Goal: Task Accomplishment & Management: Manage account settings

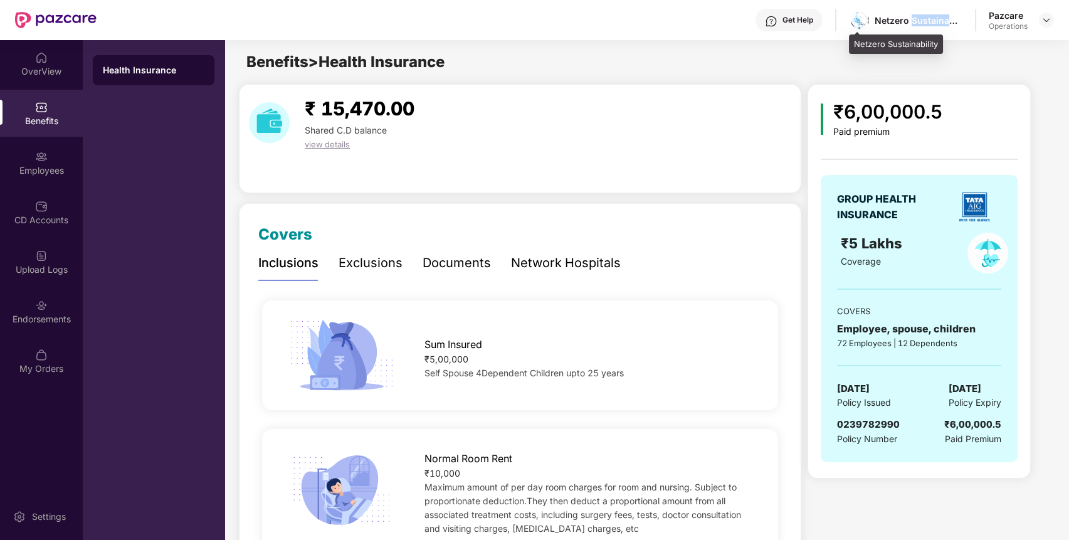
click at [927, 10] on div "Netzero Sustainability" at bounding box center [906, 20] width 114 height 22
click at [1040, 18] on div at bounding box center [1046, 20] width 15 height 15
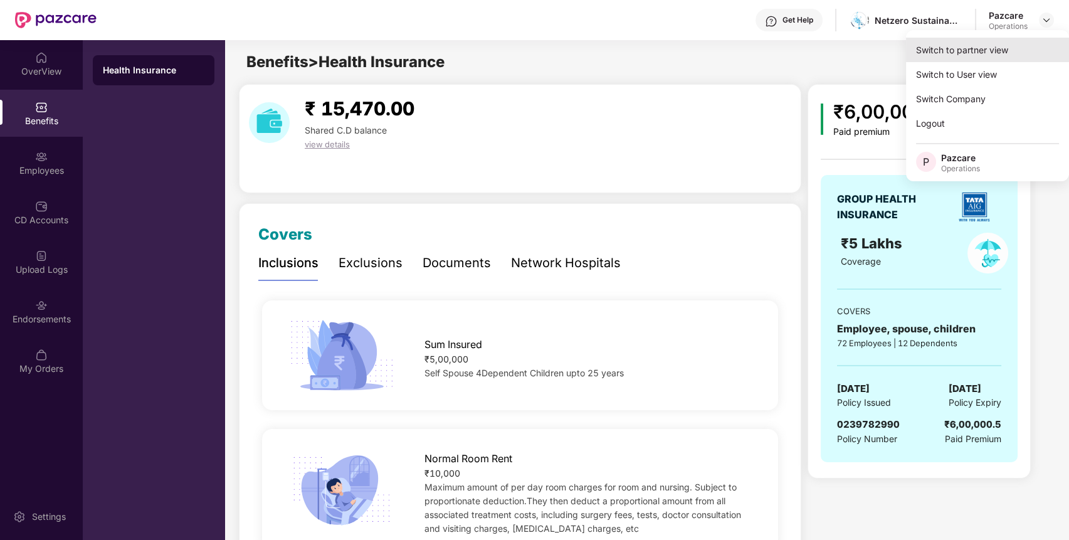
click at [1016, 43] on div "Switch to partner view" at bounding box center [987, 50] width 163 height 24
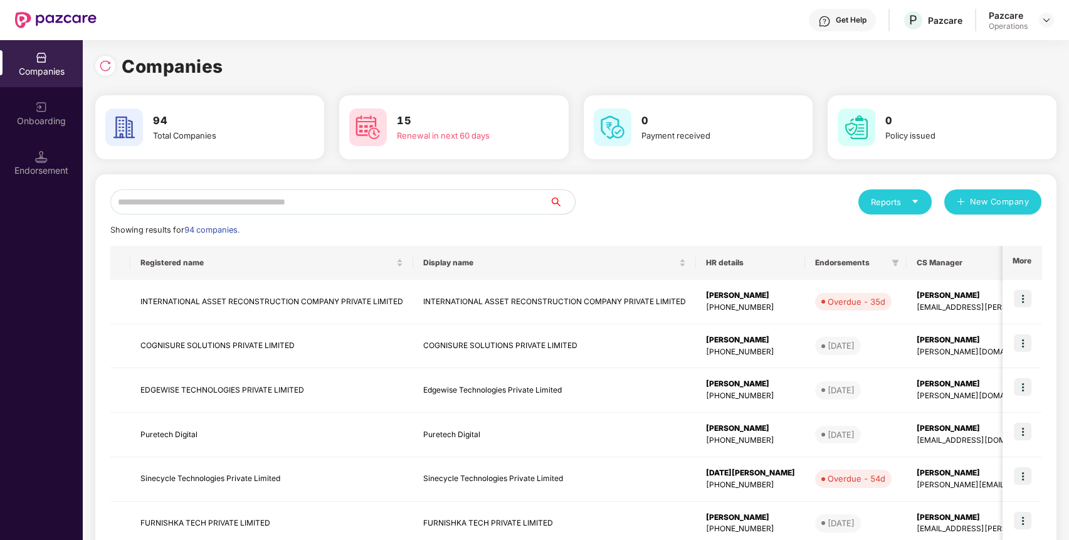
click at [454, 210] on input "text" at bounding box center [330, 201] width 440 height 25
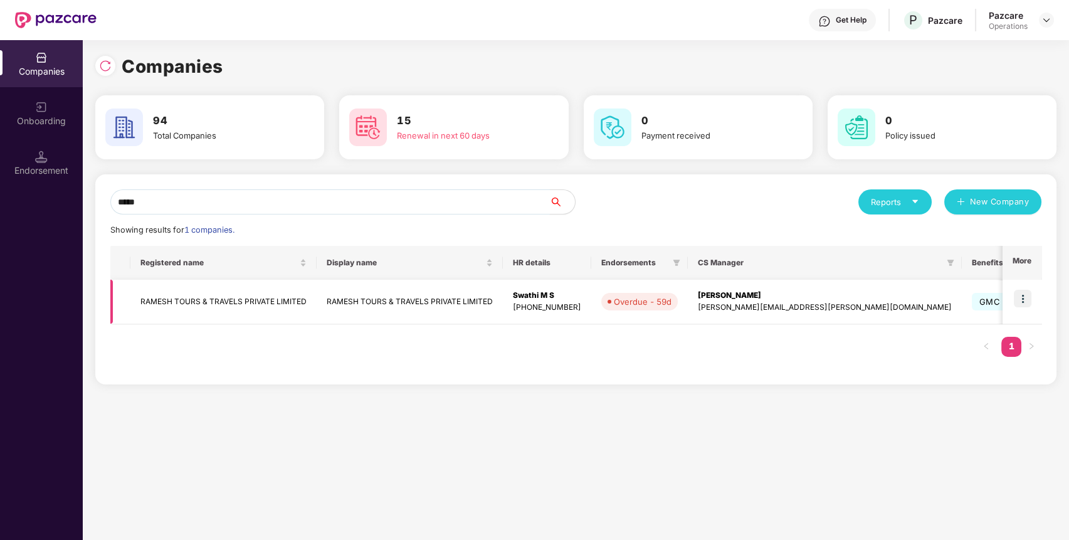
type input "*****"
click at [1034, 295] on td at bounding box center [1022, 302] width 39 height 45
click at [1026, 295] on img at bounding box center [1023, 299] width 18 height 18
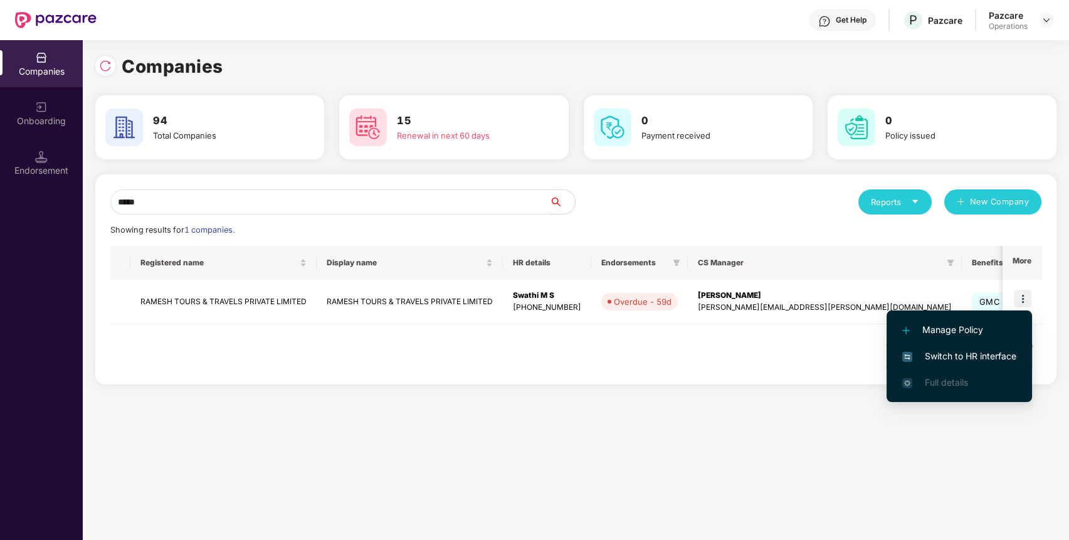
click at [986, 351] on span "Switch to HR interface" at bounding box center [960, 356] width 114 height 14
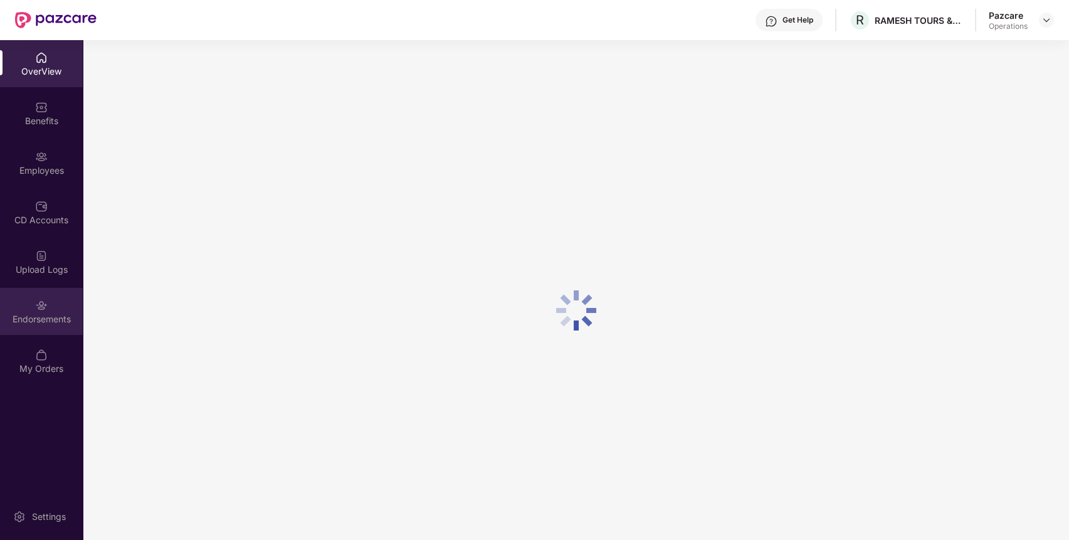
click at [30, 315] on div "Endorsements" at bounding box center [41, 319] width 83 height 13
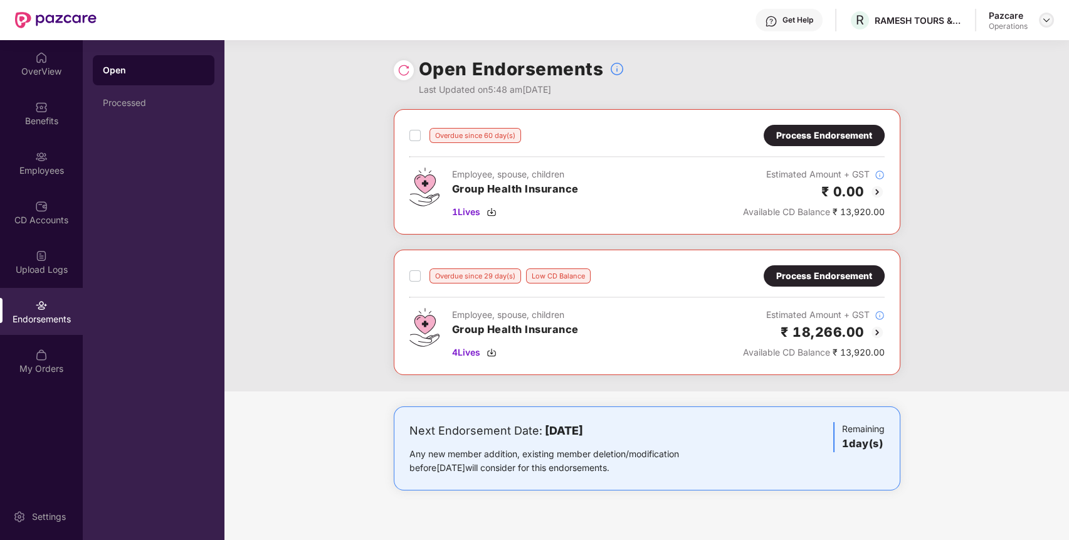
click at [1045, 19] on img at bounding box center [1047, 20] width 10 height 10
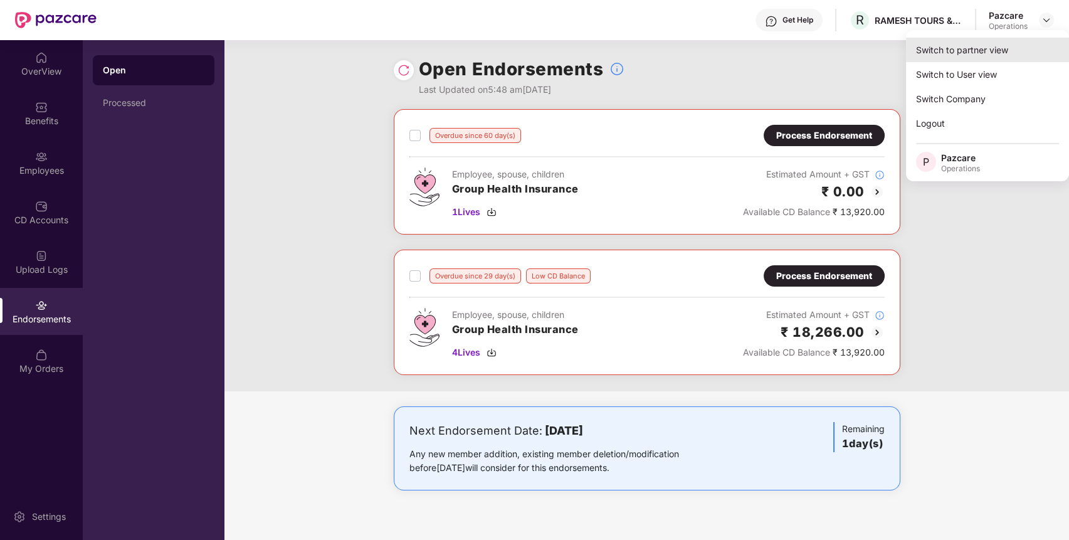
click at [1009, 44] on div "Switch to partner view" at bounding box center [987, 50] width 163 height 24
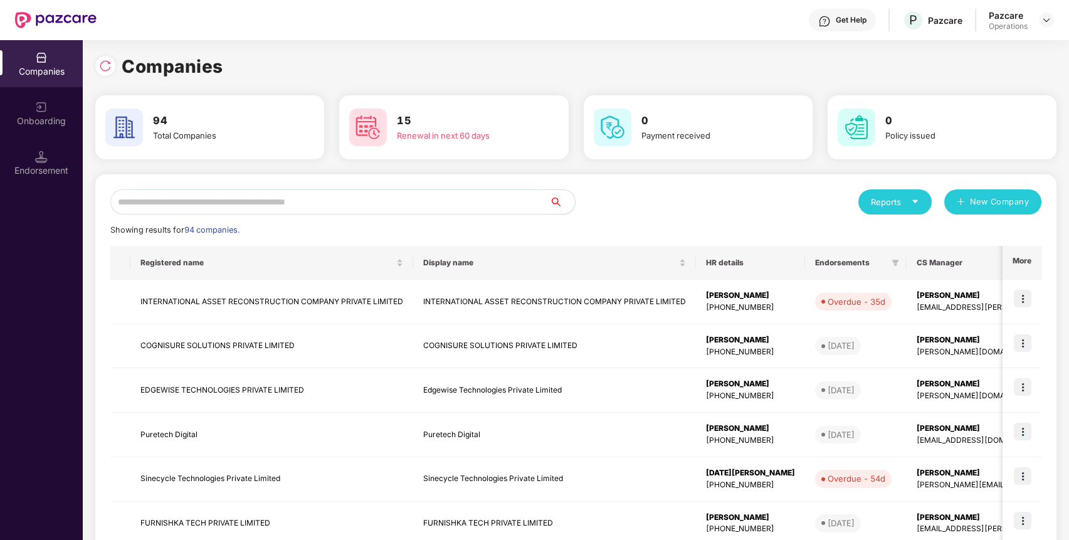
click at [377, 201] on input "text" at bounding box center [330, 201] width 440 height 25
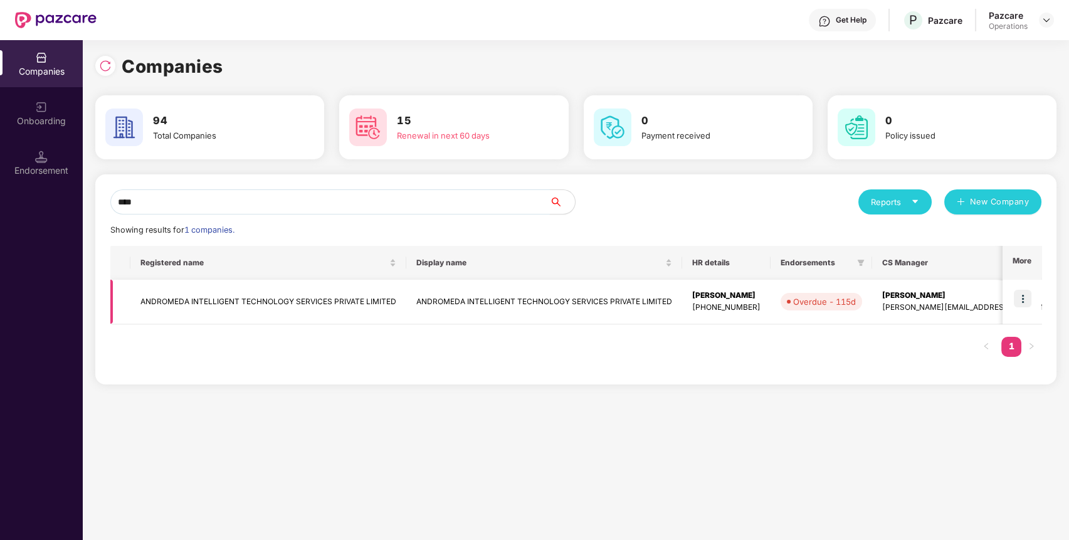
type input "****"
click at [1027, 299] on img at bounding box center [1023, 299] width 18 height 18
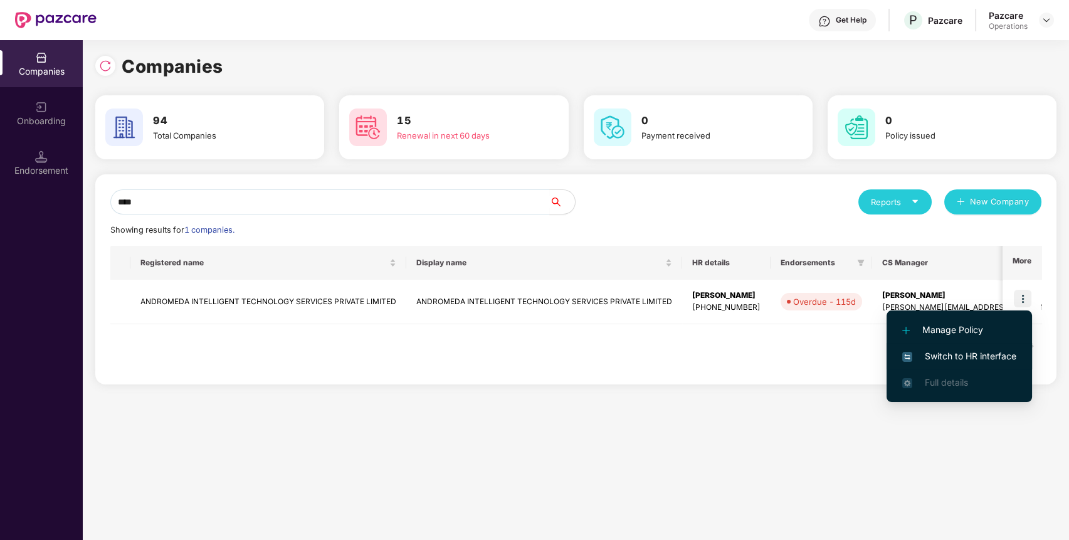
click at [997, 357] on span "Switch to HR interface" at bounding box center [960, 356] width 114 height 14
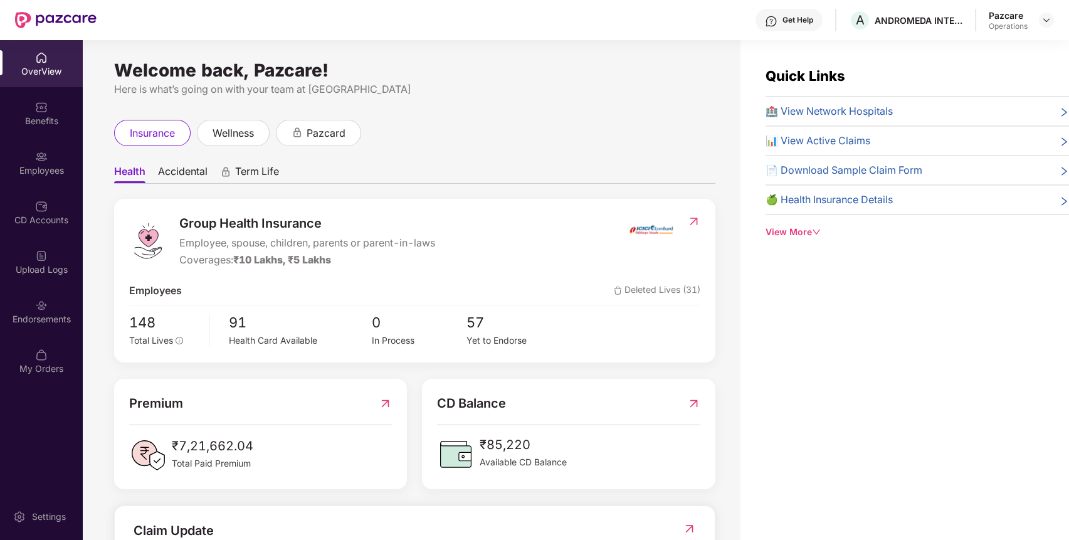
click at [29, 313] on div "Endorsements" at bounding box center [41, 319] width 83 height 13
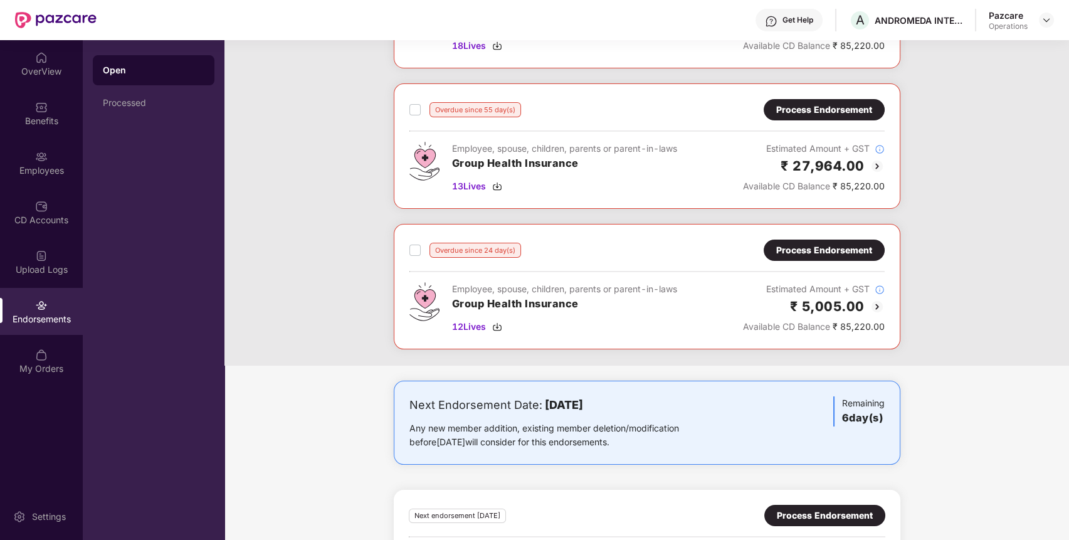
scroll to position [312, 0]
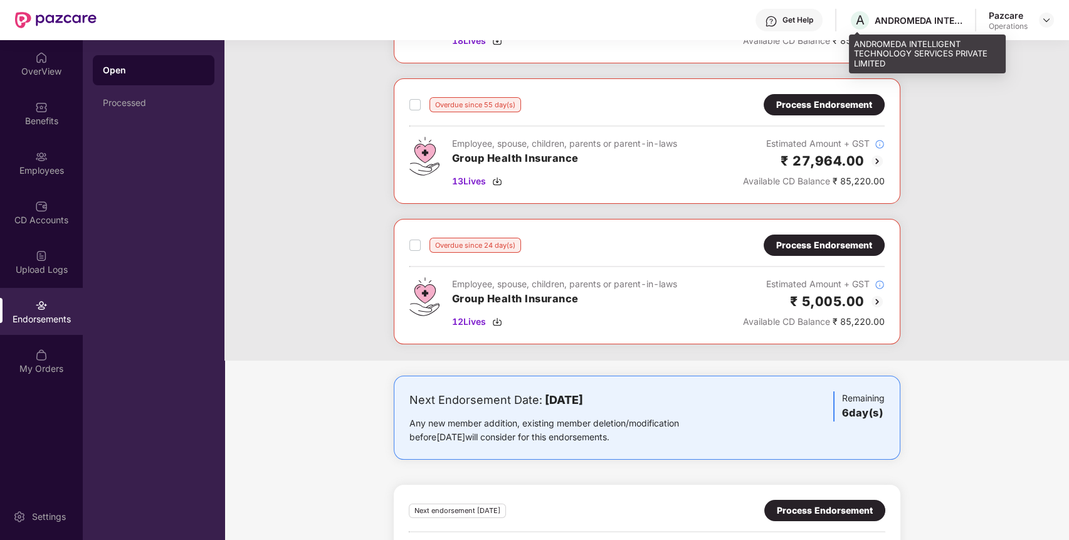
click at [910, 17] on div "ANDROMEDA INTELLIGENT TECHNOLOGY SERVICES PRIVATE LIMITED" at bounding box center [919, 20] width 88 height 12
copy div "ANDROMEDA INTELLIGENT TECHNOLOGY SERVICES PRIVATE LIMITED"
click at [910, 17] on div "ANDROMEDA INTELLIGENT TECHNOLOGY SERVICES PRIVATE LIMITED" at bounding box center [919, 20] width 88 height 12
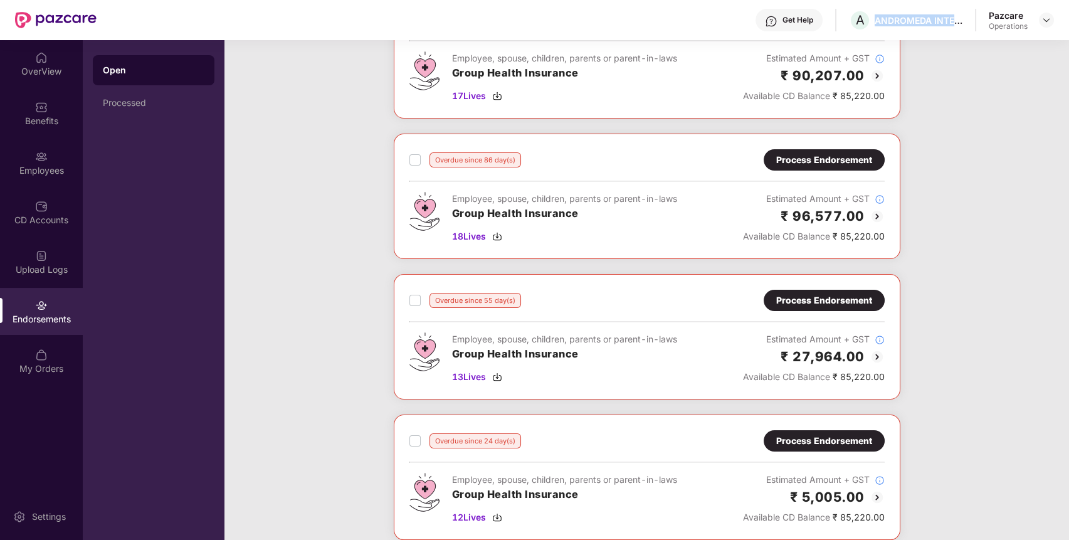
scroll to position [0, 0]
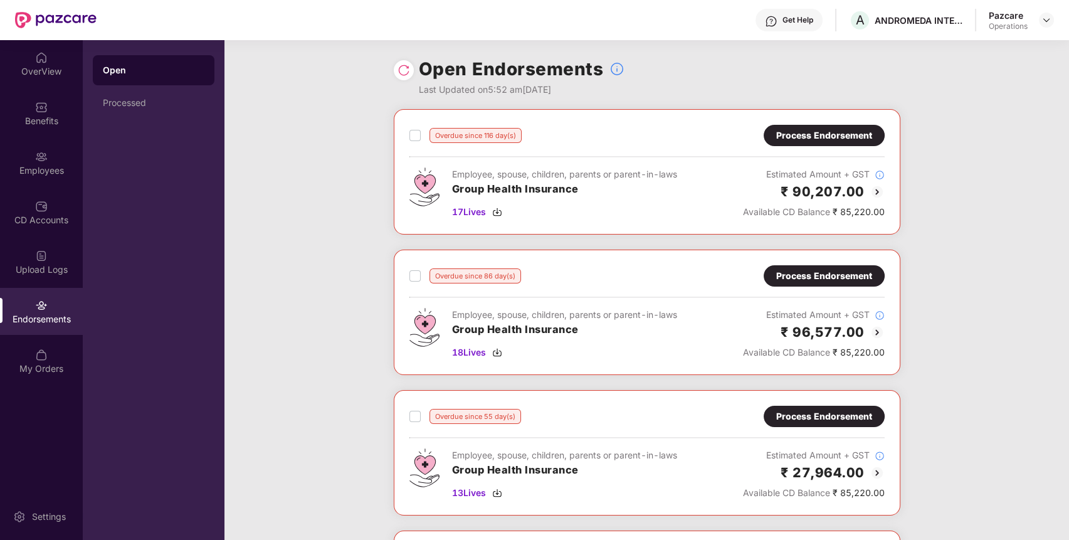
click at [857, 127] on div "Process Endorsement" at bounding box center [824, 135] width 121 height 21
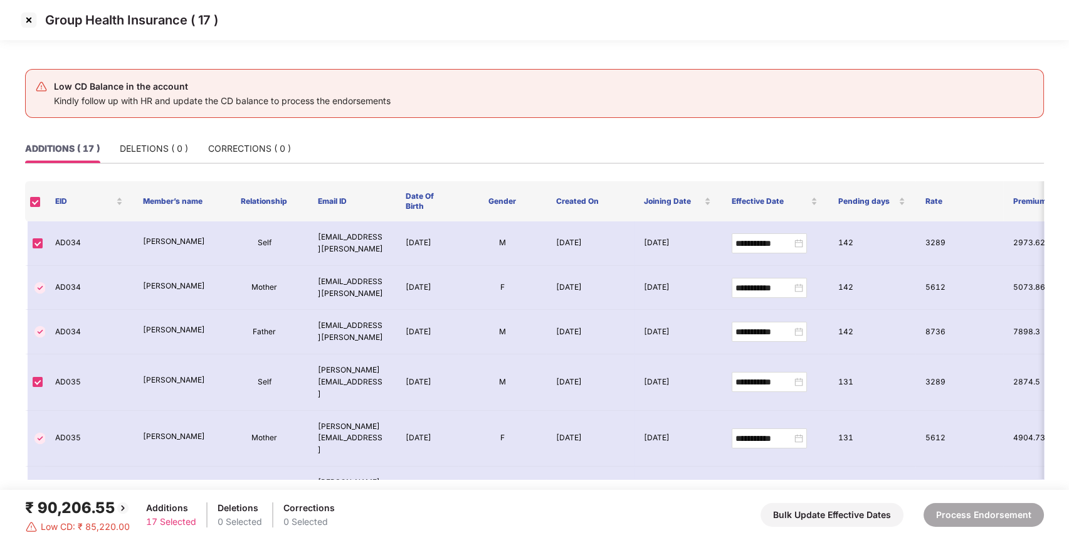
click at [24, 21] on img at bounding box center [29, 20] width 20 height 20
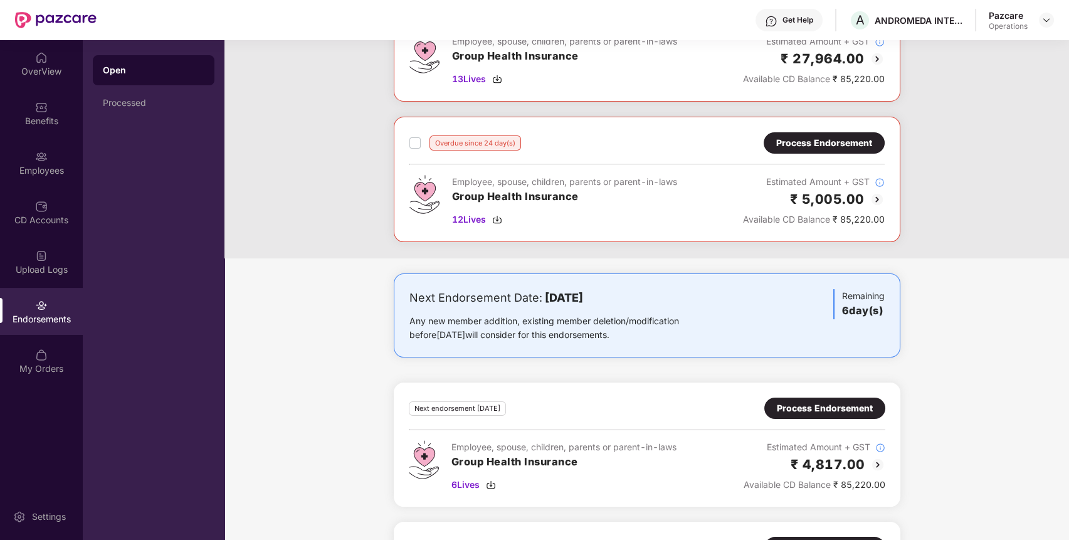
scroll to position [409, 0]
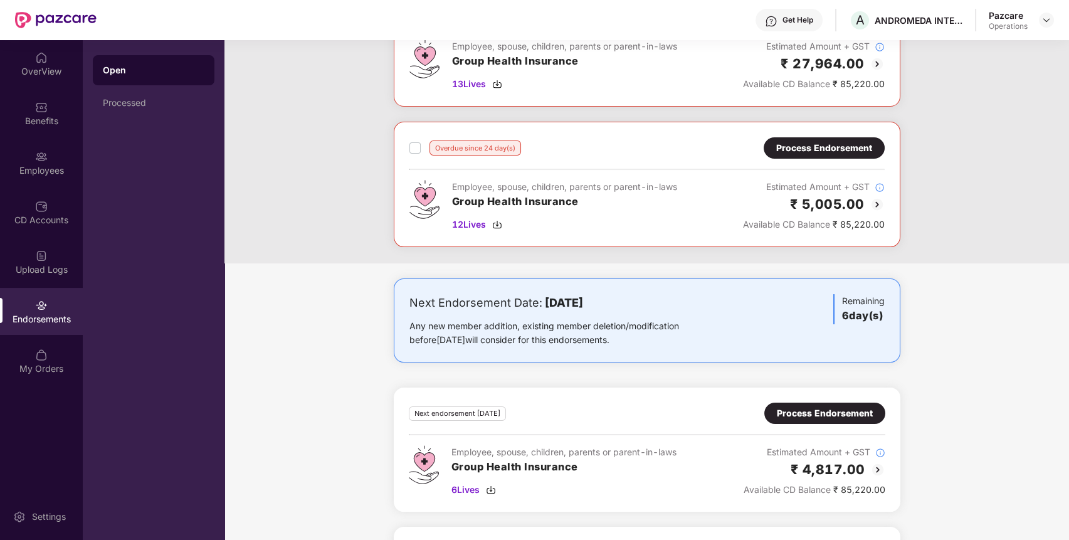
click at [834, 151] on div "Process Endorsement" at bounding box center [825, 148] width 96 height 14
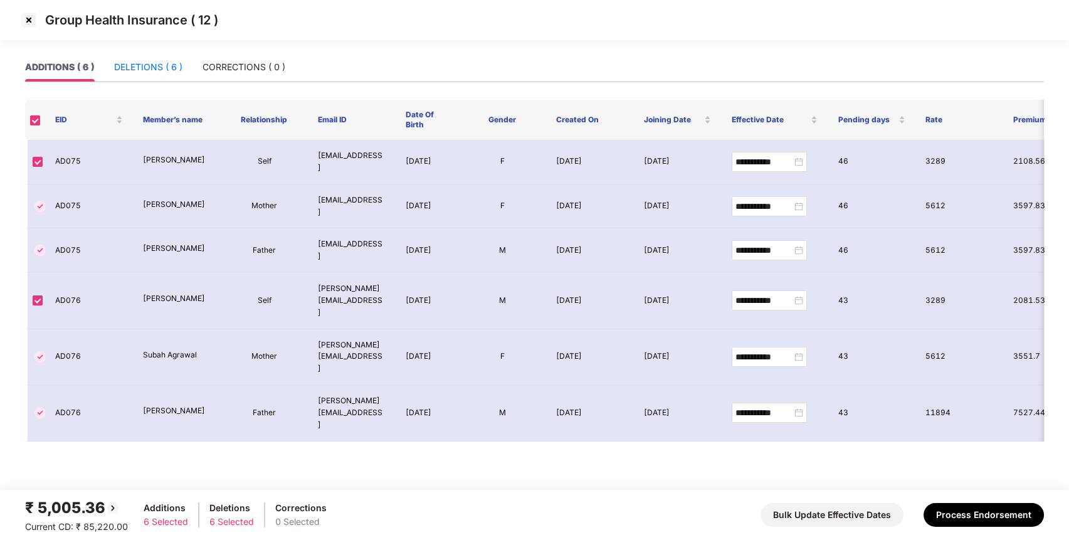
click at [159, 61] on div "DELETIONS ( 6 )" at bounding box center [148, 67] width 68 height 14
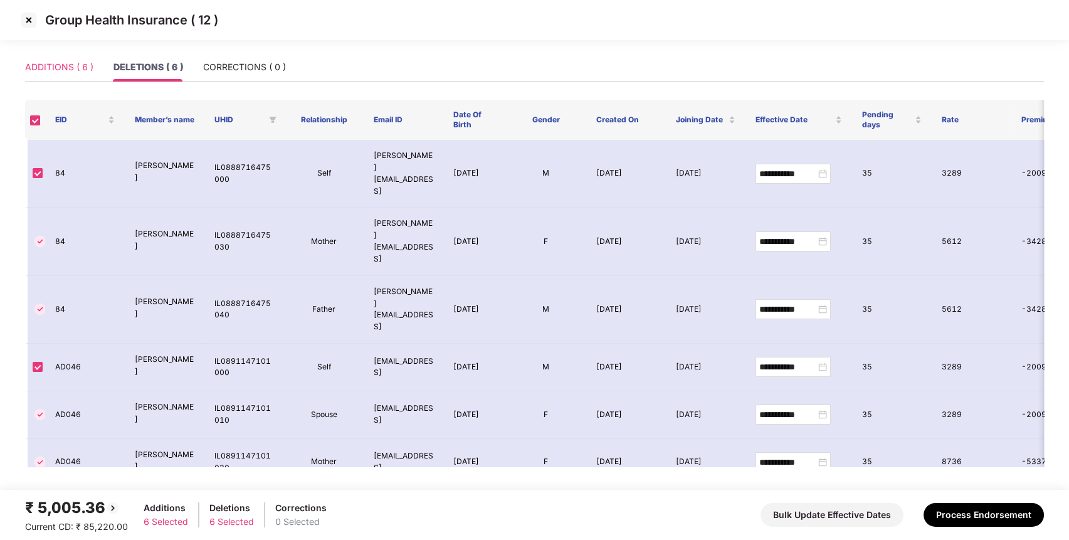
click at [57, 76] on div "ADDITIONS ( 6 )" at bounding box center [59, 67] width 68 height 29
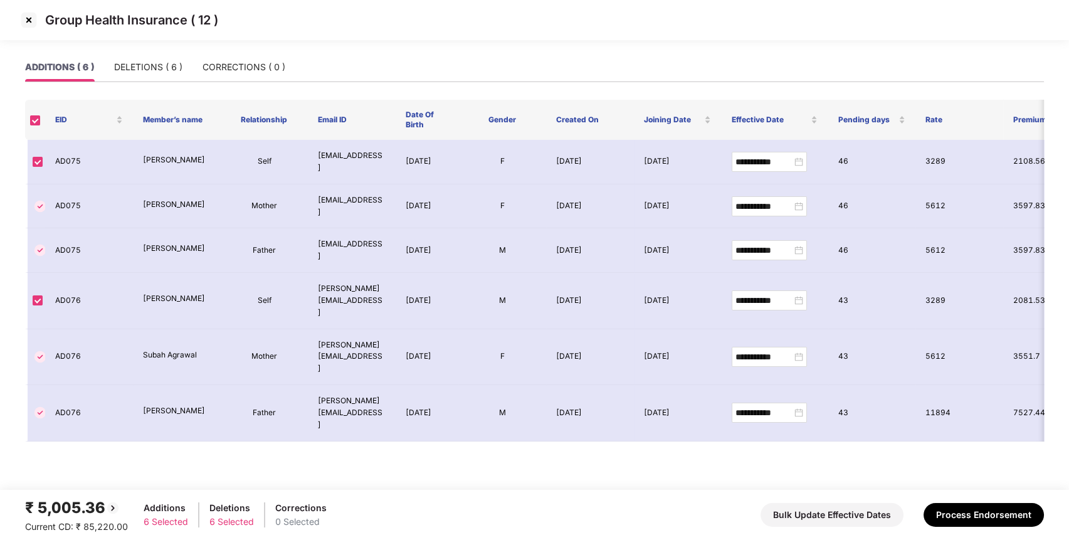
click at [33, 20] on img at bounding box center [29, 20] width 20 height 20
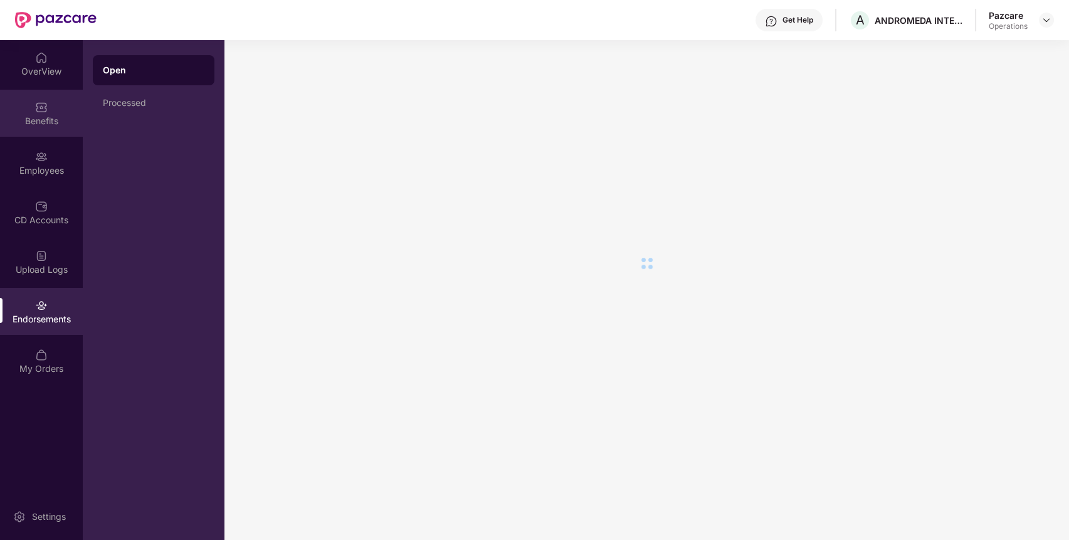
click at [32, 122] on div "Benefits" at bounding box center [41, 121] width 83 height 13
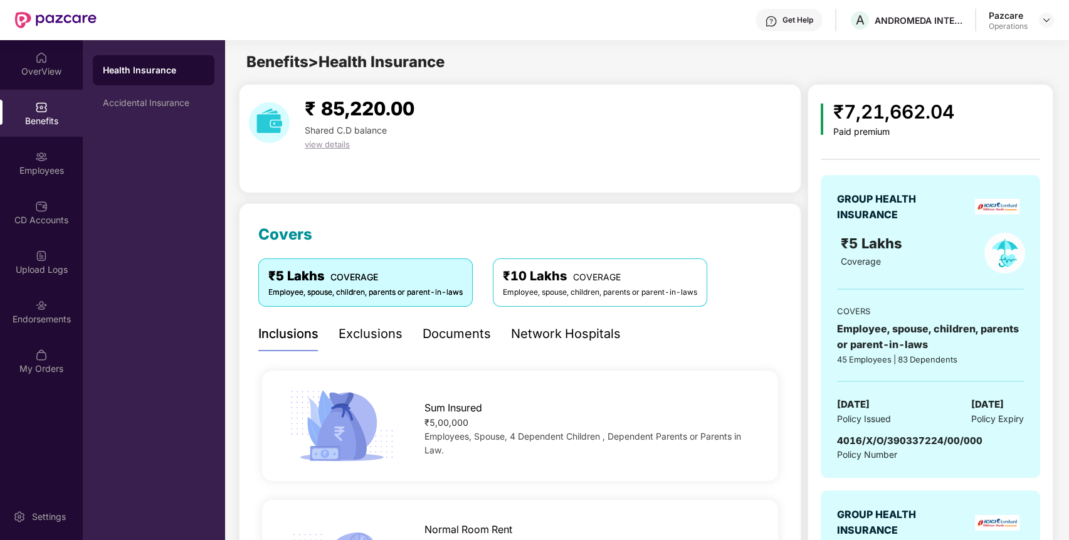
click at [32, 122] on div "Benefits" at bounding box center [41, 121] width 83 height 13
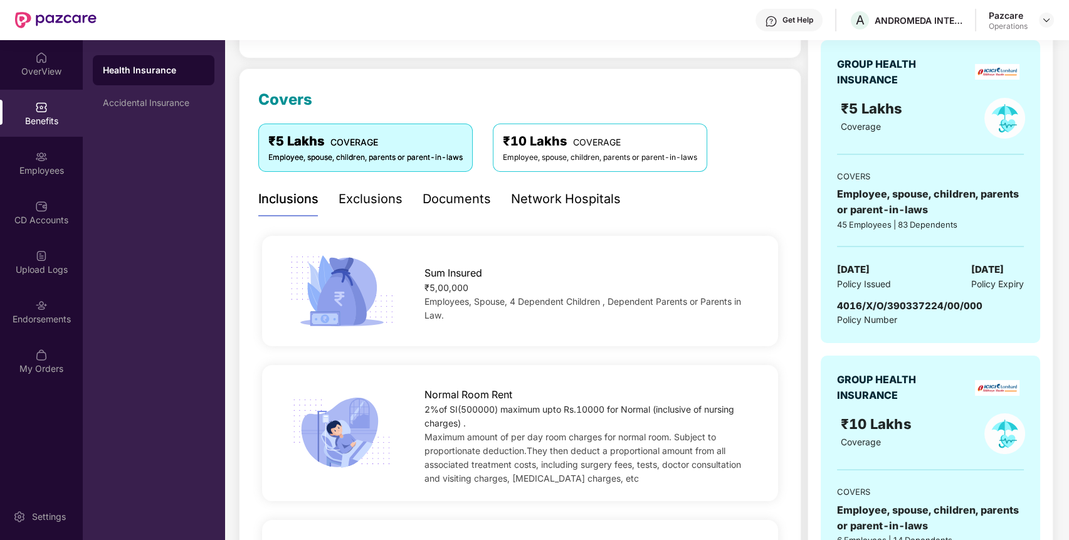
scroll to position [0, 0]
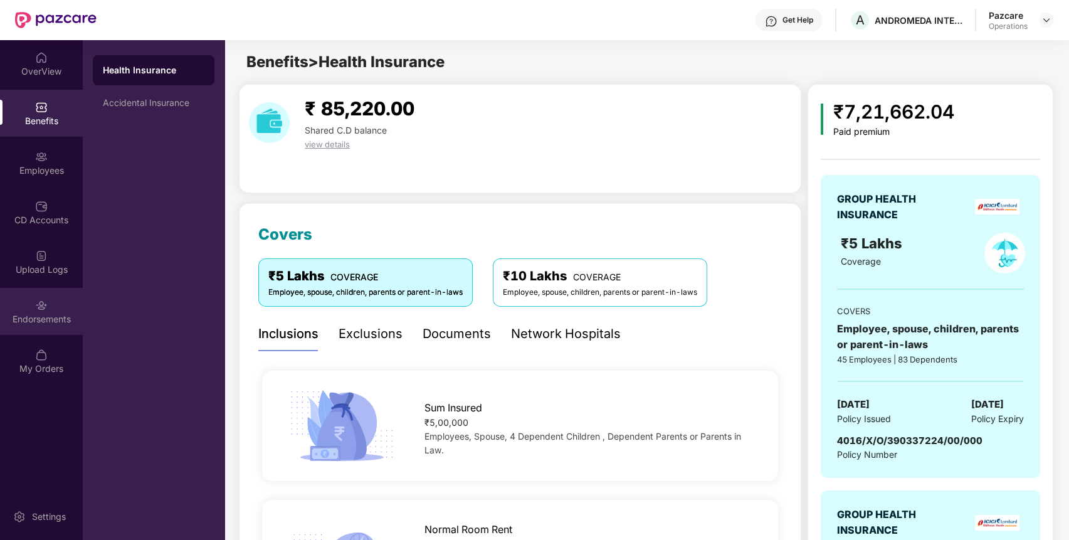
click at [56, 313] on div "Endorsements" at bounding box center [41, 319] width 83 height 13
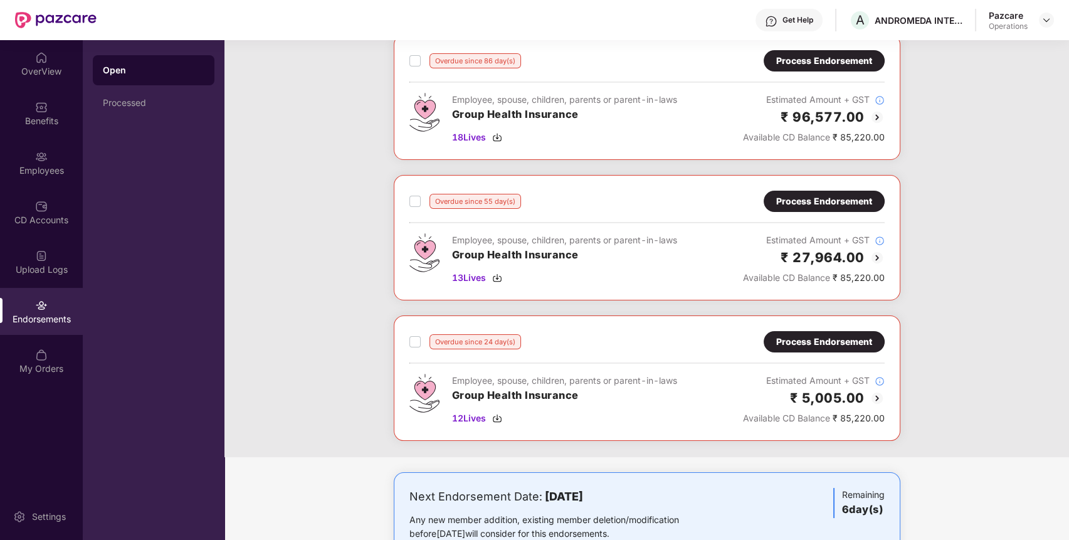
scroll to position [533, 0]
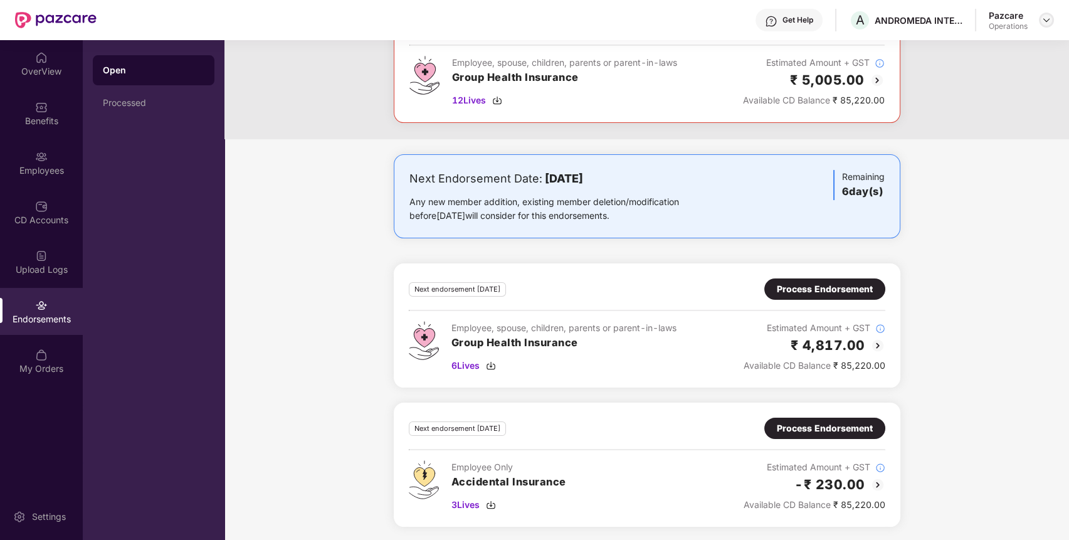
click at [1043, 18] on img at bounding box center [1047, 20] width 10 height 10
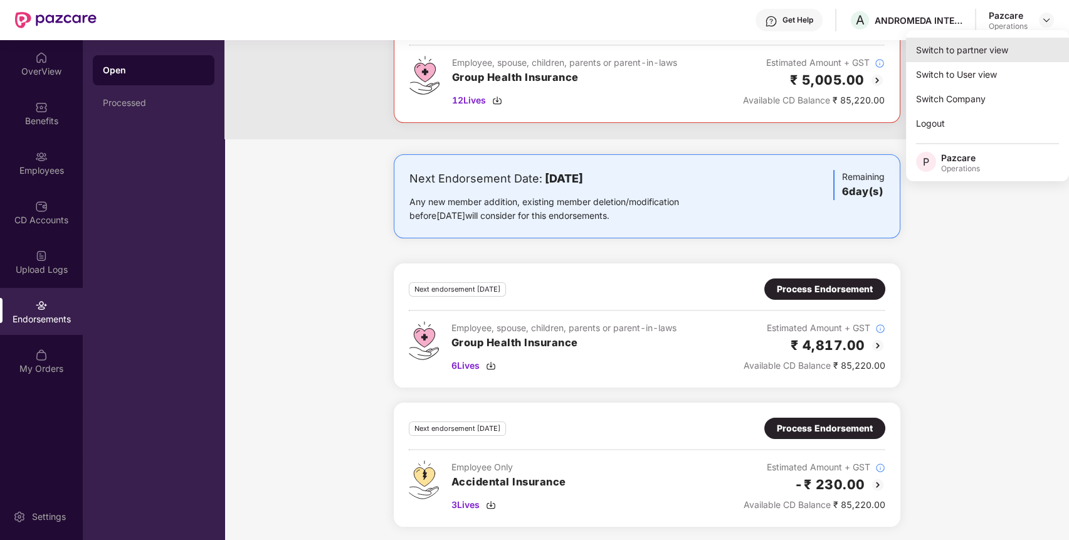
click at [1020, 50] on div "Switch to partner view" at bounding box center [987, 50] width 163 height 24
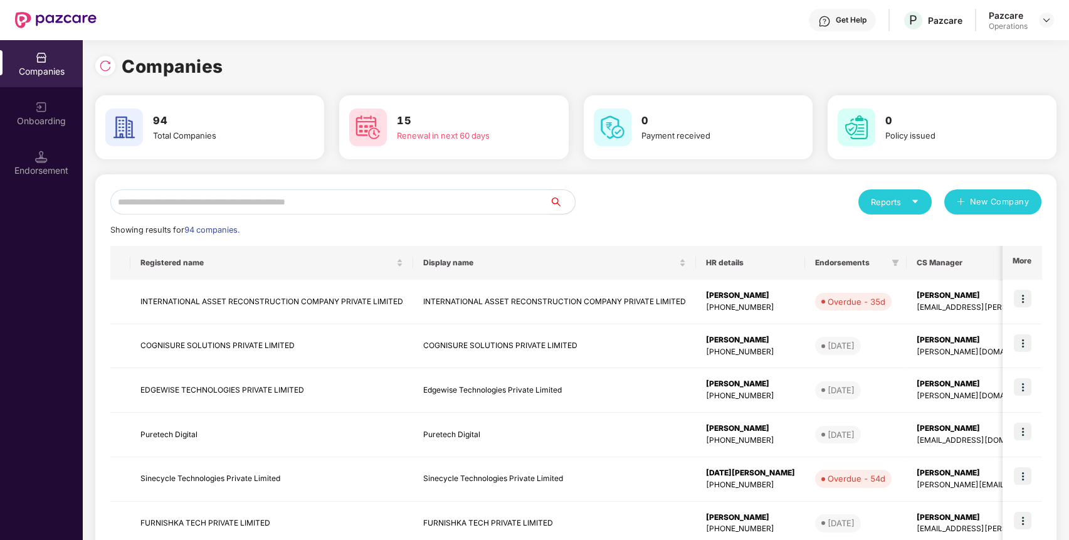
click at [469, 198] on input "text" at bounding box center [330, 201] width 440 height 25
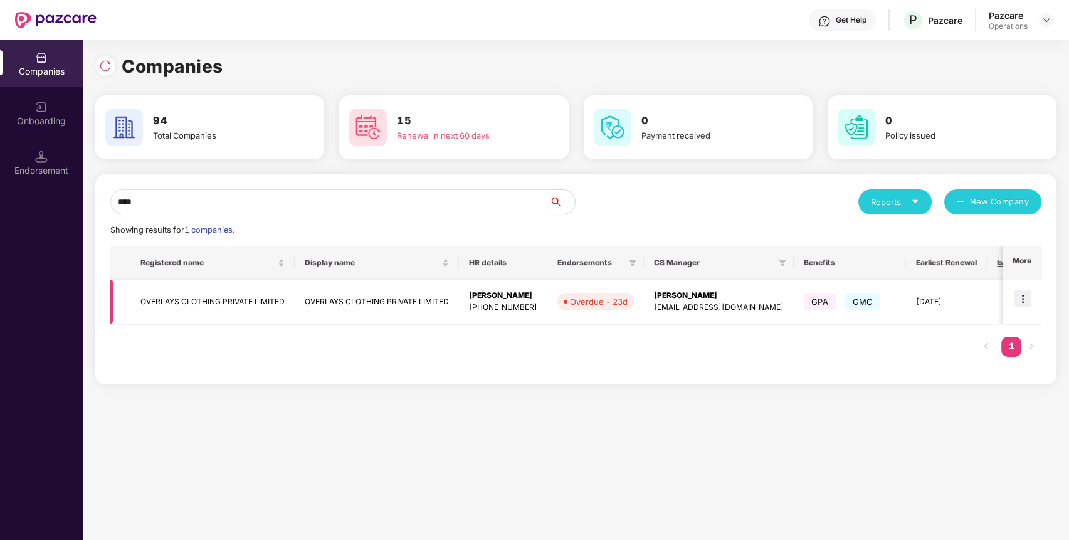
type input "****"
click at [1017, 301] on img at bounding box center [1023, 299] width 18 height 18
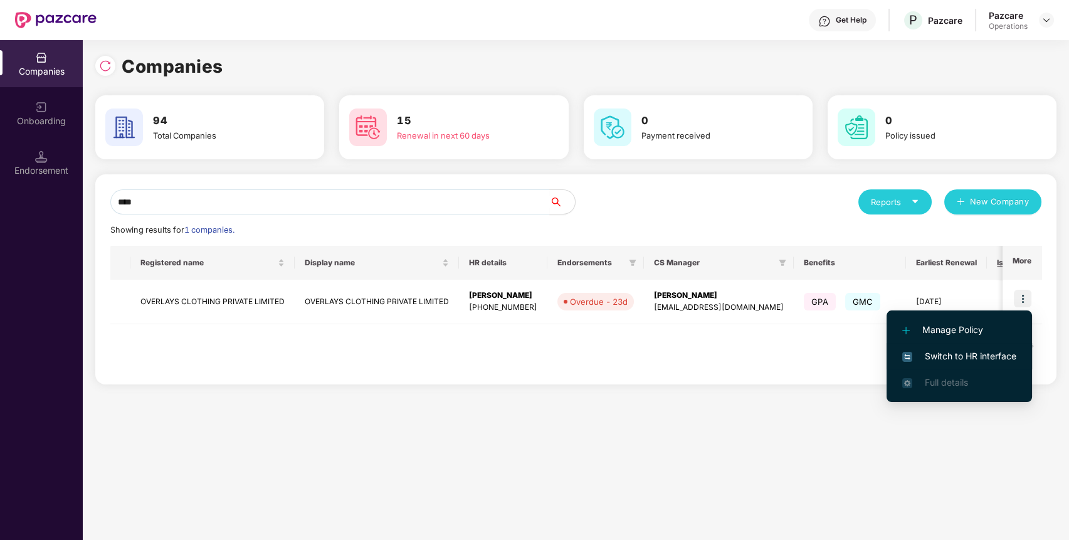
click at [977, 359] on span "Switch to HR interface" at bounding box center [960, 356] width 114 height 14
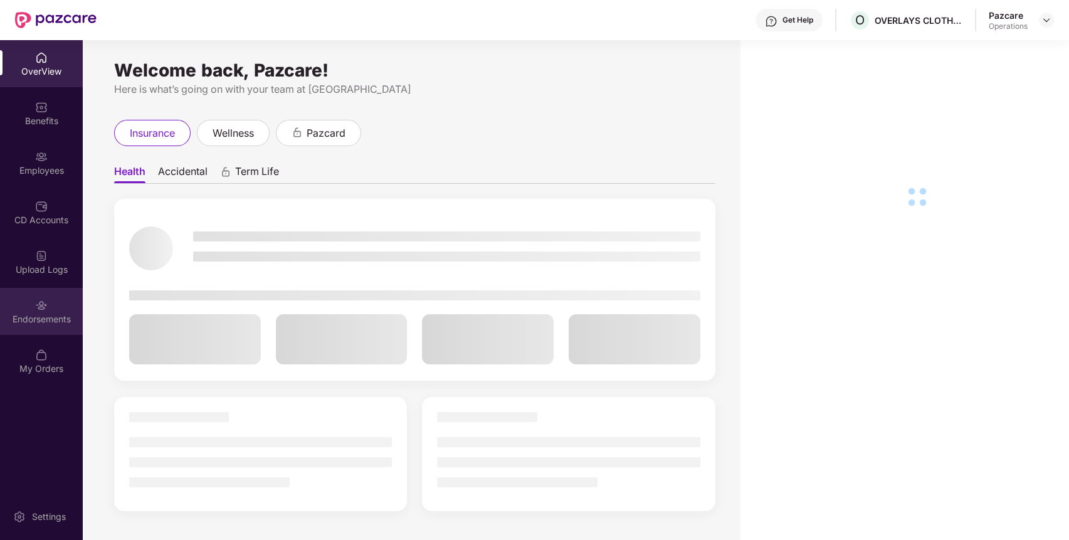
click at [40, 318] on div "Endorsements" at bounding box center [41, 319] width 83 height 13
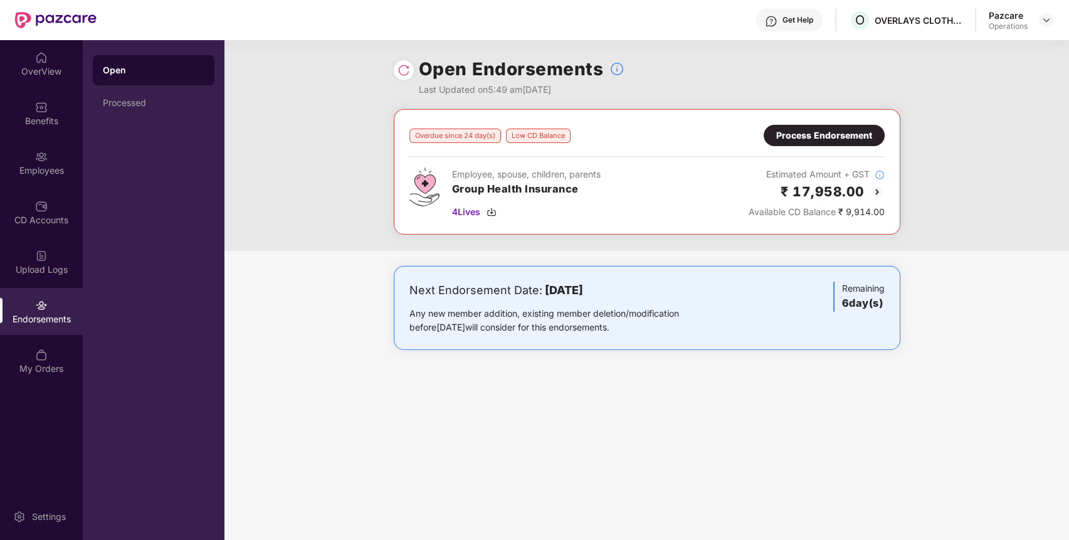
click at [1036, 16] on div "Pazcare Operations" at bounding box center [1021, 20] width 65 height 22
click at [1053, 18] on div at bounding box center [1046, 20] width 15 height 15
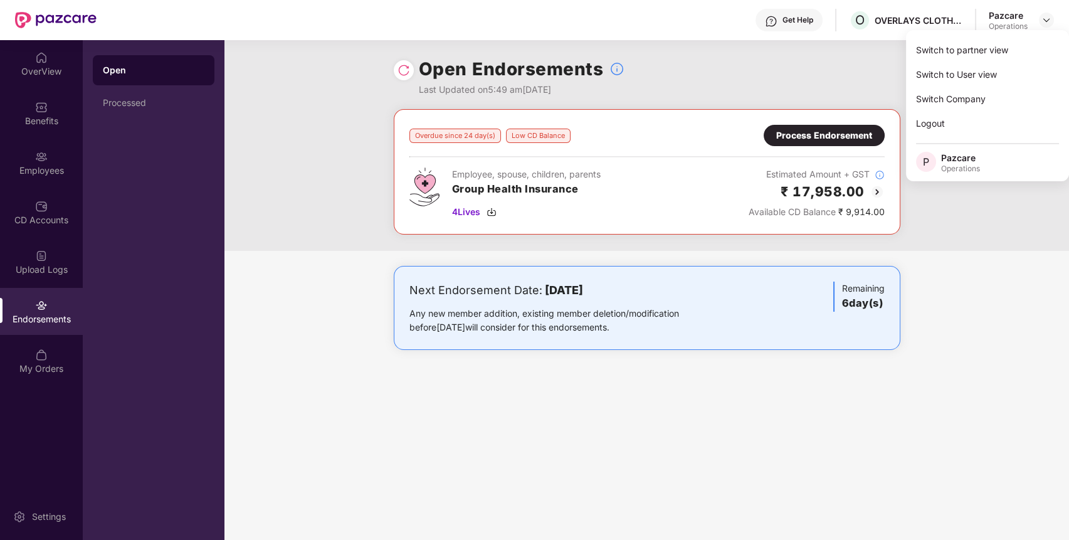
click at [1030, 33] on div "Switch to partner view Switch to User view Switch Company Logout P Pazcare Oper…" at bounding box center [987, 105] width 163 height 151
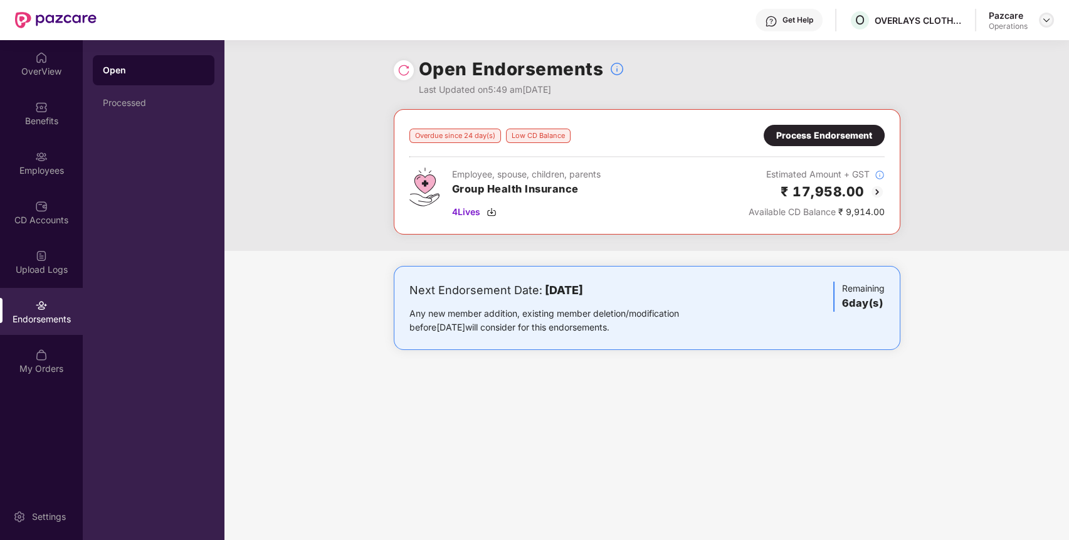
click at [1042, 21] on img at bounding box center [1047, 20] width 10 height 10
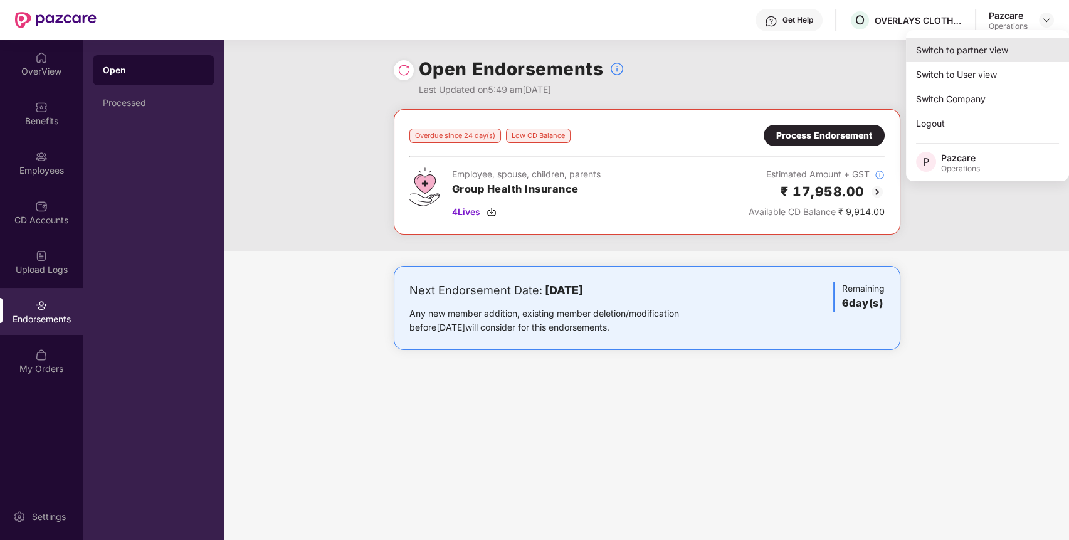
click at [1034, 52] on div "Switch to partner view" at bounding box center [987, 50] width 163 height 24
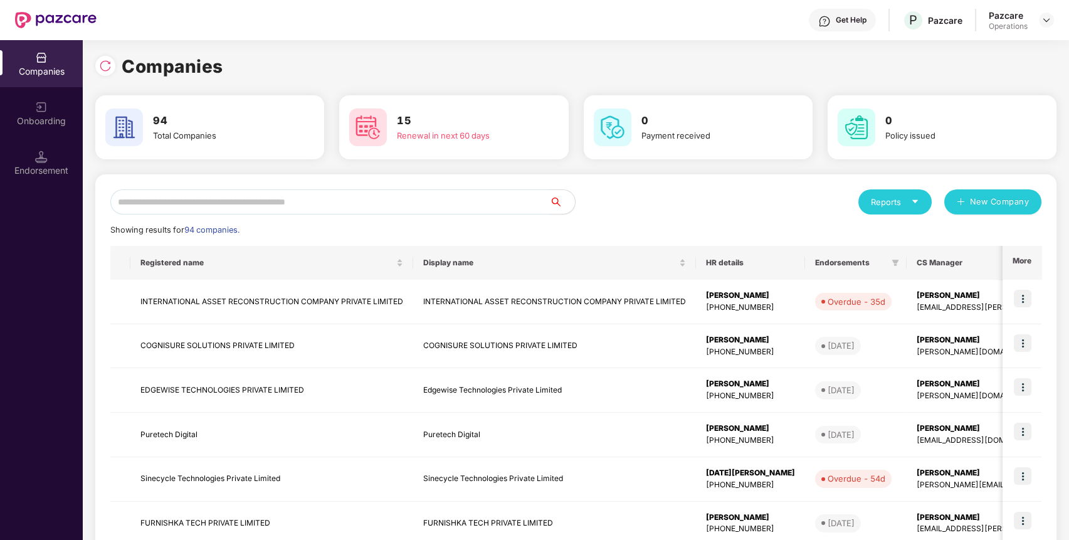
click at [484, 210] on input "text" at bounding box center [330, 201] width 440 height 25
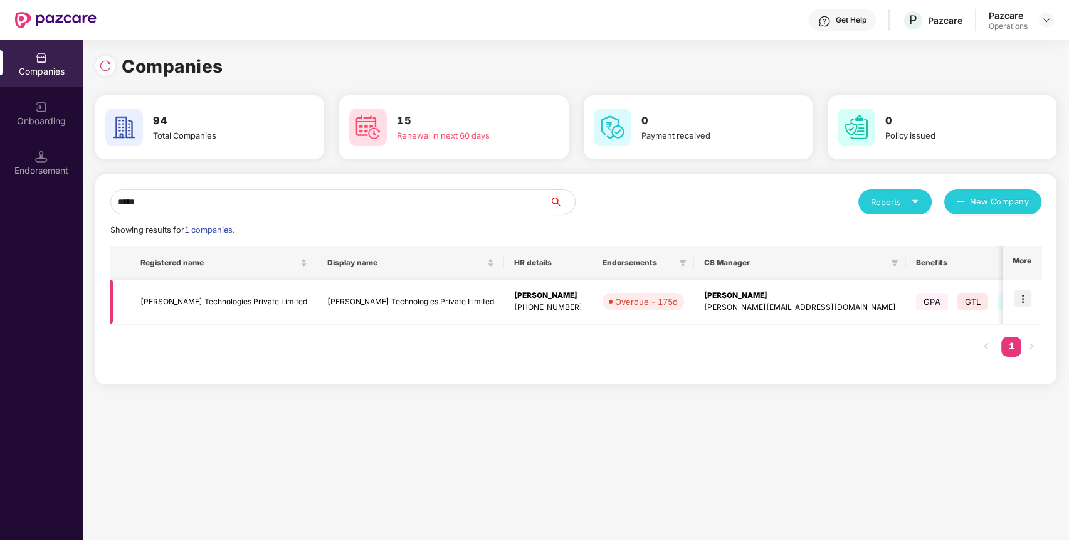
type input "*****"
click at [1029, 297] on img at bounding box center [1023, 299] width 18 height 18
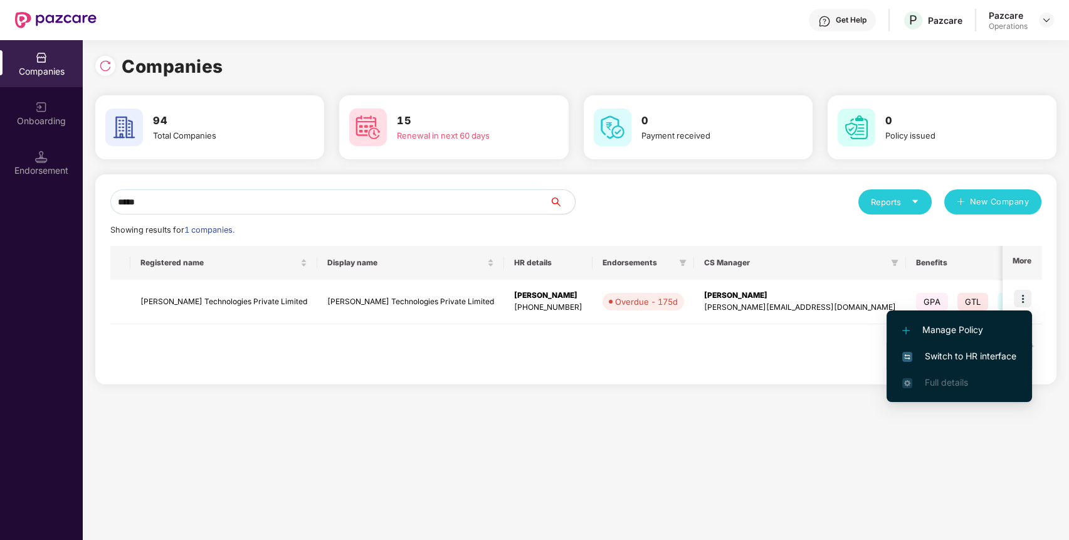
click at [998, 356] on span "Switch to HR interface" at bounding box center [960, 356] width 114 height 14
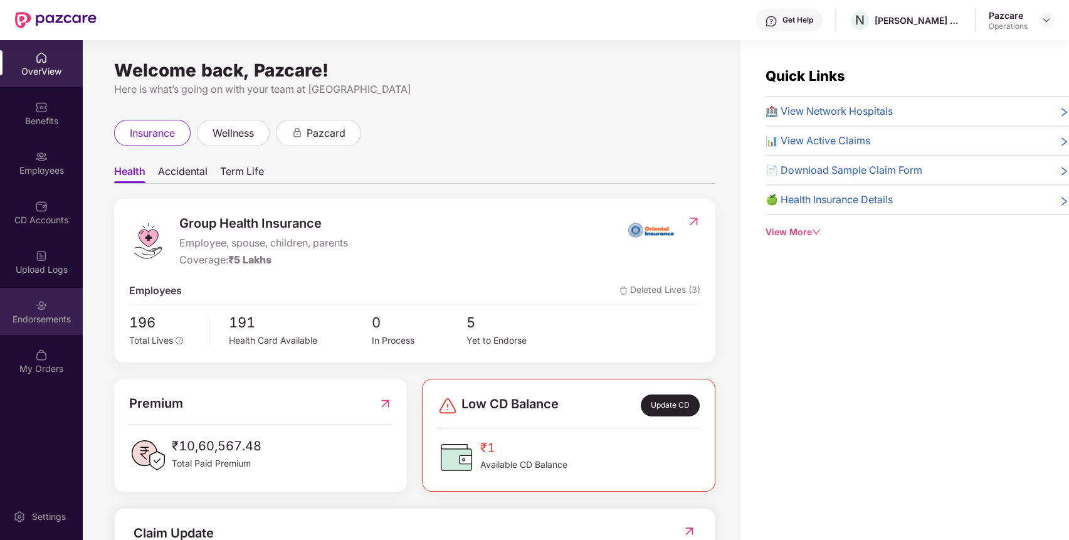
click at [29, 310] on div "Endorsements" at bounding box center [41, 311] width 83 height 47
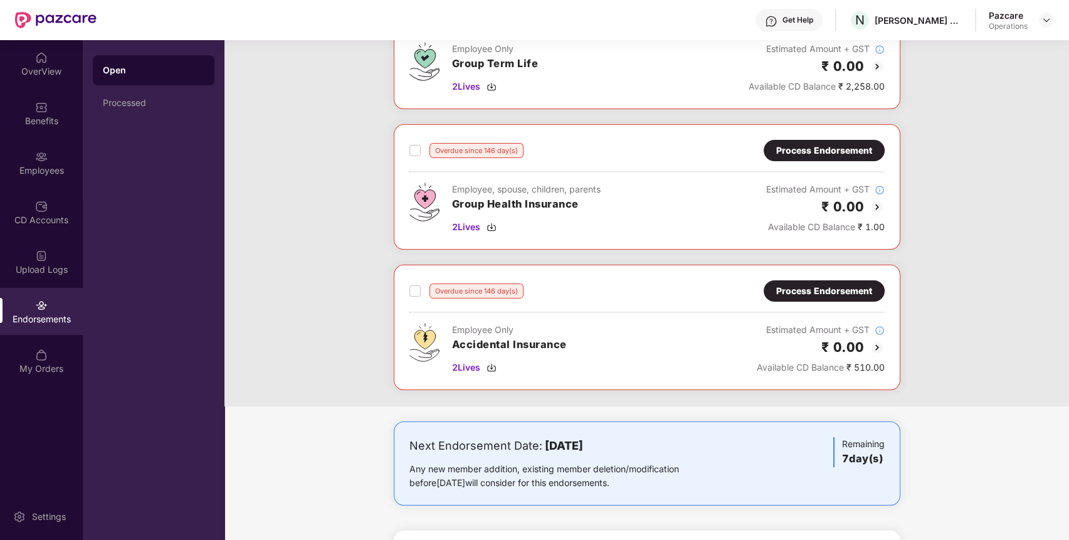
scroll to position [615, 0]
click at [828, 294] on div "Process Endorsement" at bounding box center [825, 291] width 96 height 14
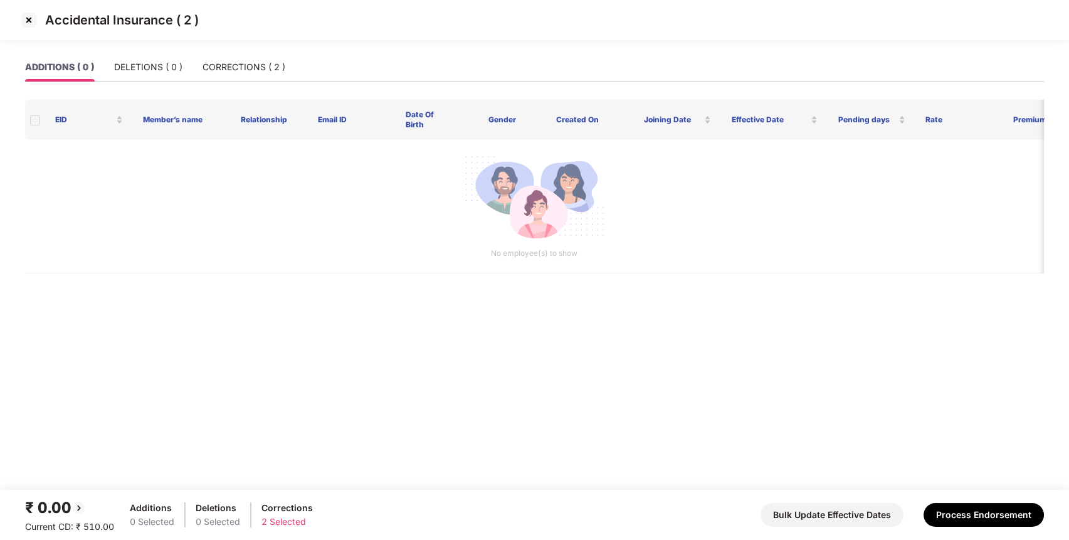
click at [23, 20] on img at bounding box center [29, 20] width 20 height 20
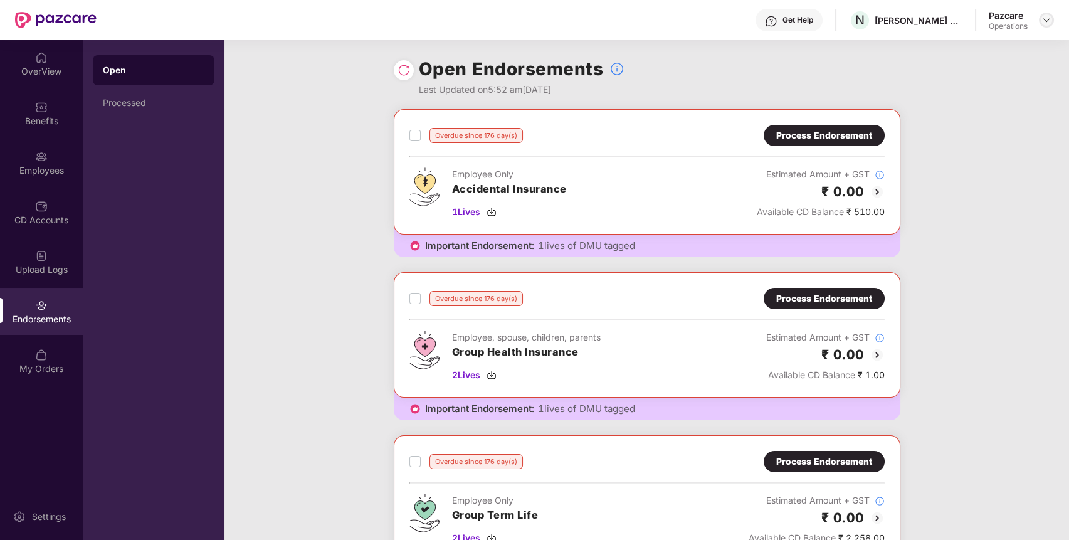
click at [1051, 23] on img at bounding box center [1047, 20] width 10 height 10
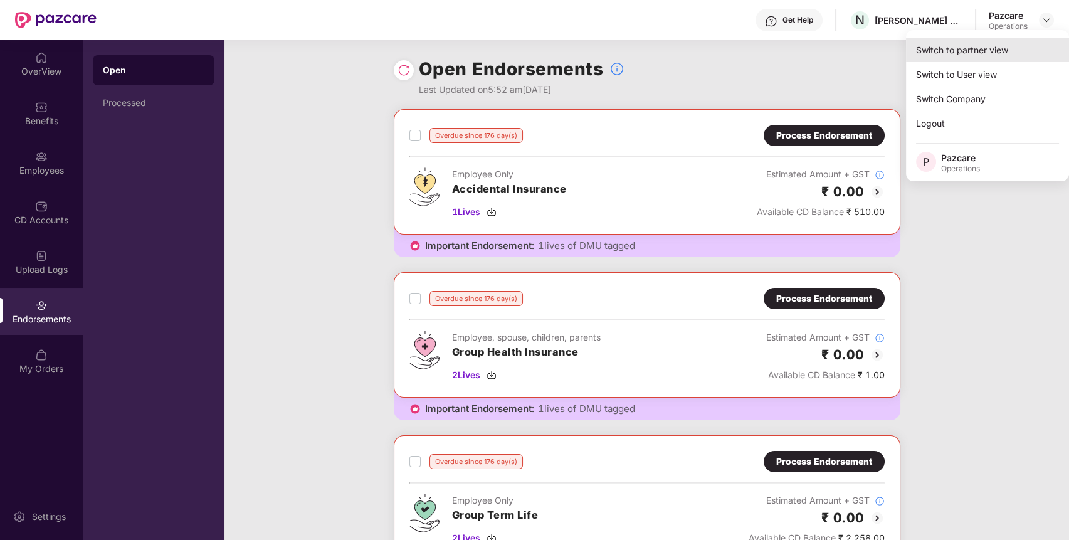
click at [985, 48] on div "Switch to partner view" at bounding box center [987, 50] width 163 height 24
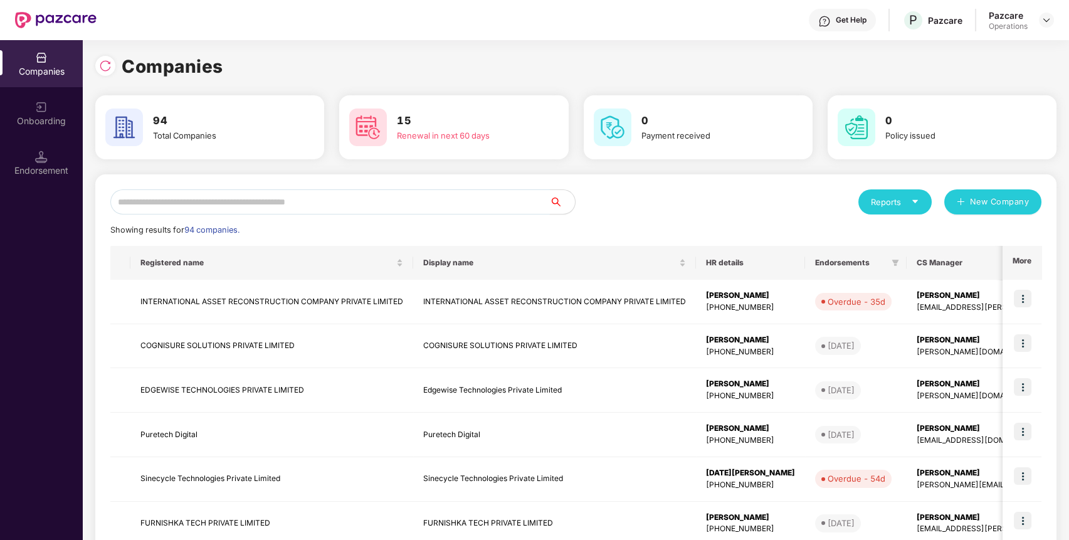
click at [435, 206] on input "text" at bounding box center [330, 201] width 440 height 25
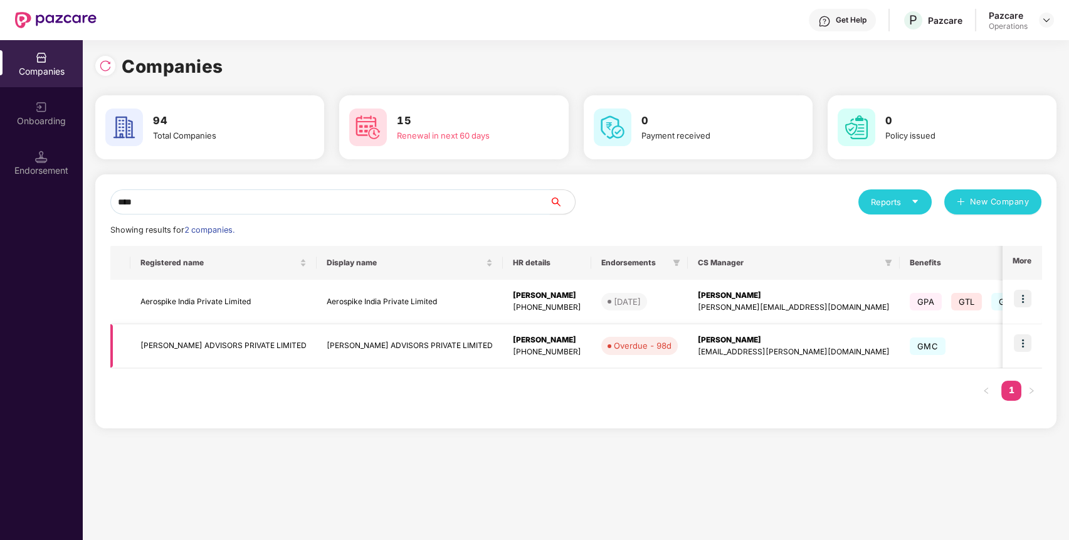
type input "****"
click at [1026, 344] on img at bounding box center [1023, 343] width 18 height 18
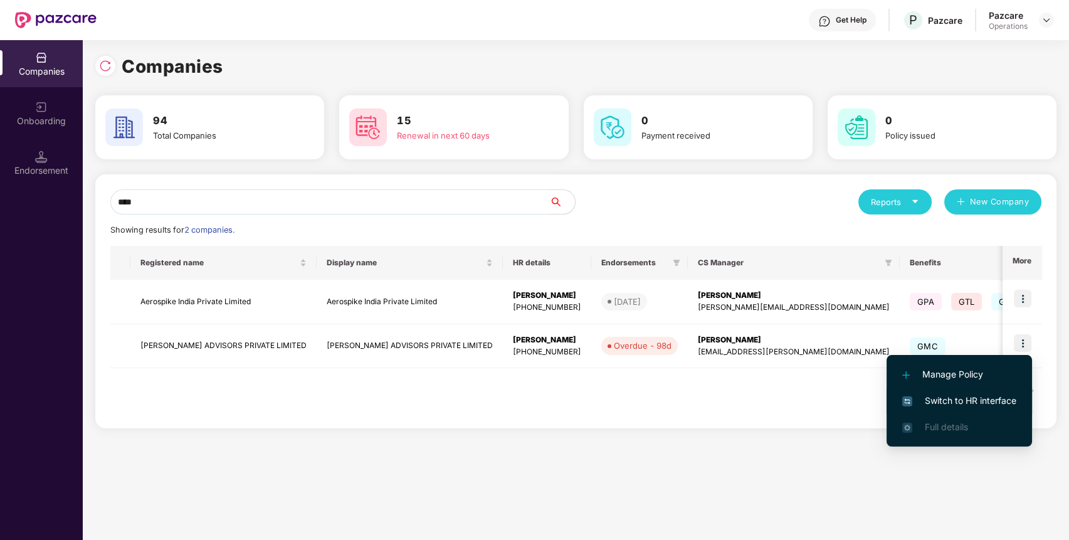
click at [982, 398] on span "Switch to HR interface" at bounding box center [960, 401] width 114 height 14
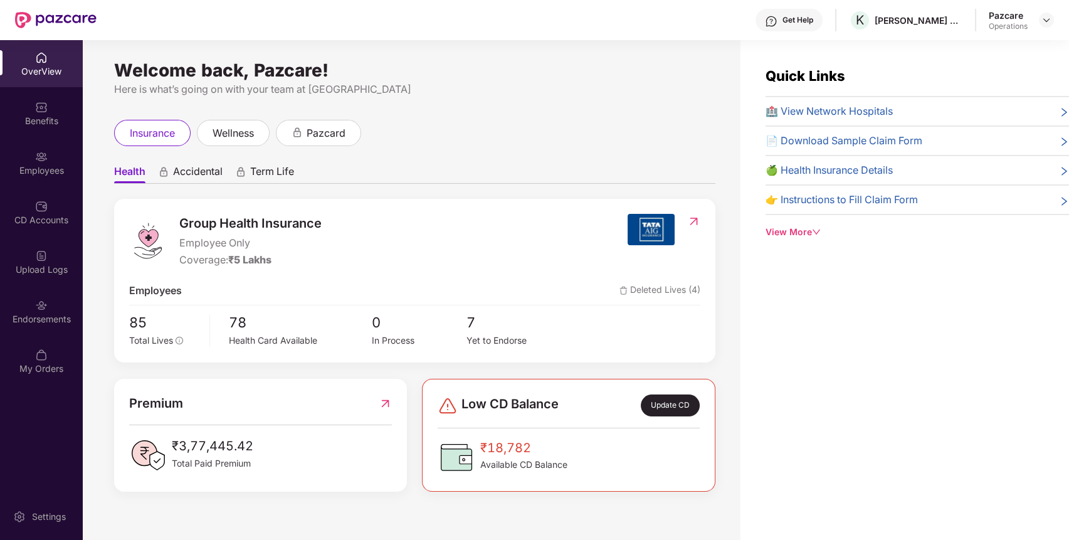
click at [54, 321] on div "Endorsements" at bounding box center [41, 319] width 83 height 13
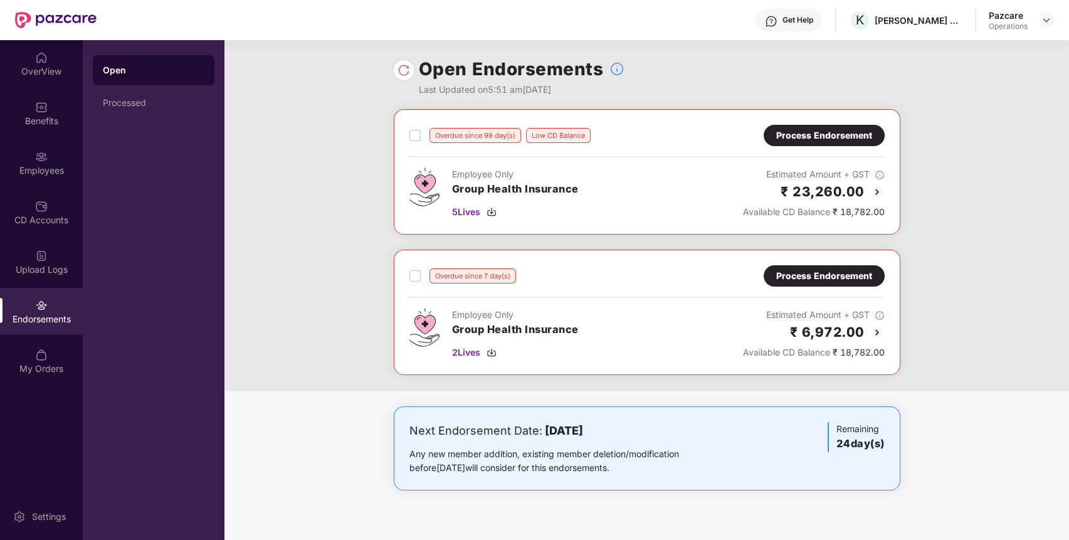
click at [857, 269] on div "Process Endorsement" at bounding box center [825, 276] width 96 height 14
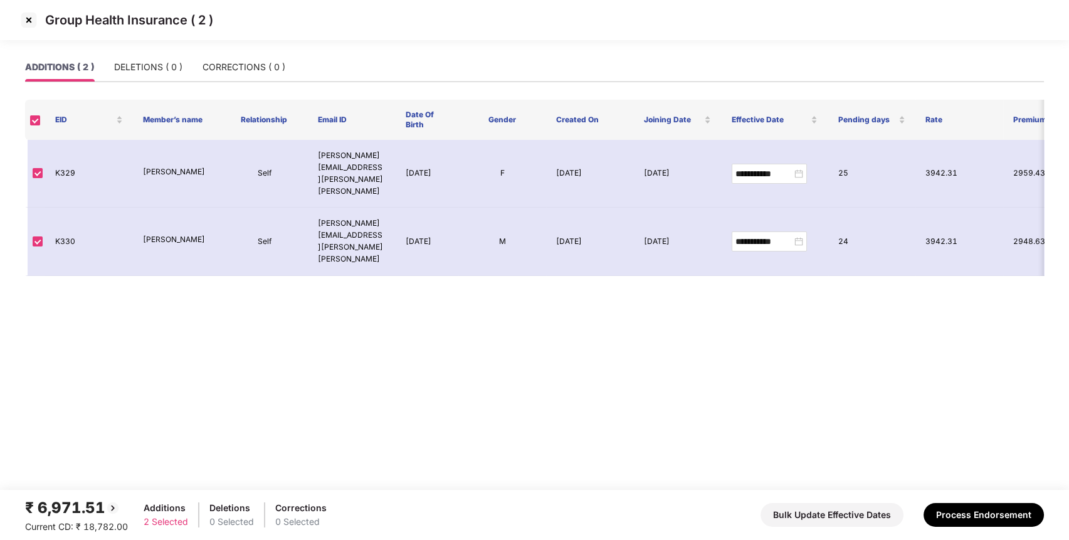
click at [35, 24] on img at bounding box center [29, 20] width 20 height 20
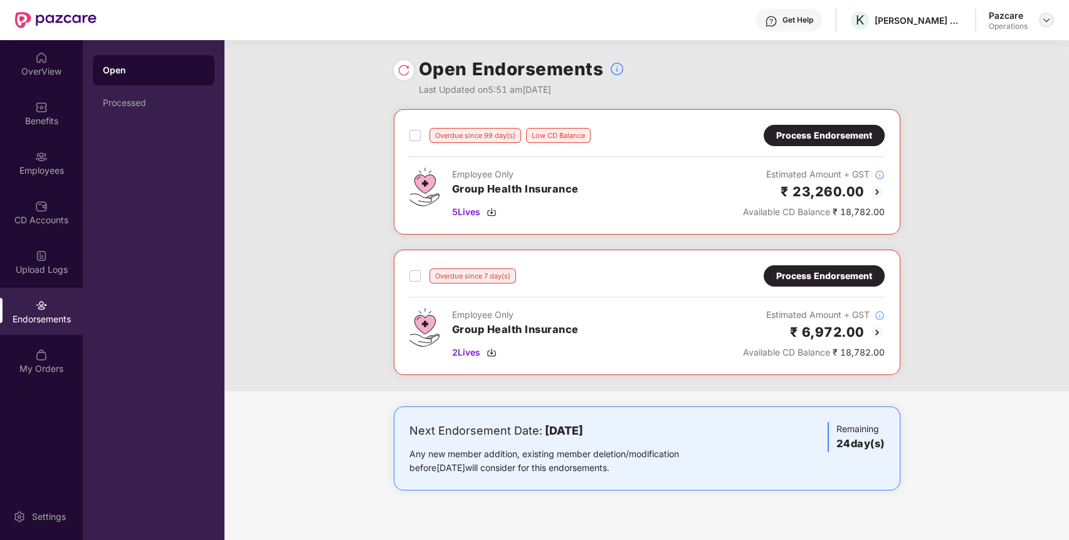
click at [1046, 11] on div "Pazcare Operations" at bounding box center [1021, 20] width 65 height 22
click at [1047, 22] on img at bounding box center [1047, 20] width 10 height 10
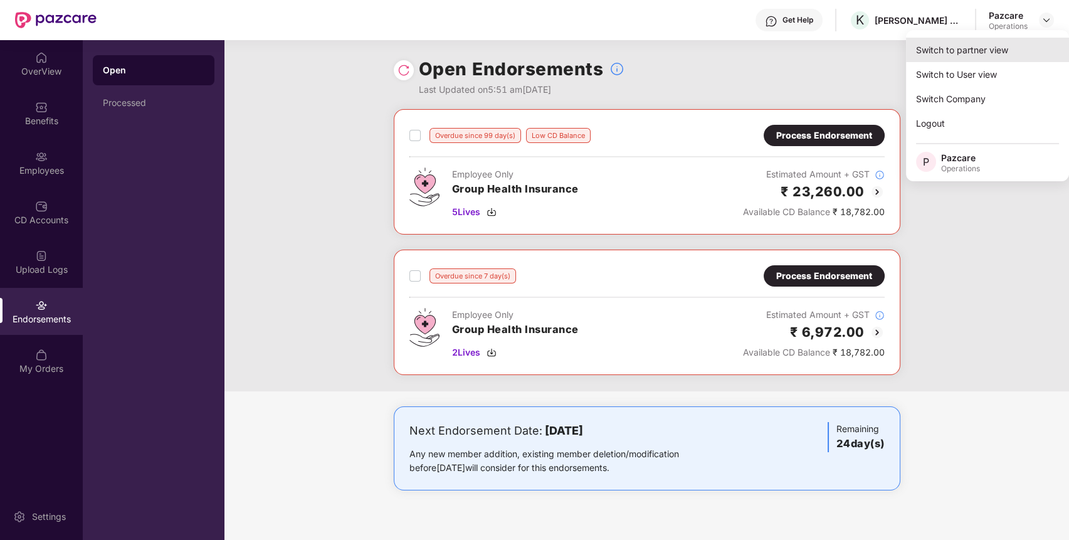
click at [1027, 46] on div "Switch to partner view" at bounding box center [987, 50] width 163 height 24
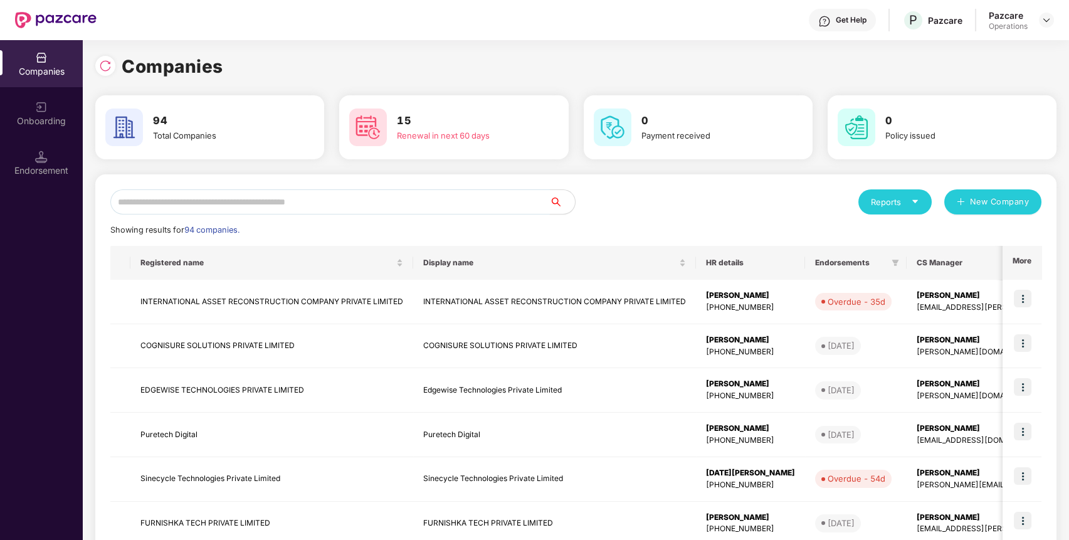
click at [427, 206] on input "text" at bounding box center [330, 201] width 440 height 25
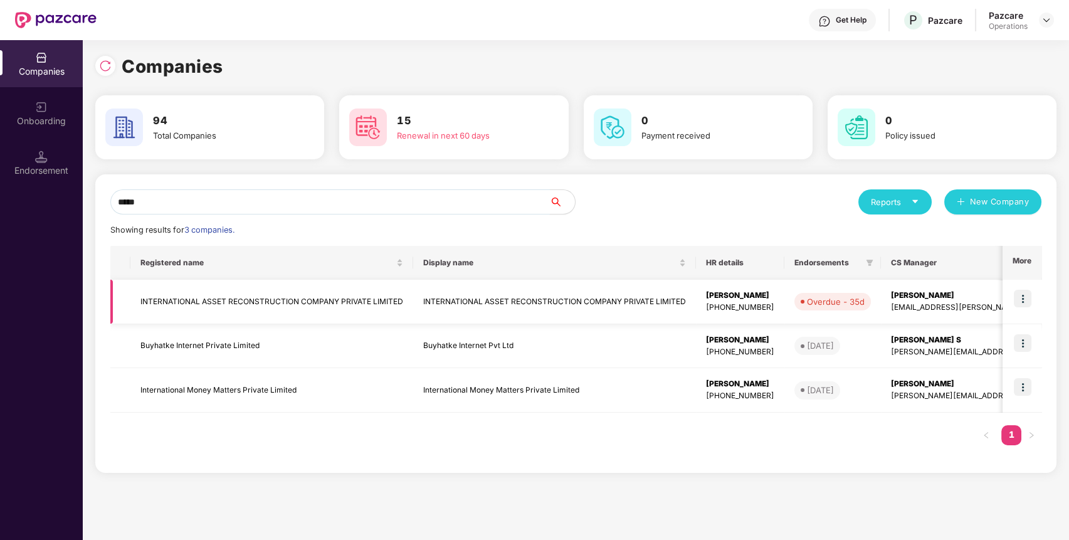
type input "*****"
click at [1020, 299] on img at bounding box center [1023, 299] width 18 height 18
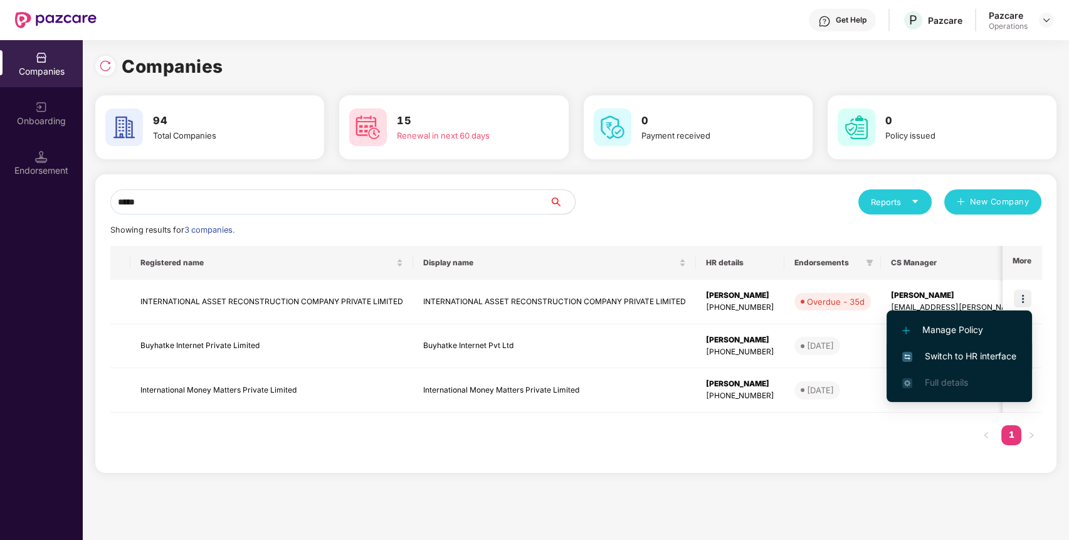
click at [984, 356] on span "Switch to HR interface" at bounding box center [960, 356] width 114 height 14
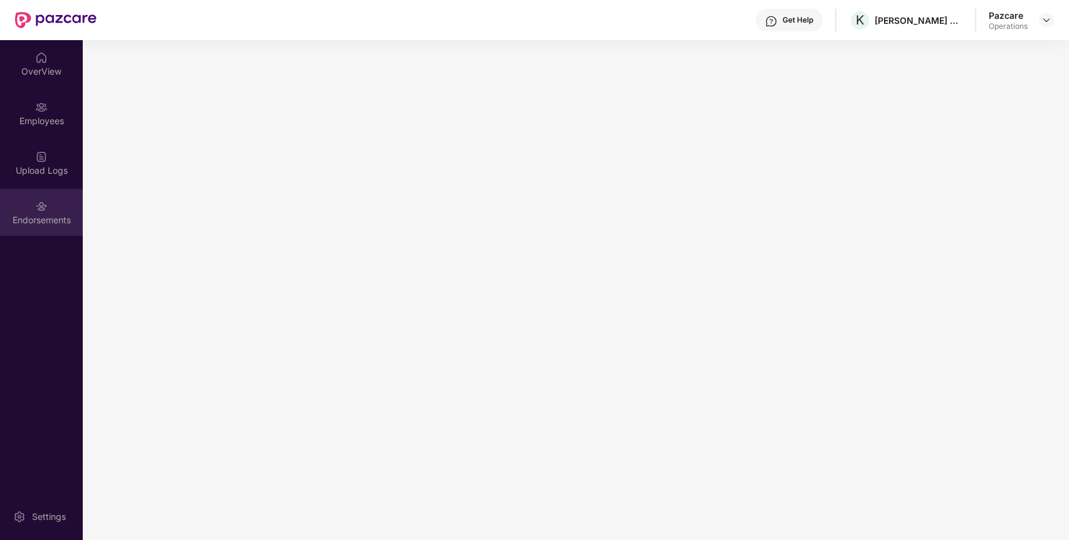
click at [45, 223] on div "Endorsements" at bounding box center [41, 220] width 83 height 13
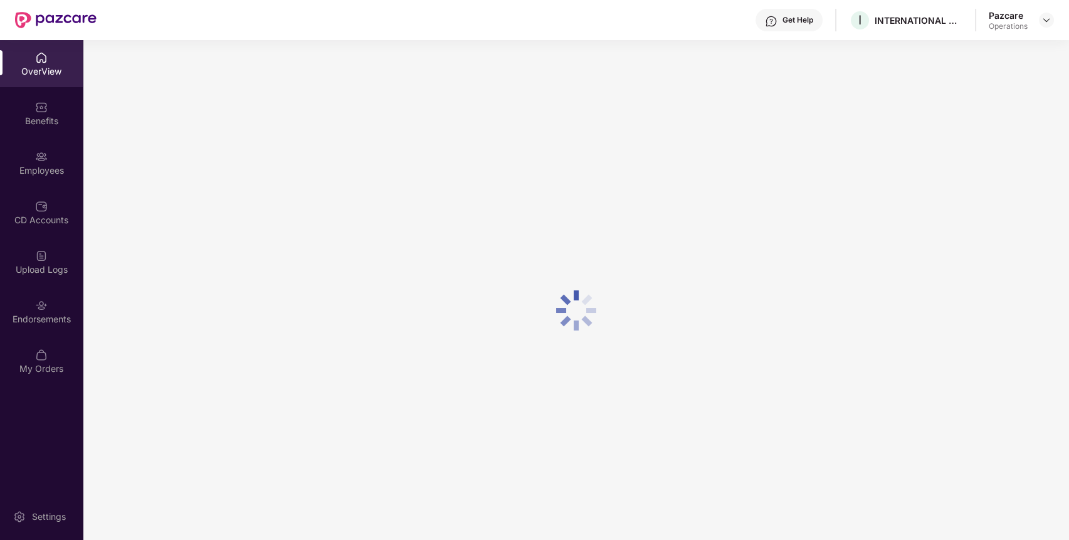
click at [59, 251] on div "Upload Logs" at bounding box center [41, 261] width 83 height 47
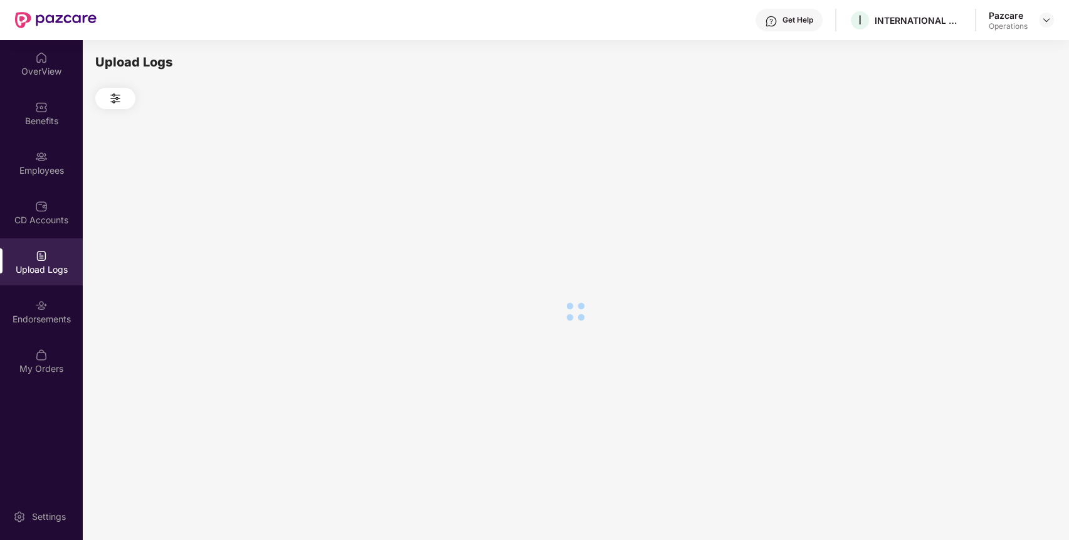
click at [52, 285] on div "OverView Benefits Employees CD Accounts Upload Logs Endorsements My Orders" at bounding box center [41, 213] width 83 height 347
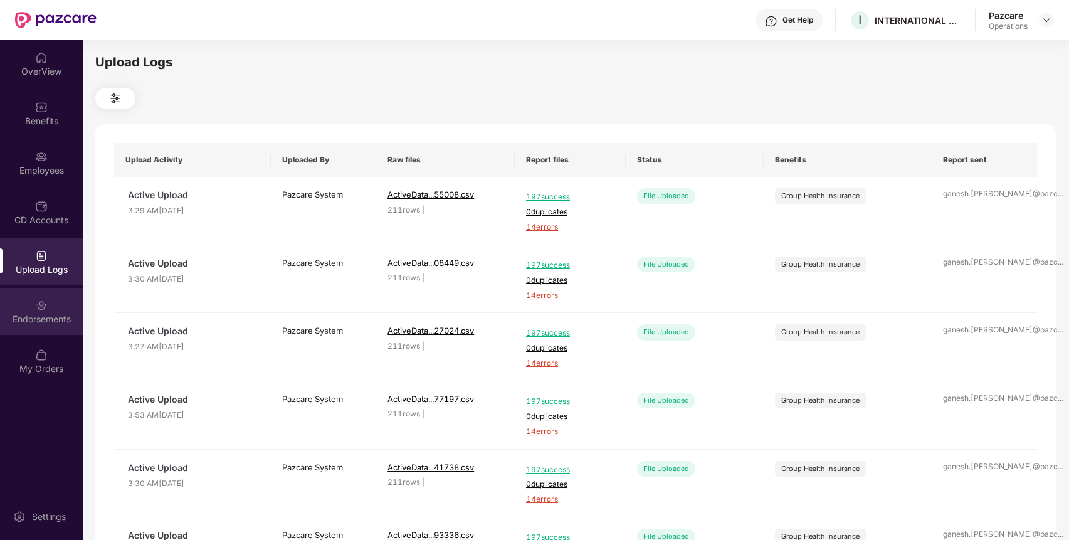
click at [52, 315] on div "Endorsements" at bounding box center [41, 319] width 83 height 13
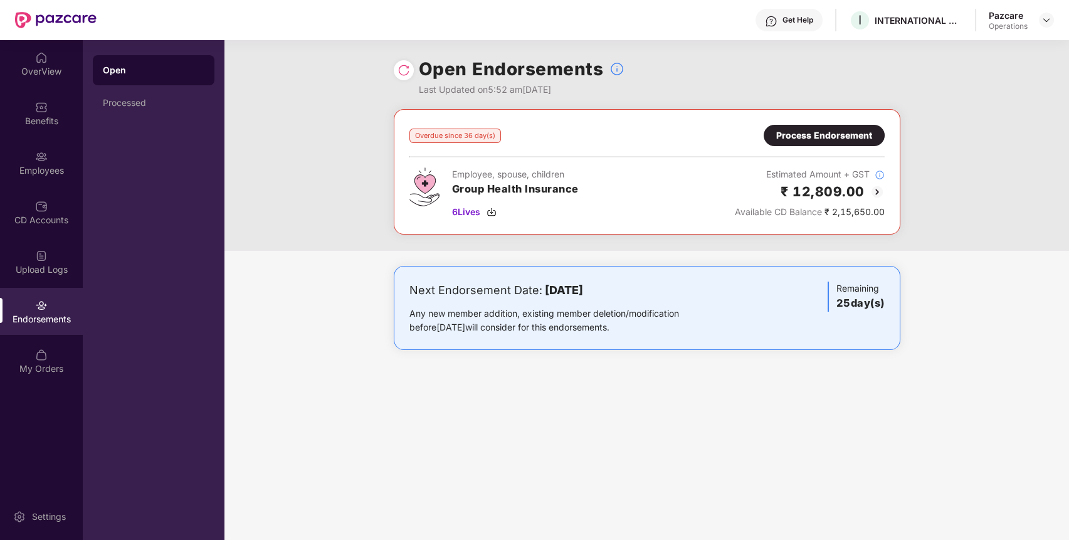
click at [825, 137] on div "Process Endorsement" at bounding box center [825, 136] width 96 height 14
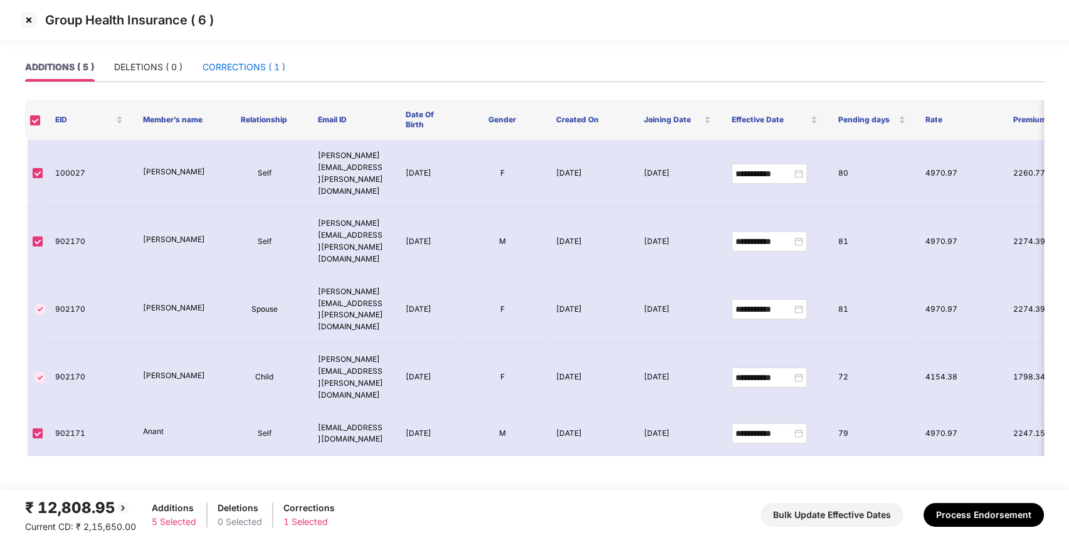
click at [227, 62] on div "CORRECTIONS ( 1 )" at bounding box center [244, 67] width 83 height 14
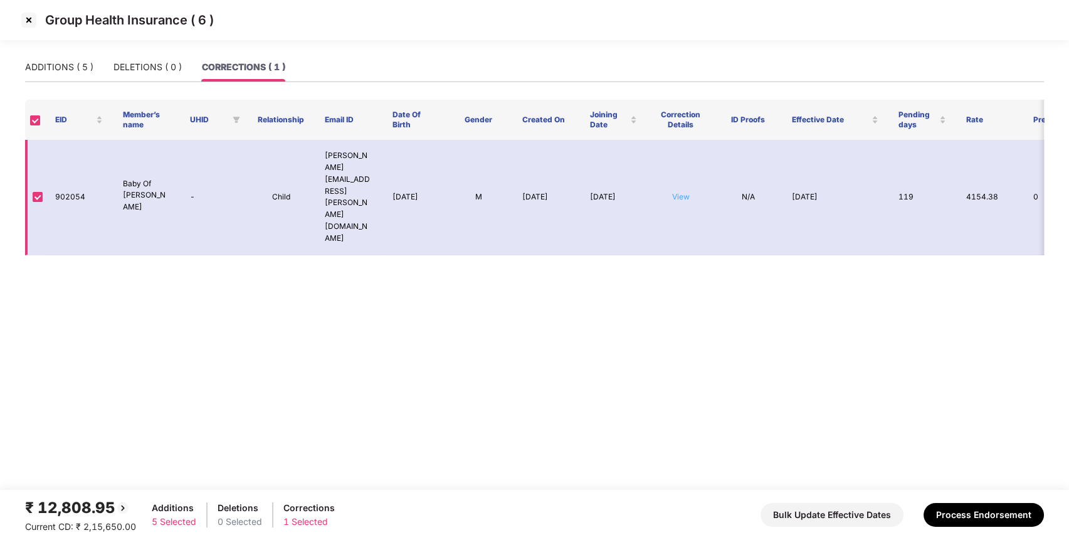
click at [684, 192] on link "View" at bounding box center [681, 196] width 18 height 9
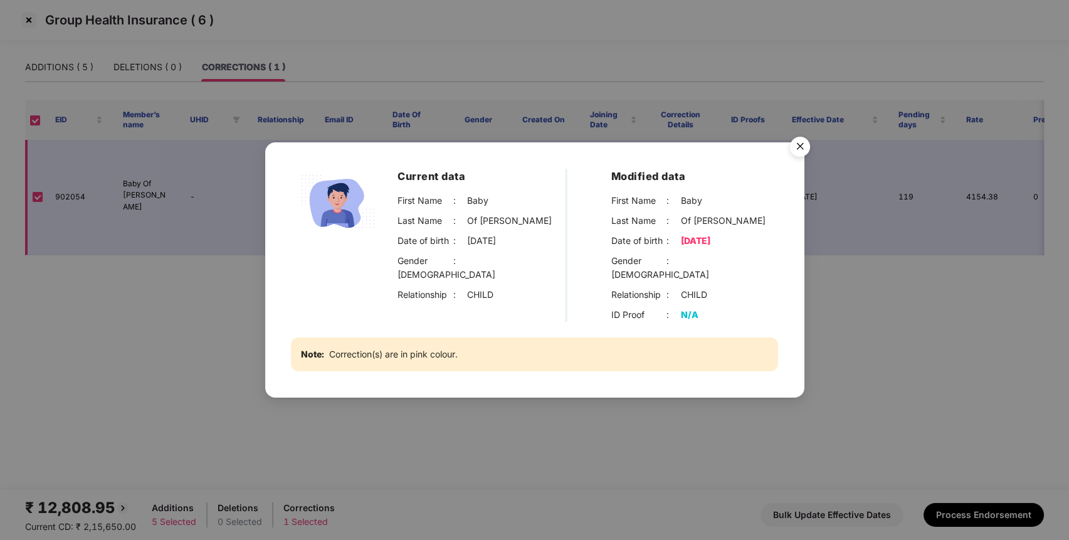
click at [684, 170] on div "Current data First Name : Baby Last Name : Of [PERSON_NAME] Date of birth : [DE…" at bounding box center [534, 269] width 539 height 255
click at [805, 147] on img "Close" at bounding box center [800, 148] width 35 height 35
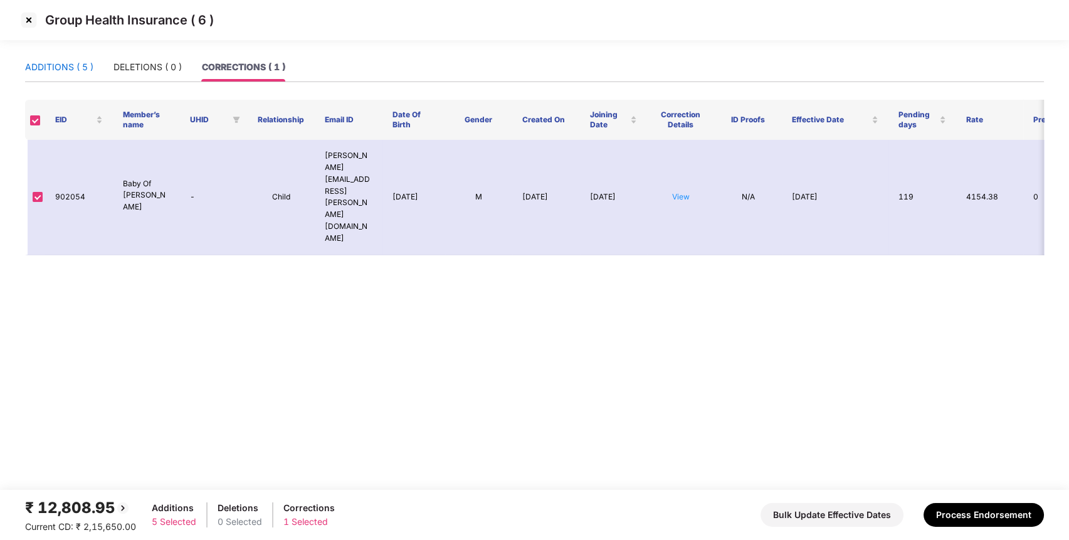
click at [60, 63] on div "ADDITIONS ( 5 )" at bounding box center [59, 67] width 68 height 14
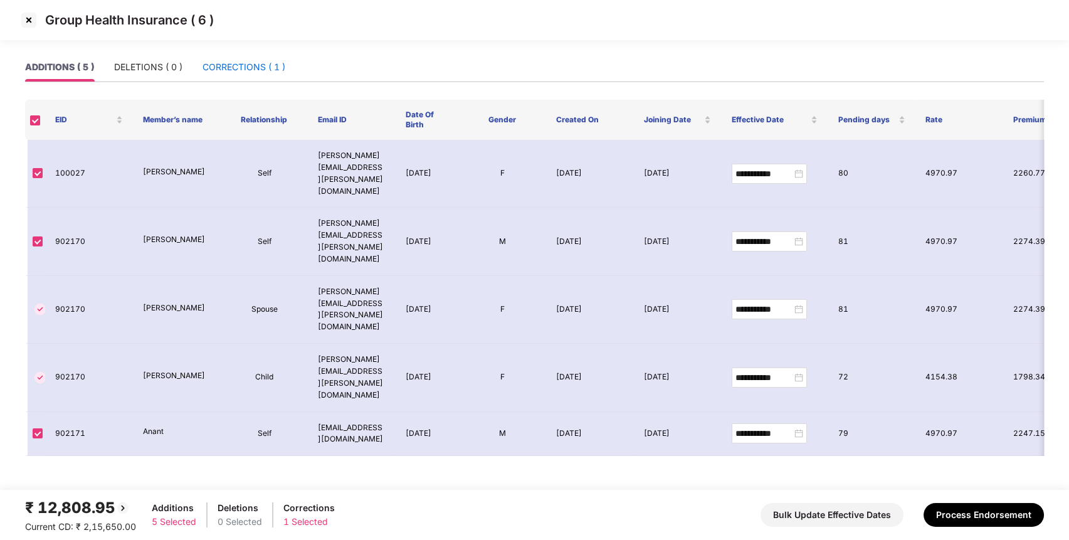
click at [260, 63] on div "CORRECTIONS ( 1 )" at bounding box center [244, 67] width 83 height 14
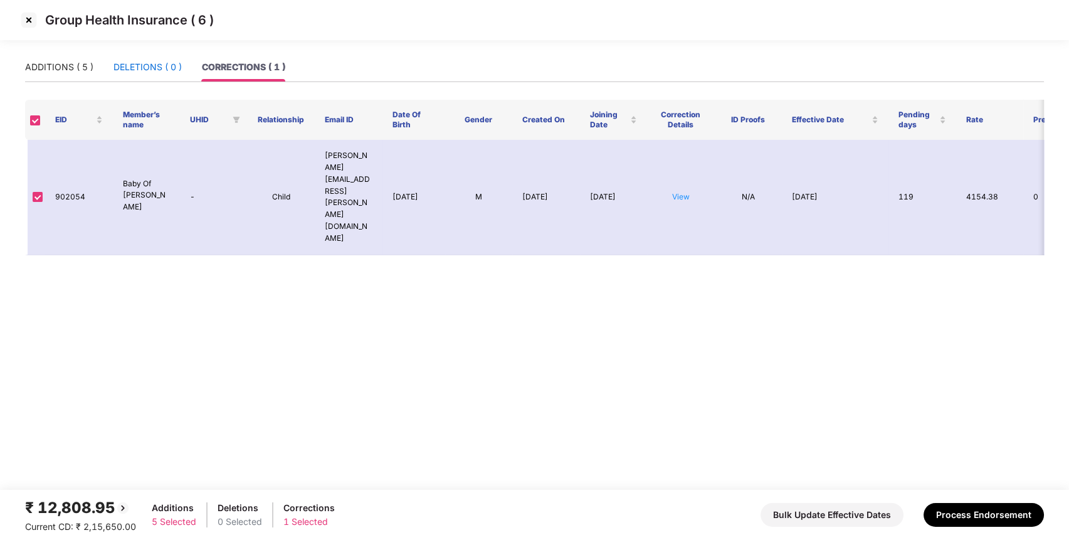
click at [115, 70] on div "DELETIONS ( 0 )" at bounding box center [148, 67] width 68 height 14
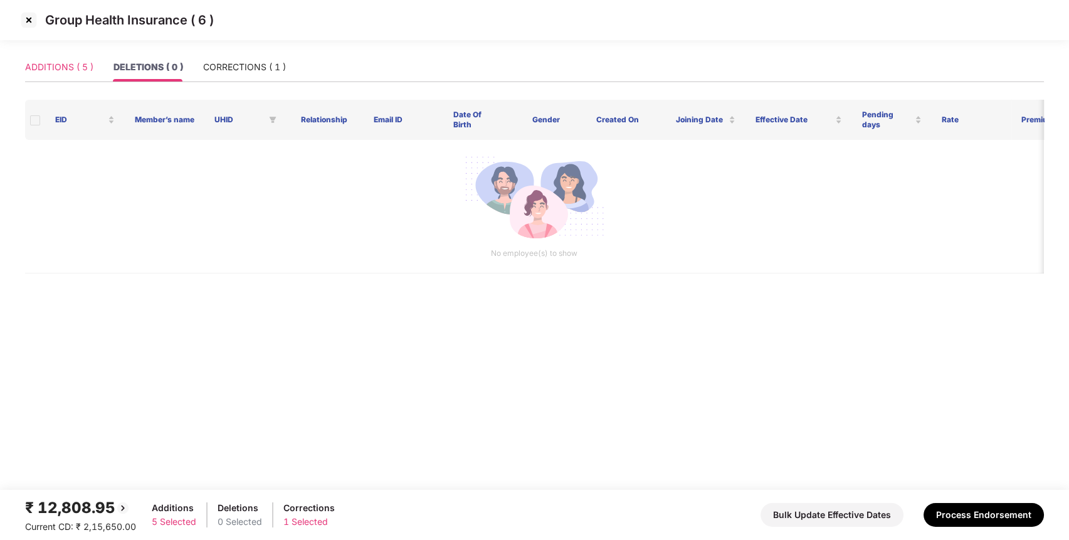
click at [60, 60] on div "ADDITIONS ( 5 )" at bounding box center [59, 67] width 68 height 29
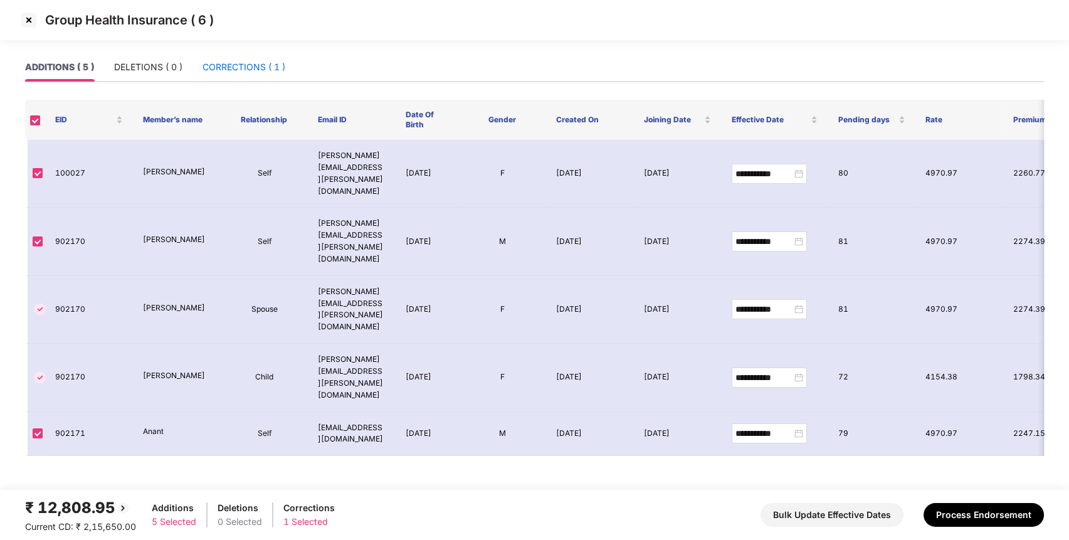
click at [266, 65] on div "CORRECTIONS ( 1 )" at bounding box center [244, 67] width 83 height 14
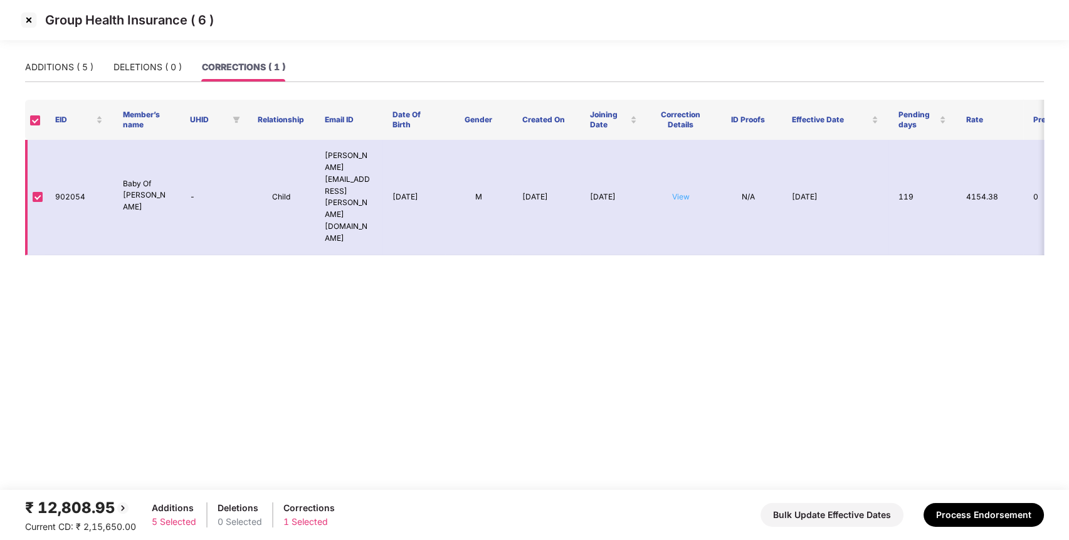
click at [686, 192] on link "View" at bounding box center [681, 196] width 18 height 9
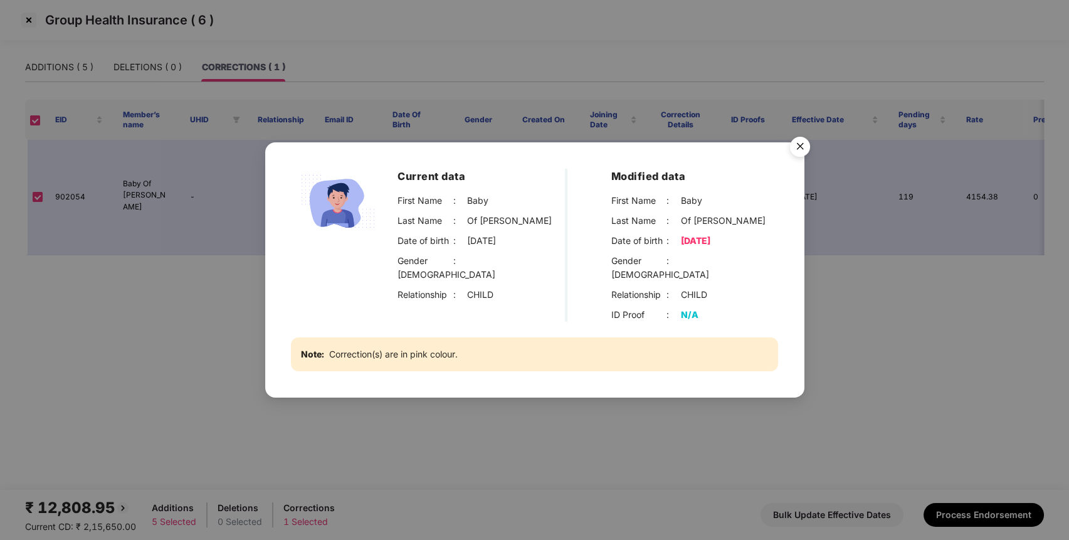
click at [803, 151] on img "Close" at bounding box center [800, 148] width 35 height 35
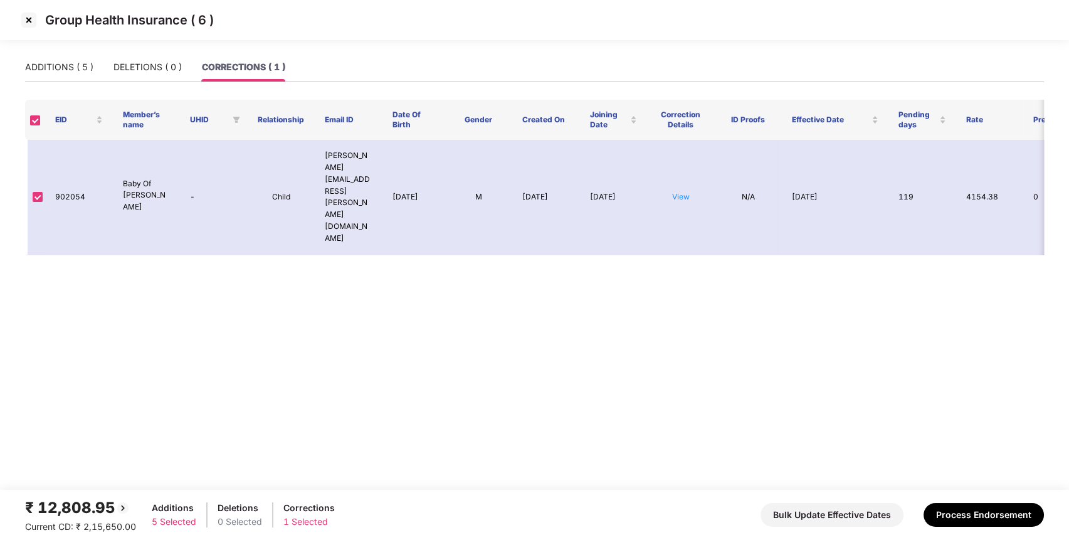
click at [28, 13] on img at bounding box center [29, 20] width 20 height 20
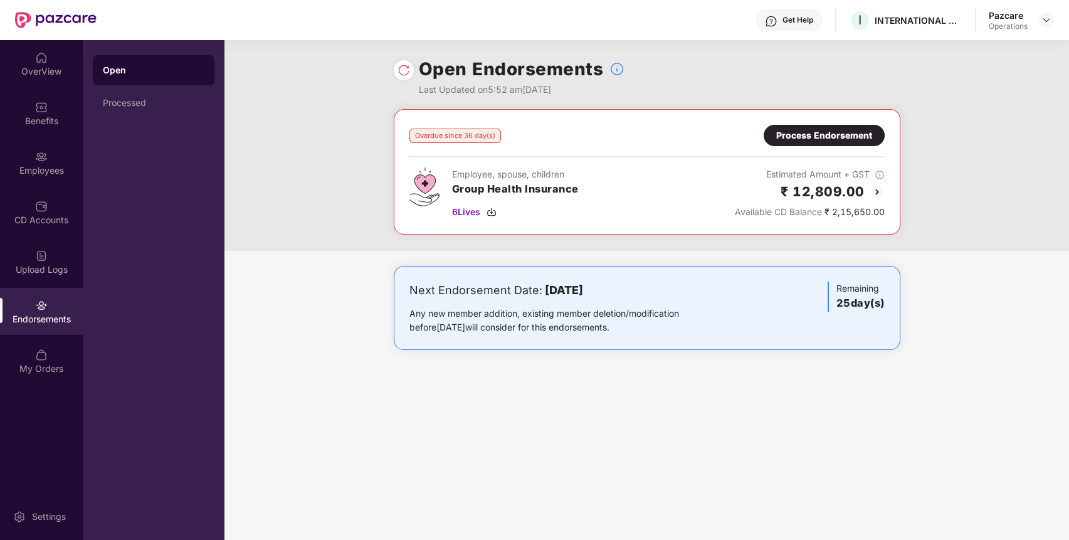
click at [865, 135] on div "Process Endorsement" at bounding box center [825, 136] width 96 height 14
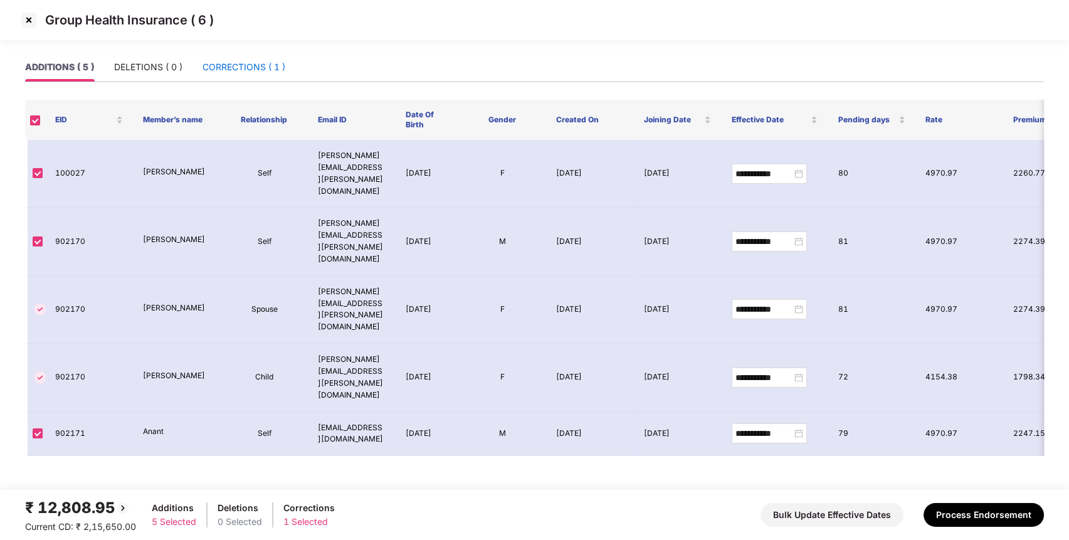
click at [254, 65] on div "CORRECTIONS ( 1 )" at bounding box center [244, 67] width 83 height 14
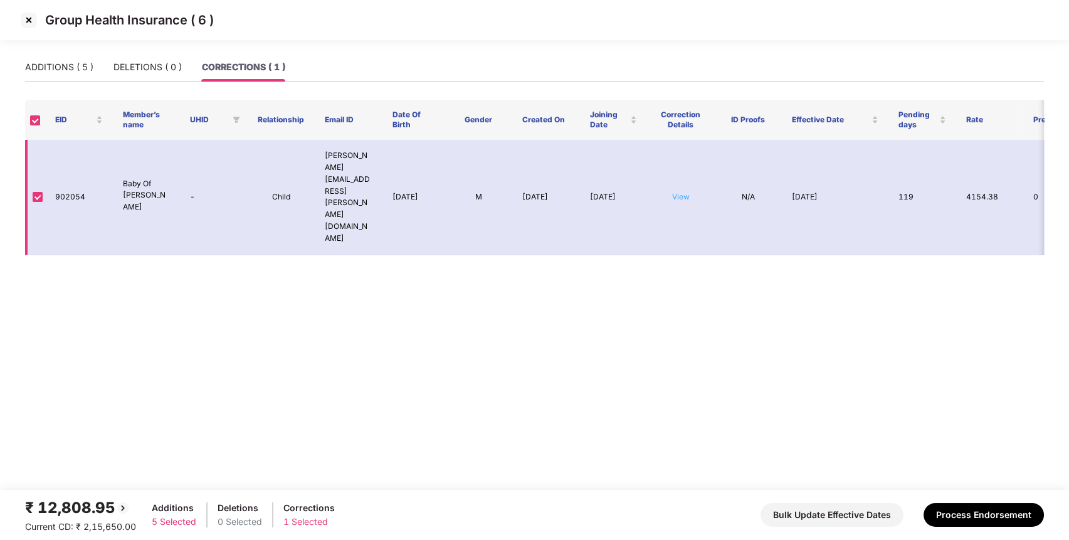
click at [674, 192] on link "View" at bounding box center [681, 196] width 18 height 9
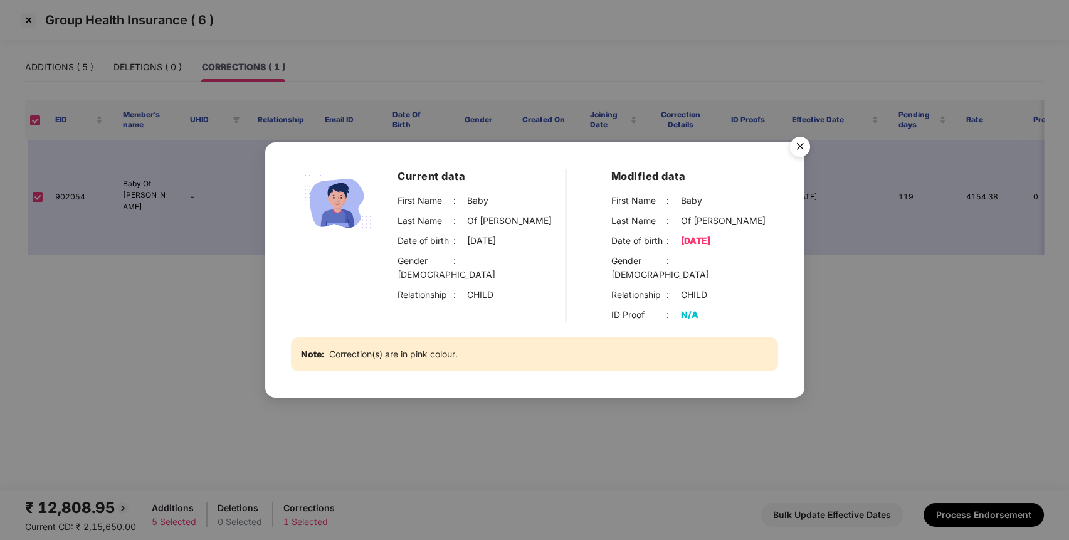
click at [881, 282] on div "Current data First Name : Baby Last Name : Of [PERSON_NAME] Date of birth : [DE…" at bounding box center [534, 270] width 1069 height 540
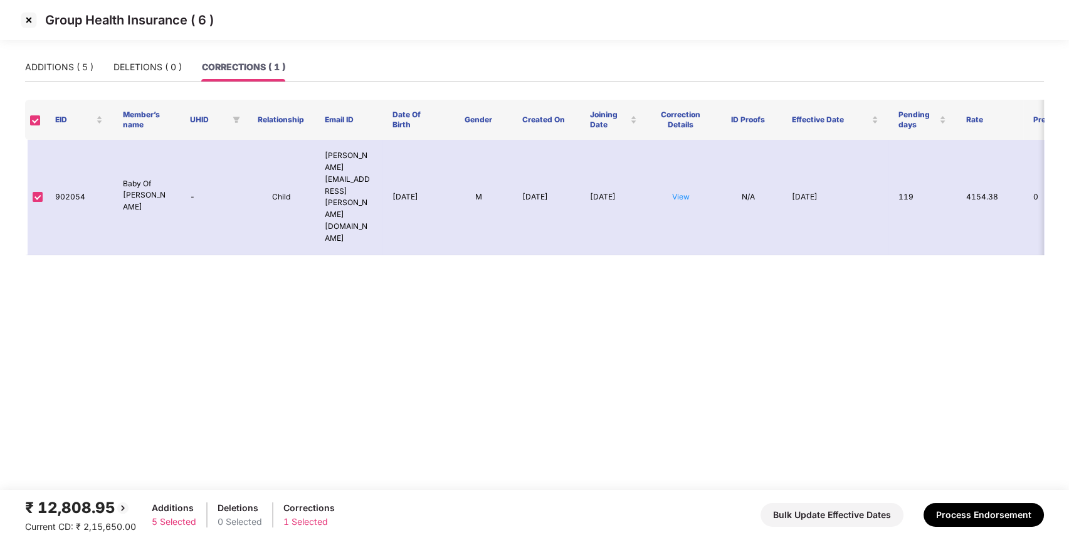
click at [31, 16] on img at bounding box center [29, 20] width 20 height 20
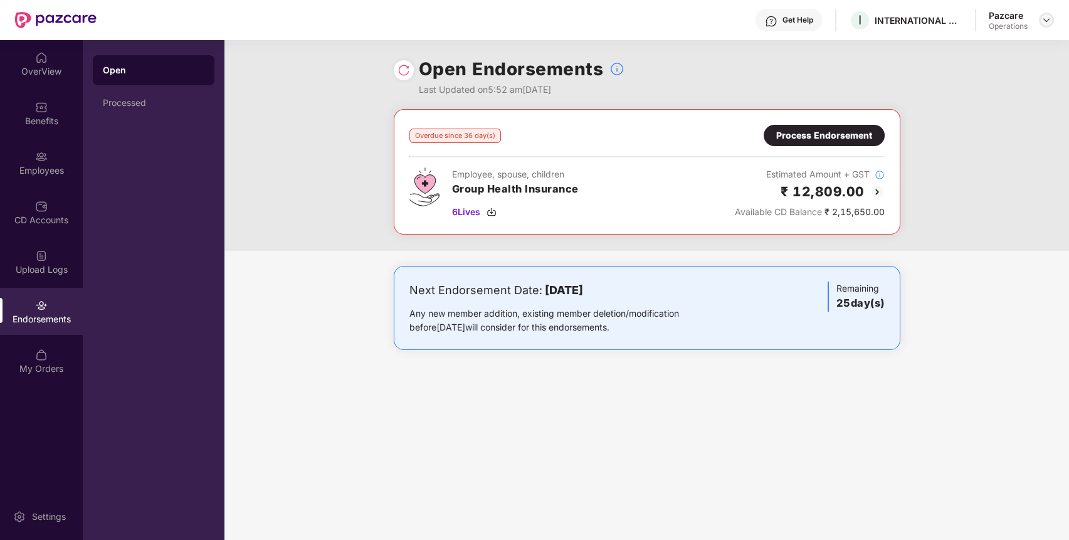
click at [1043, 22] on img at bounding box center [1047, 20] width 10 height 10
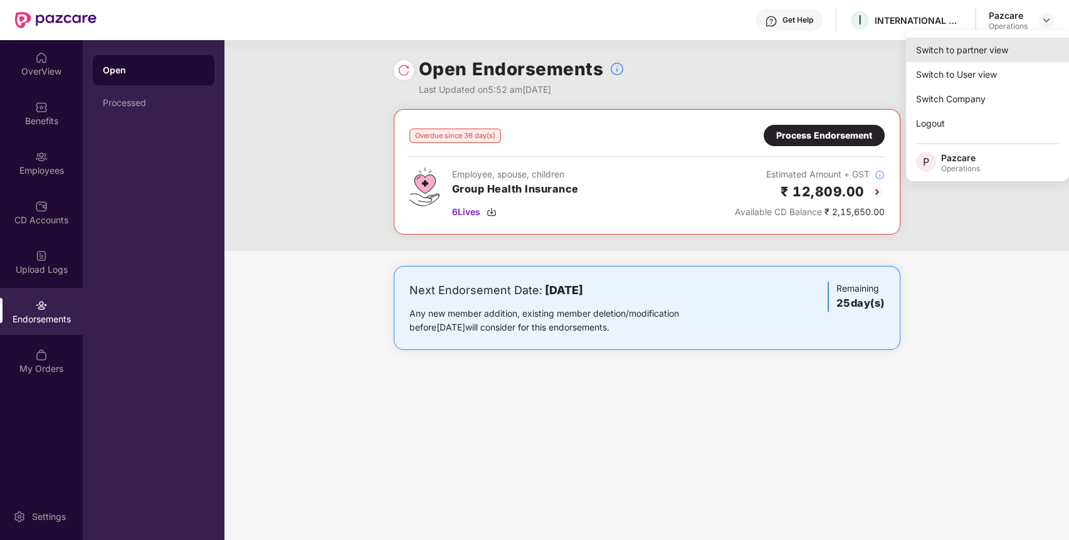
click at [1014, 55] on div "Switch to partner view" at bounding box center [987, 50] width 163 height 24
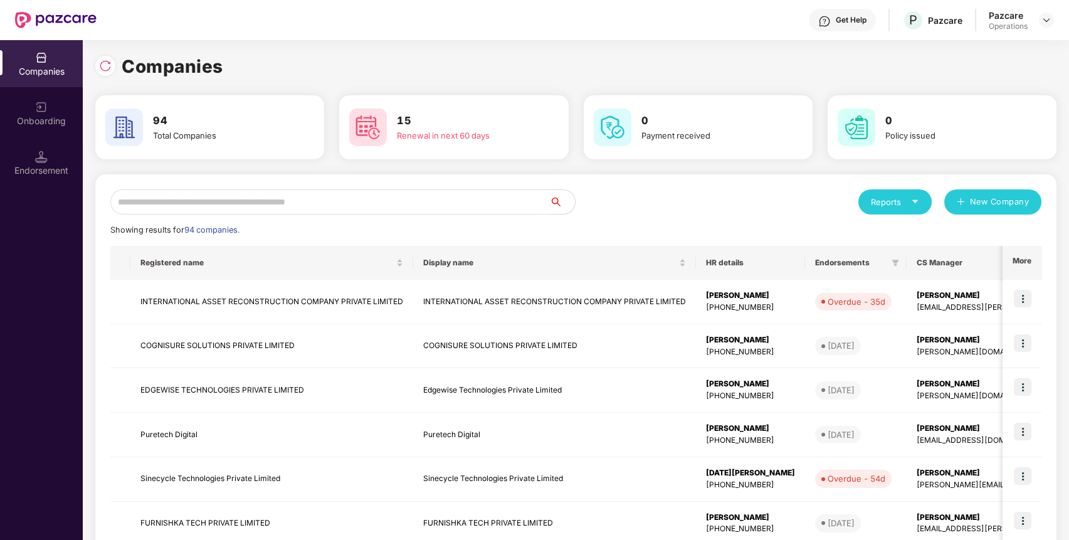
click at [306, 202] on input "text" at bounding box center [330, 201] width 440 height 25
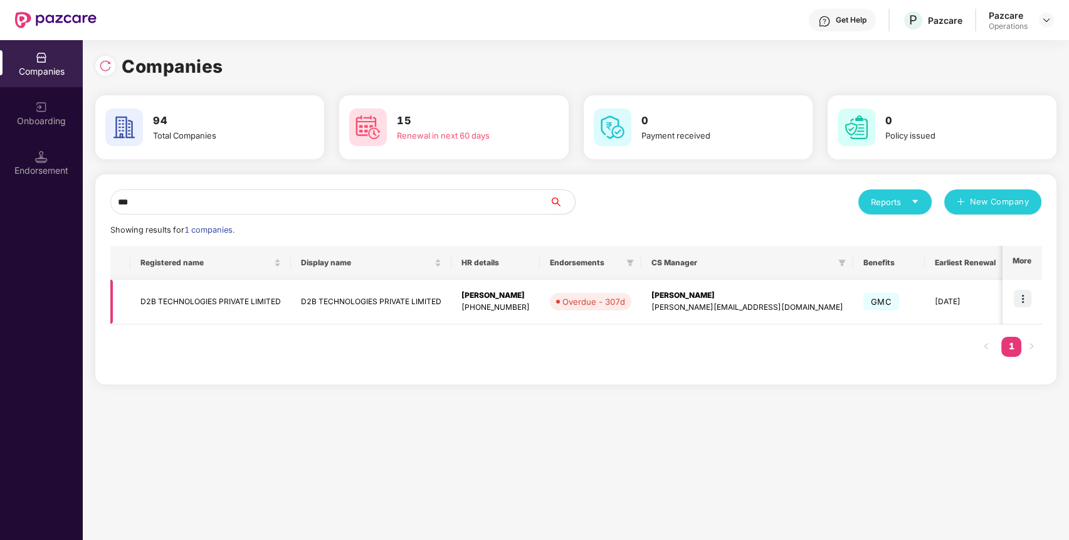
type input "***"
click at [1029, 307] on img at bounding box center [1023, 299] width 18 height 18
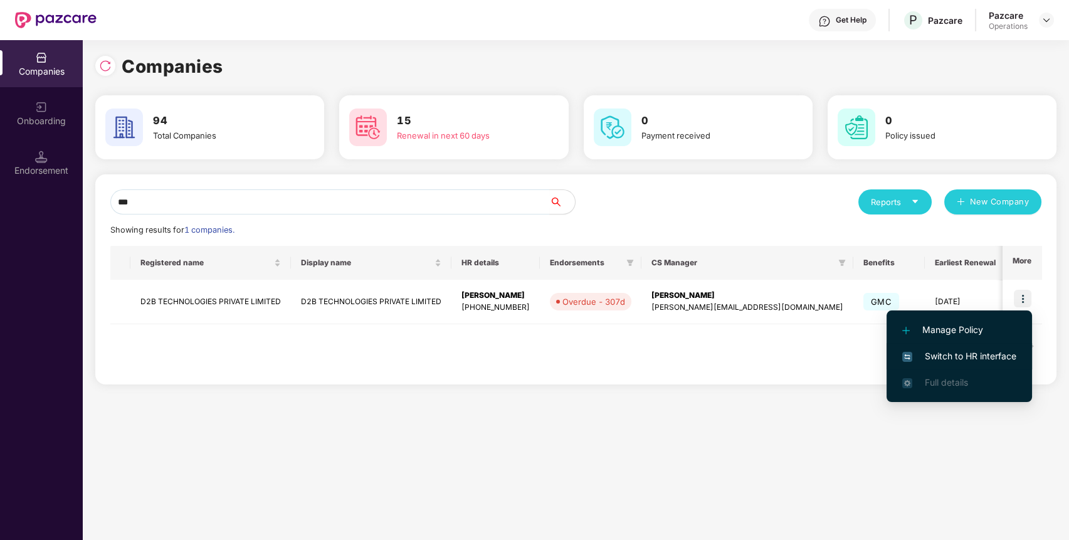
click at [982, 353] on span "Switch to HR interface" at bounding box center [960, 356] width 114 height 14
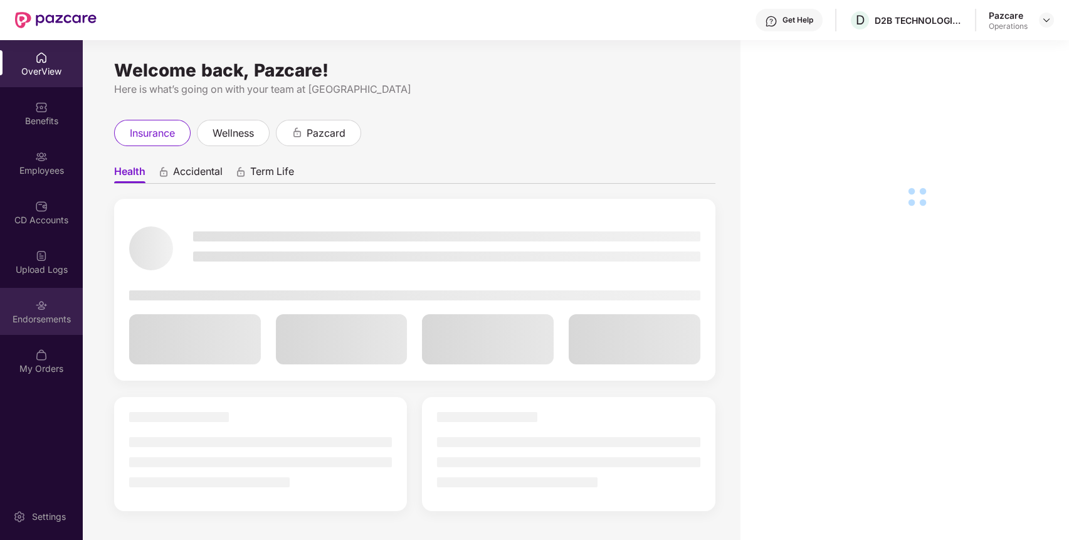
click at [51, 309] on div "Endorsements" at bounding box center [41, 311] width 83 height 47
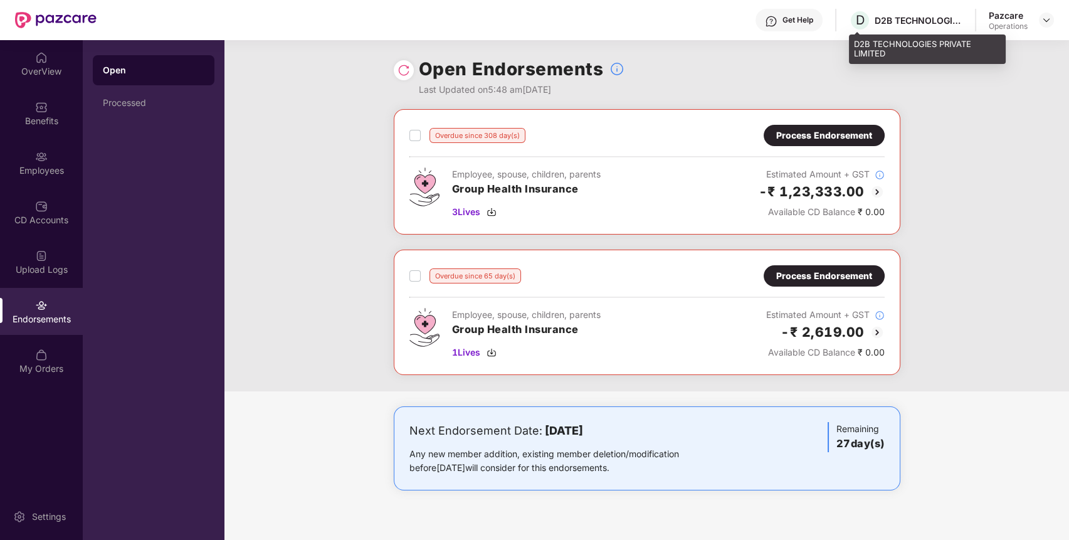
click at [922, 22] on div "D2B TECHNOLOGIES PRIVATE LIMITED" at bounding box center [919, 20] width 88 height 12
copy div "D2B TECHNOLOGIES PRIVATE LIMITED"
click at [922, 22] on div "D2B TECHNOLOGIES PRIVATE LIMITED" at bounding box center [919, 20] width 88 height 12
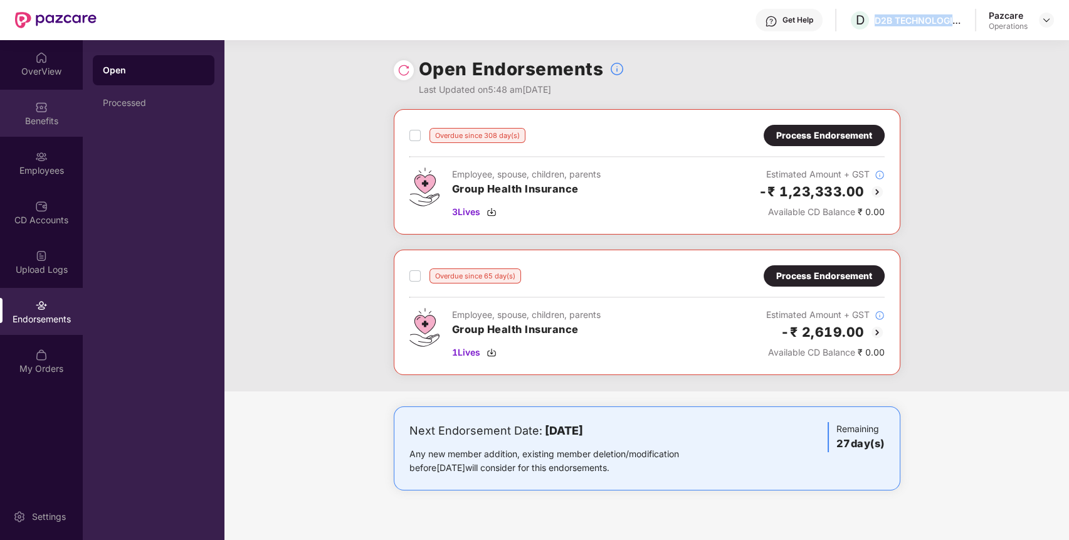
click at [47, 110] on img at bounding box center [41, 107] width 13 height 13
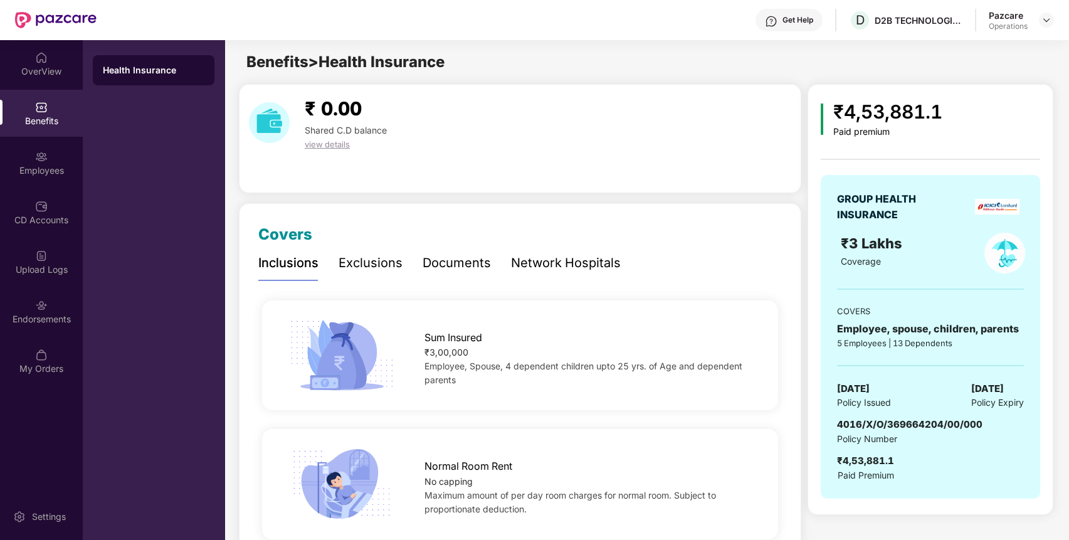
click at [928, 415] on div "GROUP HEALTH INSURANCE ₹3 Lakhs Coverage COVERS Employee, spouse, children, par…" at bounding box center [931, 337] width 220 height 324
copy span "4016/X/O/369664204/00/000"
click at [1048, 14] on div at bounding box center [1046, 20] width 15 height 15
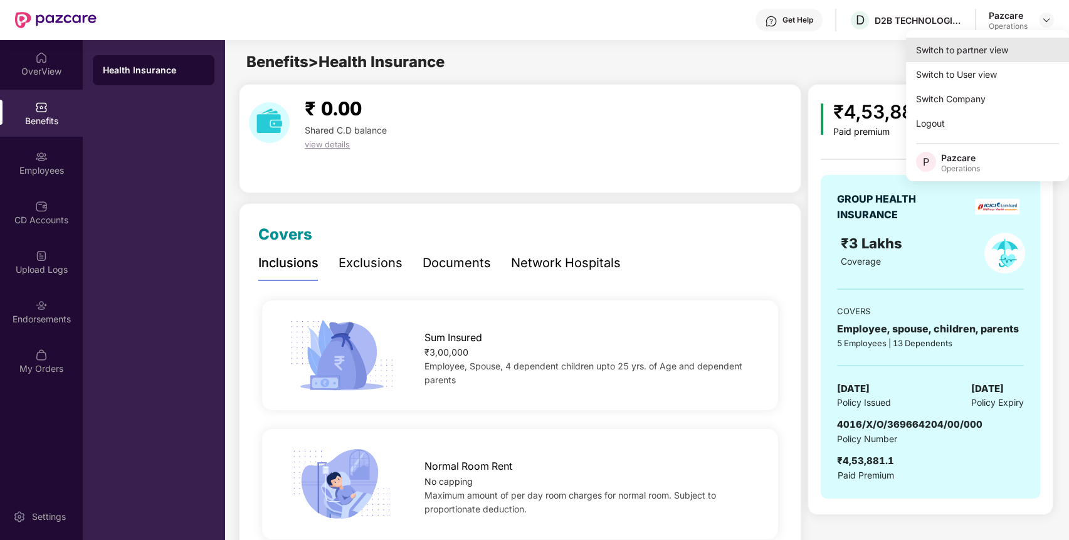
click at [1019, 44] on div "Switch to partner view" at bounding box center [987, 50] width 163 height 24
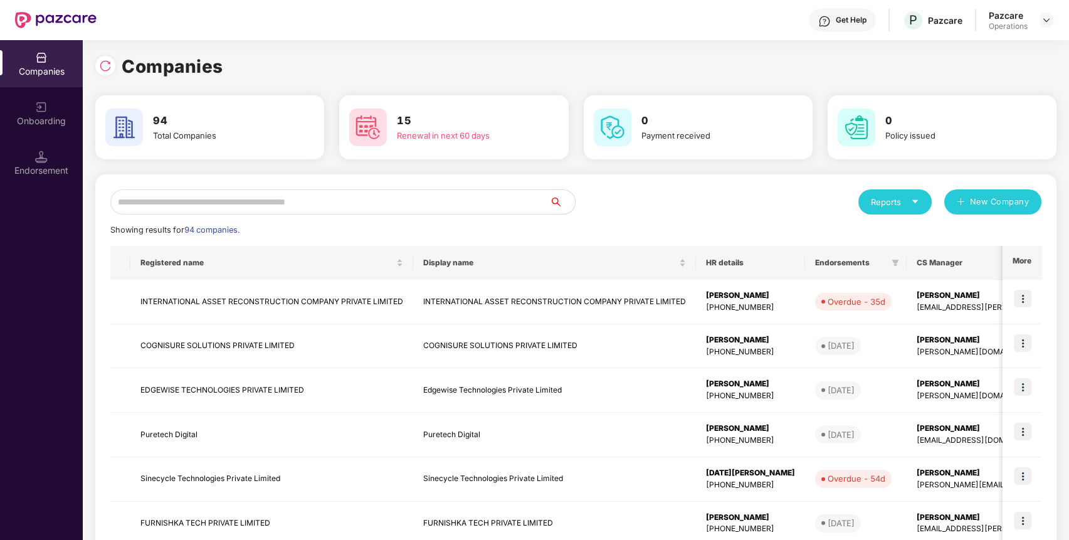
click at [395, 200] on input "text" at bounding box center [330, 201] width 440 height 25
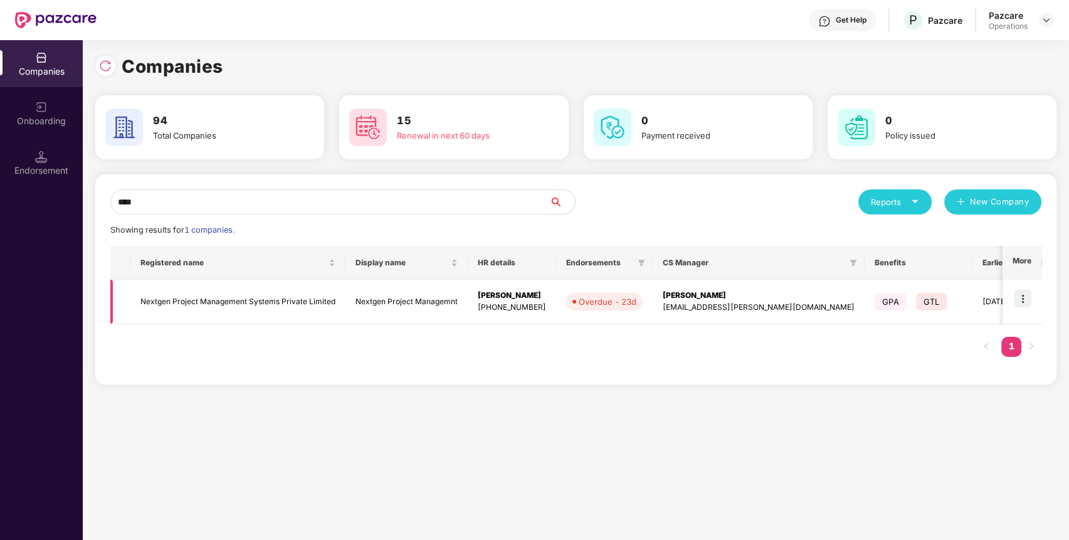
type input "****"
click at [1024, 297] on img at bounding box center [1023, 299] width 18 height 18
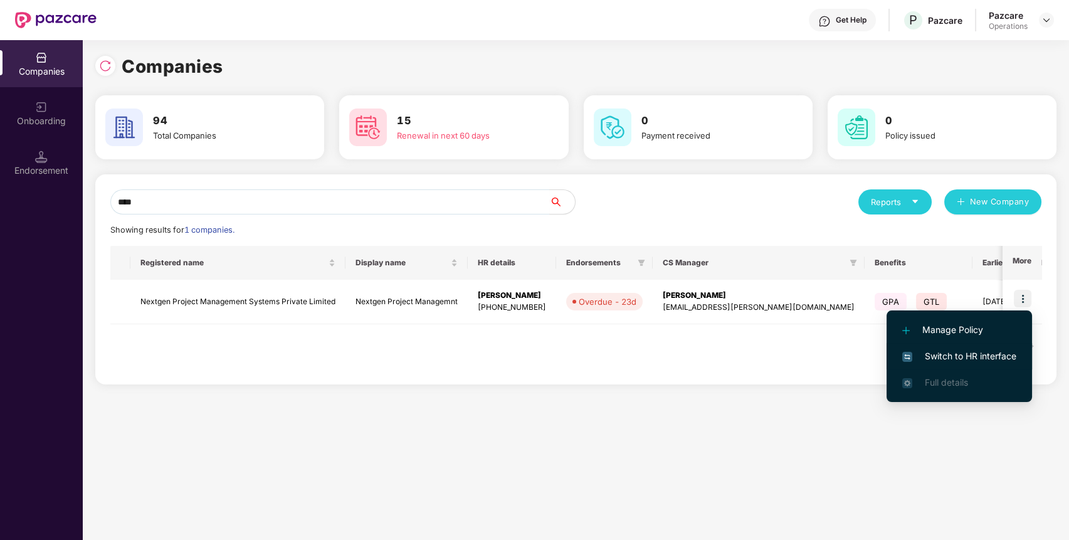
click at [990, 351] on span "Switch to HR interface" at bounding box center [960, 356] width 114 height 14
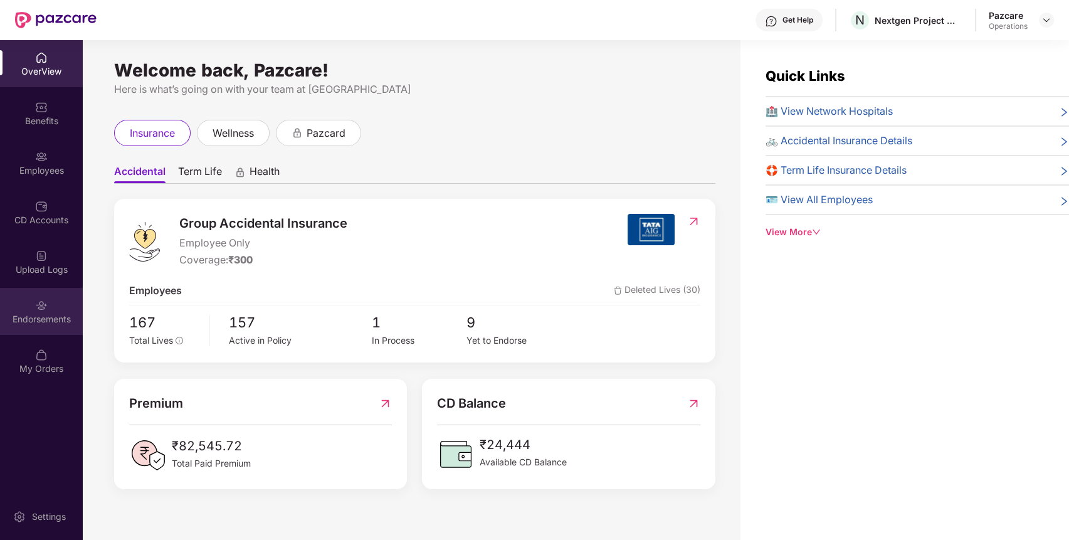
click at [52, 301] on div "Endorsements" at bounding box center [41, 311] width 83 height 47
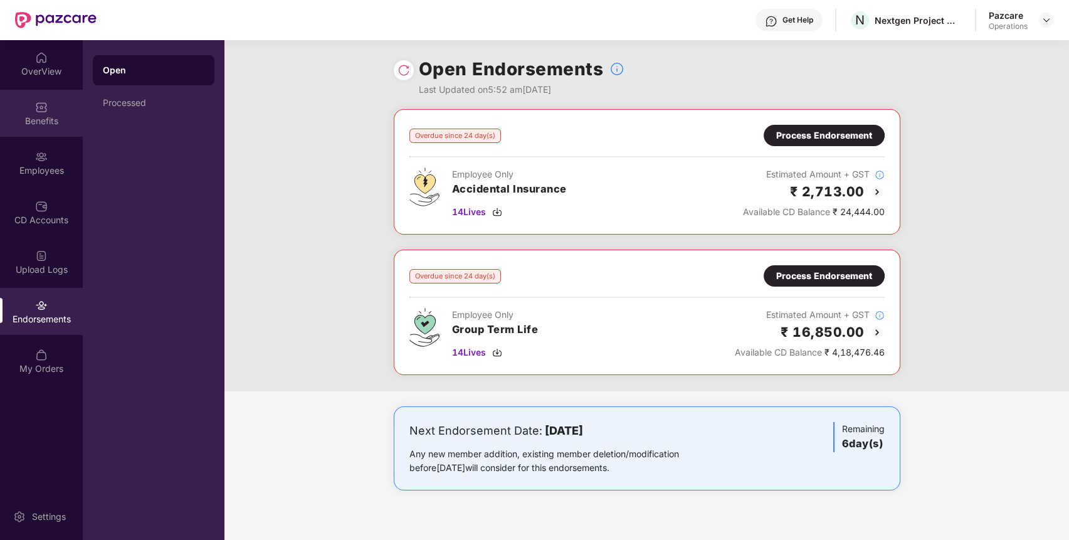
click at [19, 128] on div "Benefits" at bounding box center [41, 113] width 83 height 47
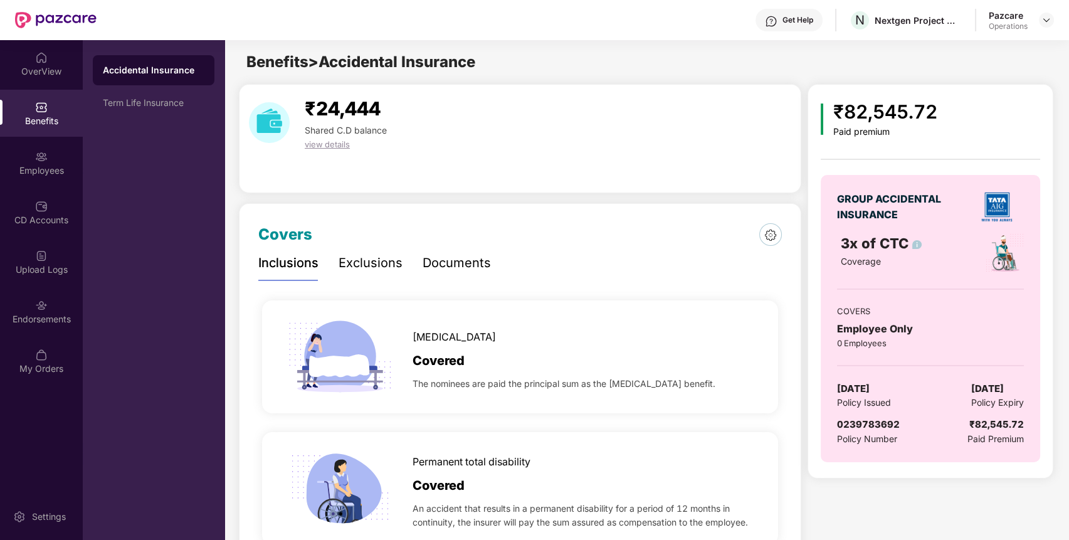
click at [863, 431] on div "0239783692" at bounding box center [868, 424] width 63 height 15
copy span "0239783692"
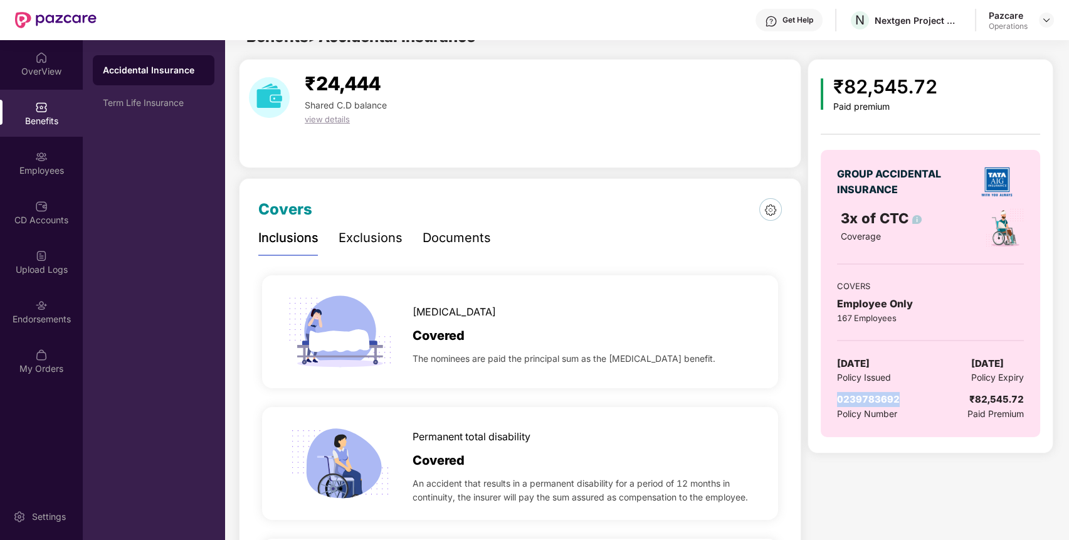
scroll to position [0, 0]
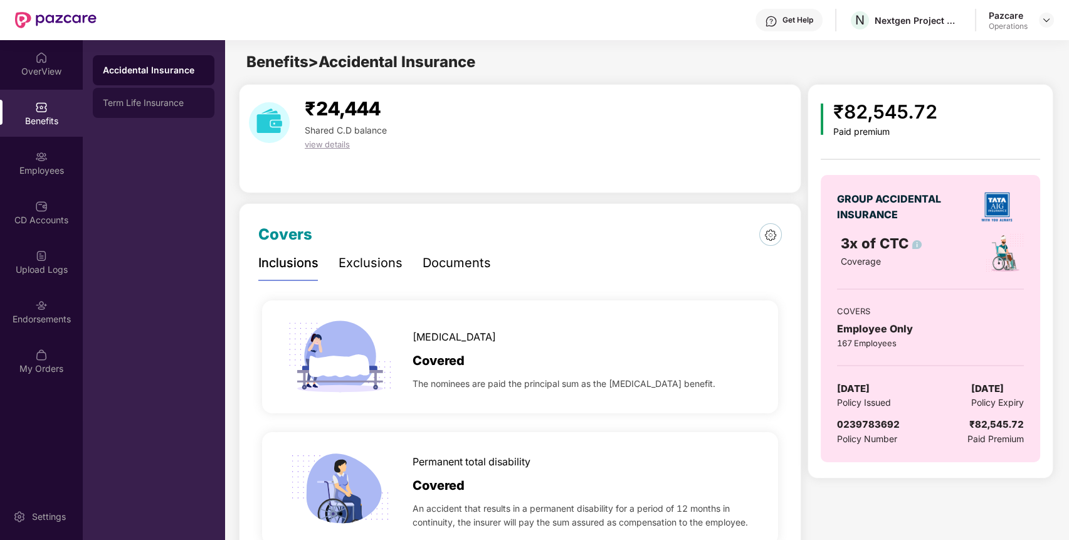
click at [156, 105] on div "Term Life Insurance" at bounding box center [154, 103] width 102 height 10
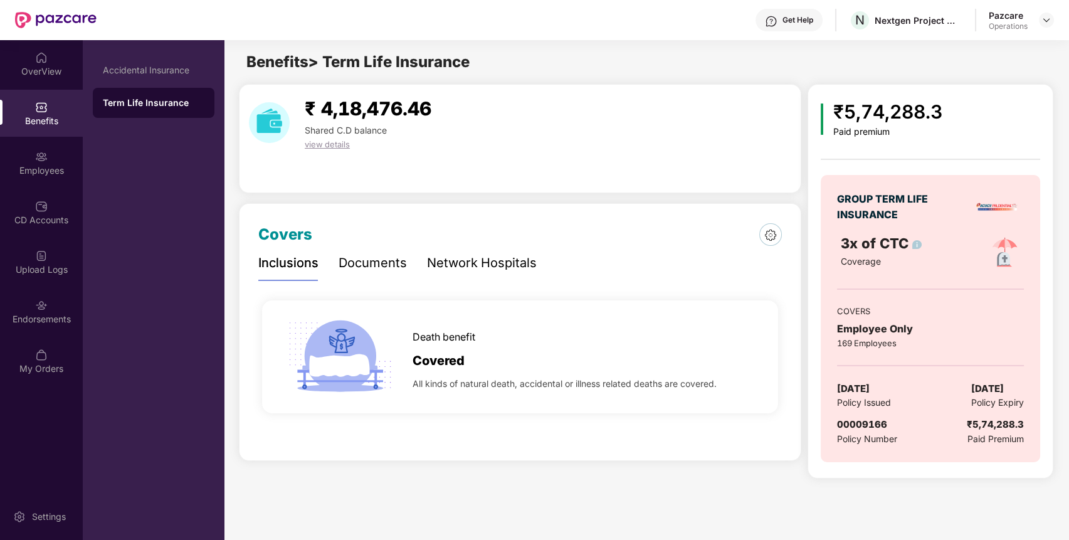
click at [858, 418] on span "00009166" at bounding box center [862, 424] width 50 height 12
copy span "00009166"
click at [142, 73] on div "Accidental Insurance" at bounding box center [154, 70] width 102 height 10
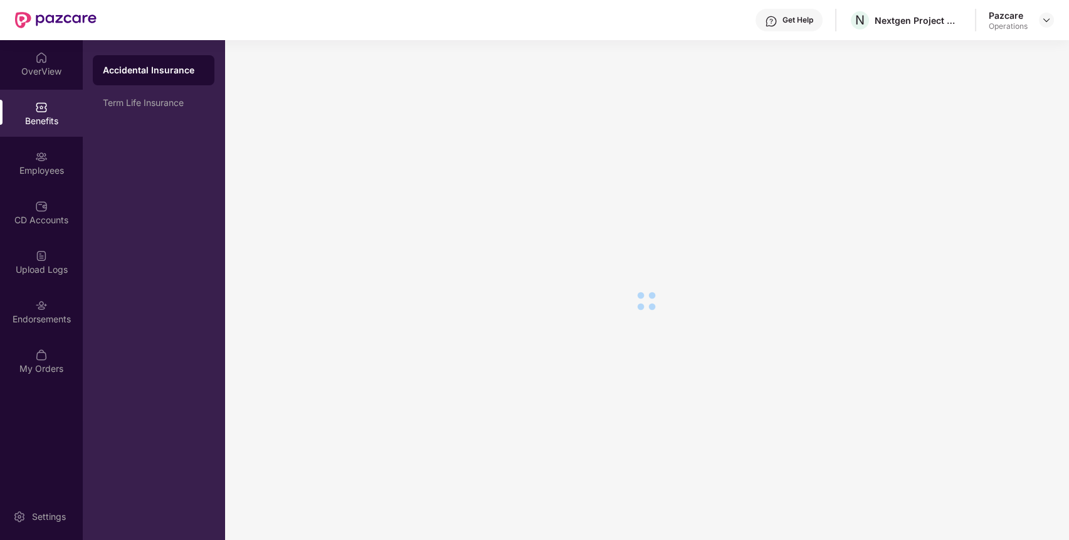
click at [142, 73] on div "Accidental Insurance" at bounding box center [154, 70] width 102 height 13
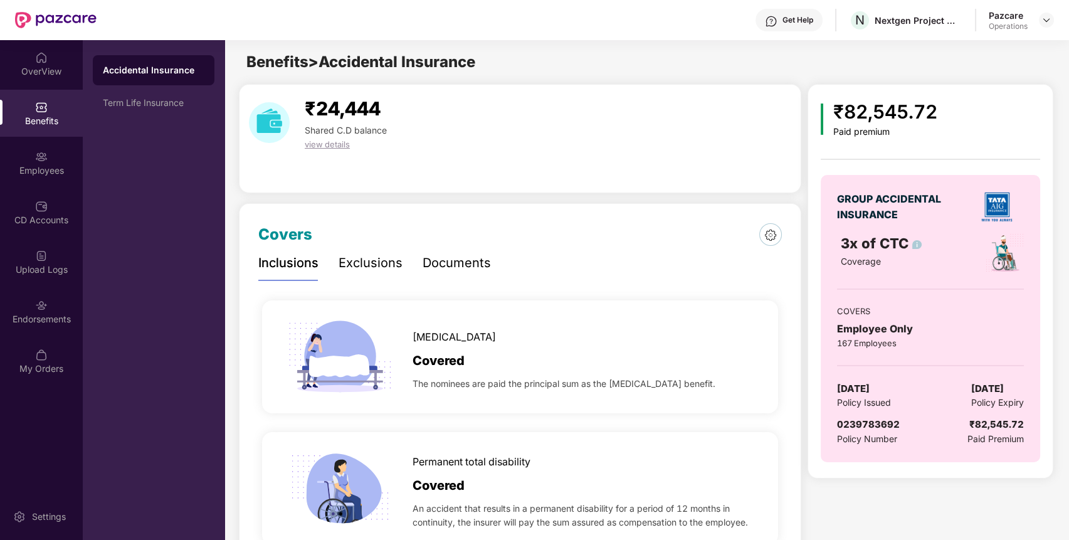
click at [863, 436] on span "Policy Number" at bounding box center [867, 438] width 60 height 11
click at [882, 415] on div "GROUP ACCIDENTAL INSURANCE 3x of CTC Coverage COVERS Employee Only 167 Employee…" at bounding box center [931, 318] width 220 height 287
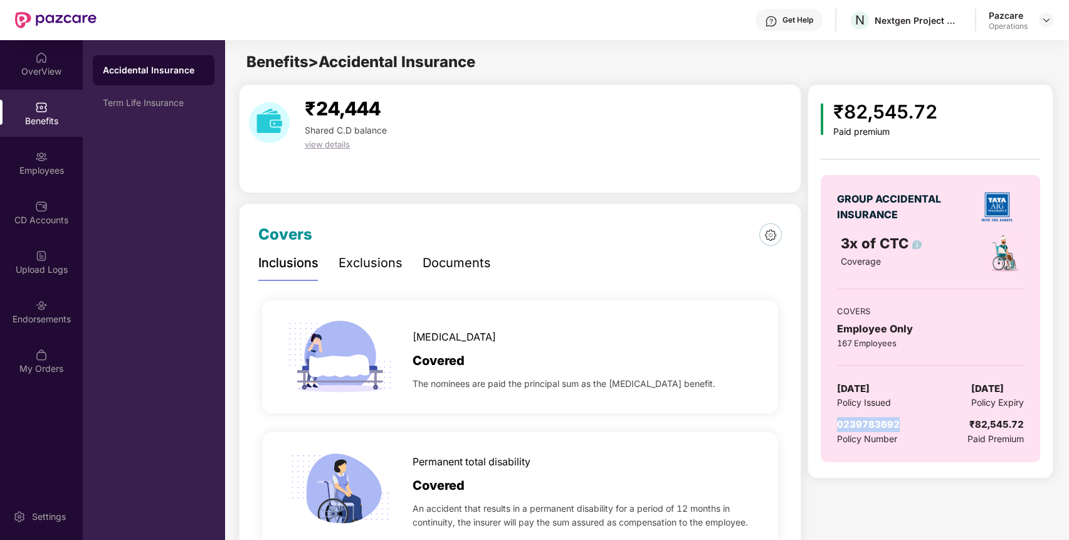
copy span "0239783692"
click at [66, 301] on div "Endorsements" at bounding box center [41, 311] width 83 height 47
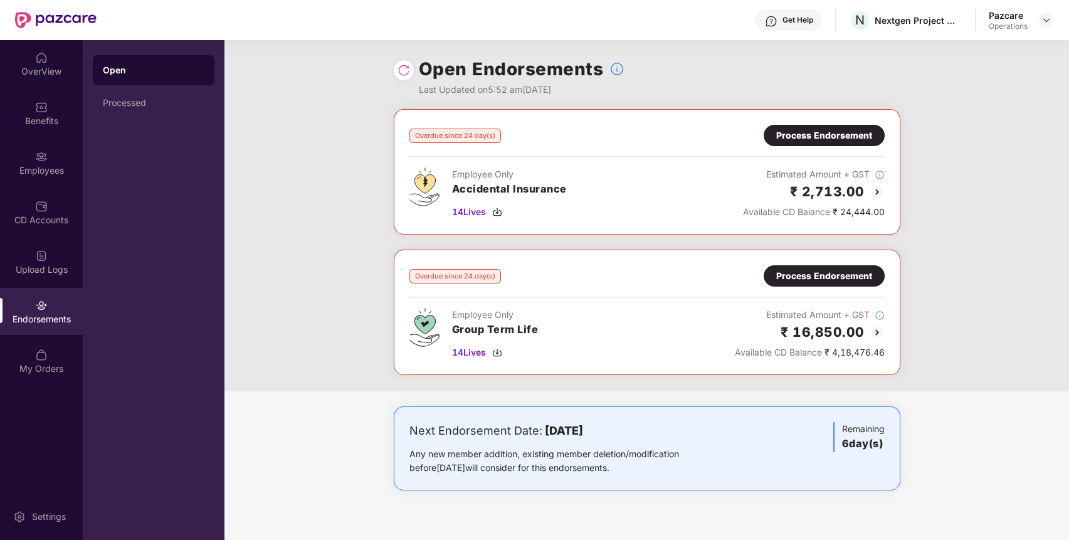
click at [306, 442] on div "Next Endorsement Date: [DATE] Any new member addition, existing member deletion…" at bounding box center [647, 460] width 845 height 109
click at [136, 98] on div "Processed" at bounding box center [154, 103] width 102 height 10
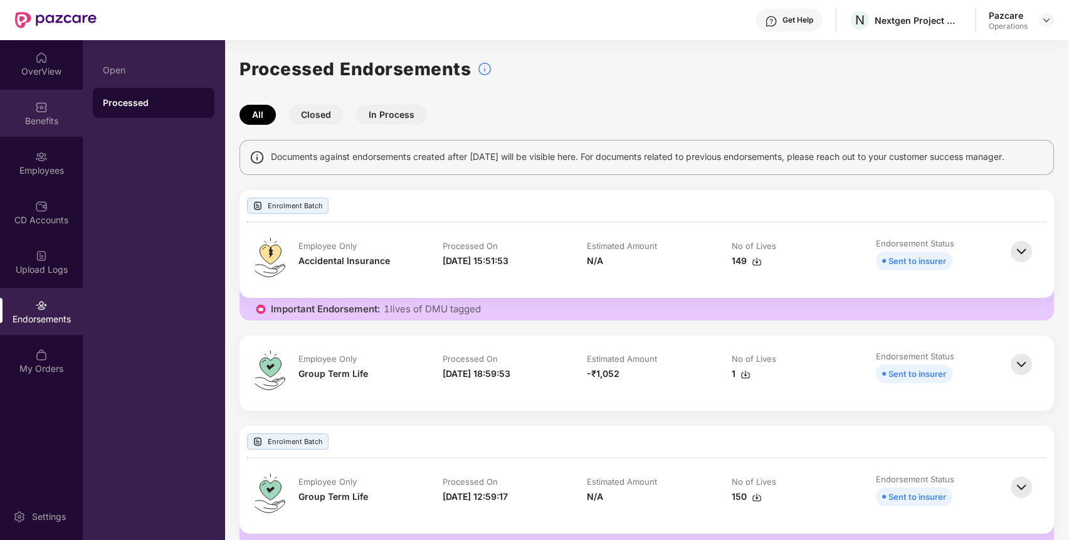
click at [45, 121] on div "Benefits" at bounding box center [41, 121] width 83 height 13
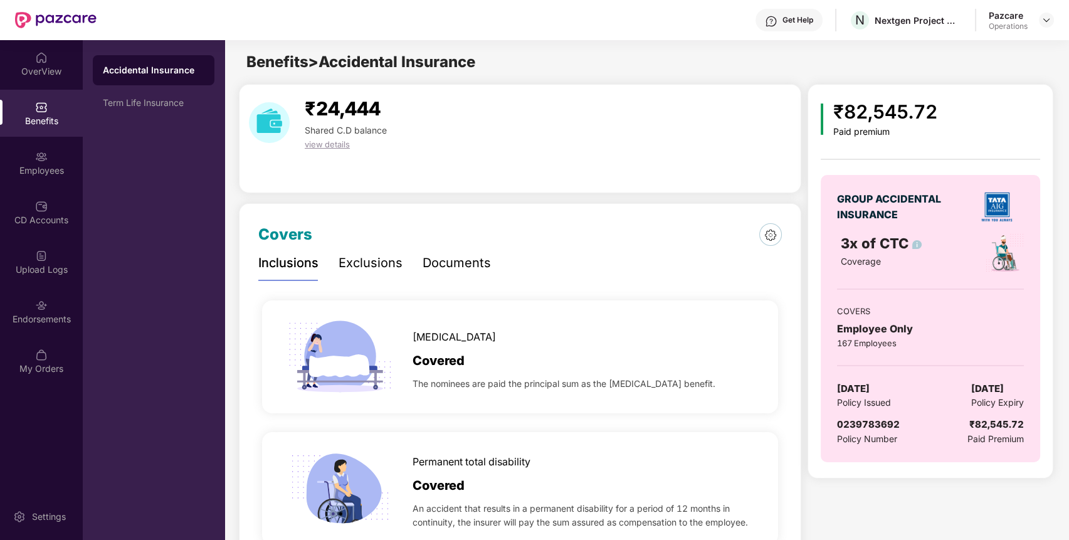
click at [863, 415] on div "GROUP ACCIDENTAL INSURANCE 3x of CTC Coverage COVERS Employee Only 167 Employee…" at bounding box center [931, 318] width 220 height 287
click at [191, 102] on div "Term Life Insurance" at bounding box center [154, 103] width 102 height 10
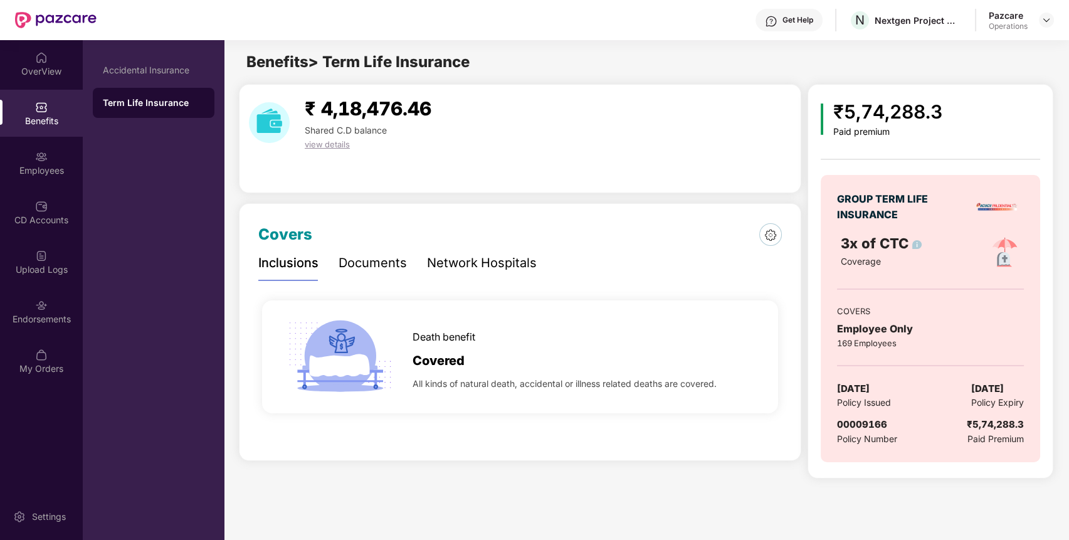
click at [869, 422] on span "00009166" at bounding box center [862, 424] width 50 height 12
copy span "00009166"
click at [1048, 21] on img at bounding box center [1047, 20] width 10 height 10
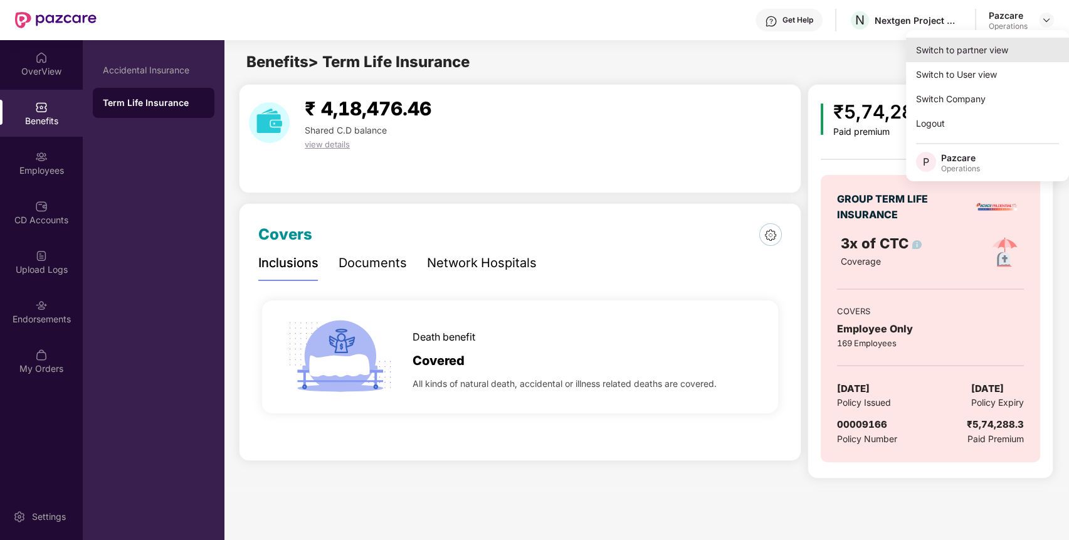
click at [1000, 56] on div "Switch to partner view" at bounding box center [987, 50] width 163 height 24
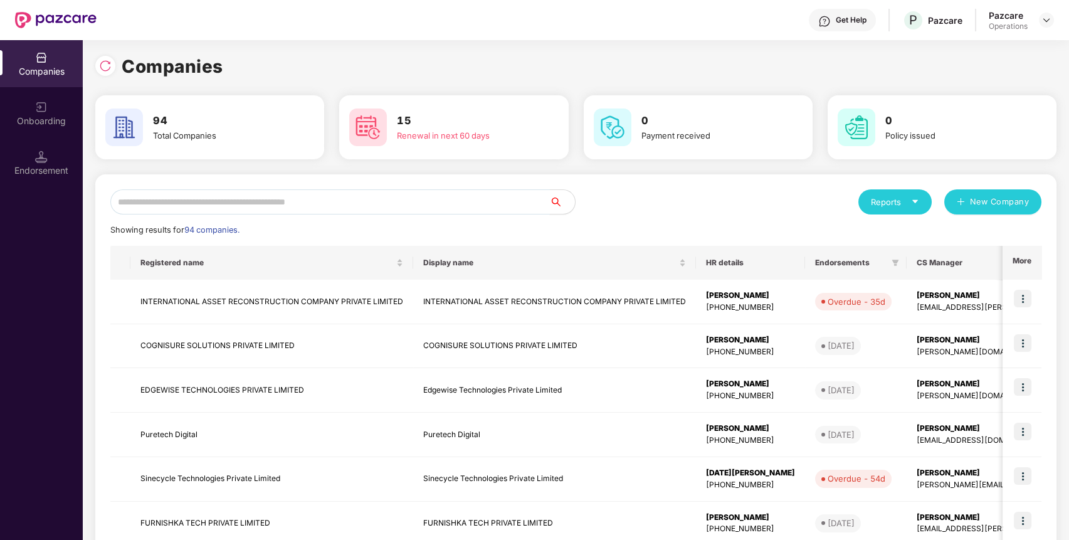
click at [487, 206] on input "text" at bounding box center [330, 201] width 440 height 25
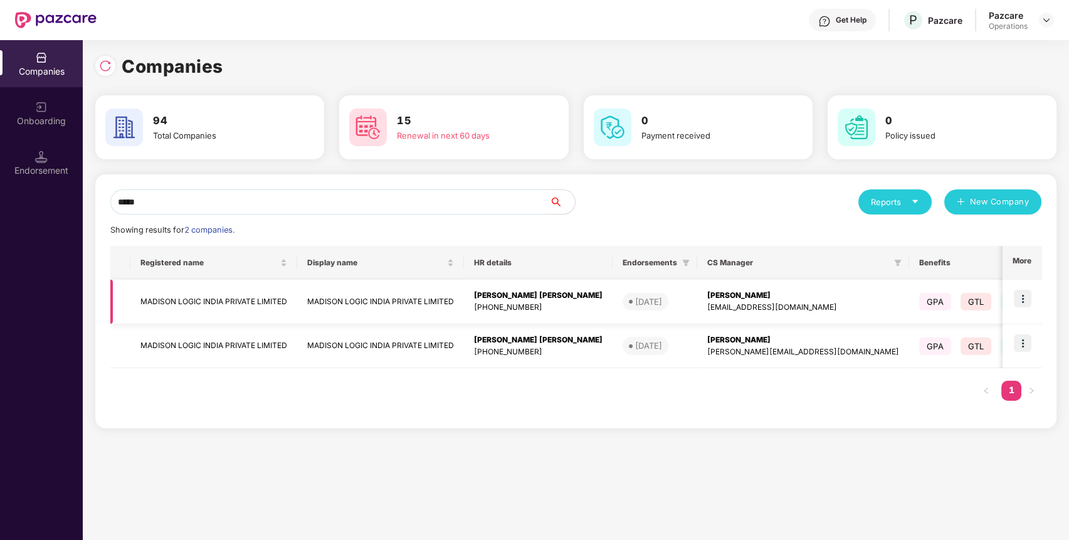
type input "*****"
click at [1019, 297] on img at bounding box center [1023, 299] width 18 height 18
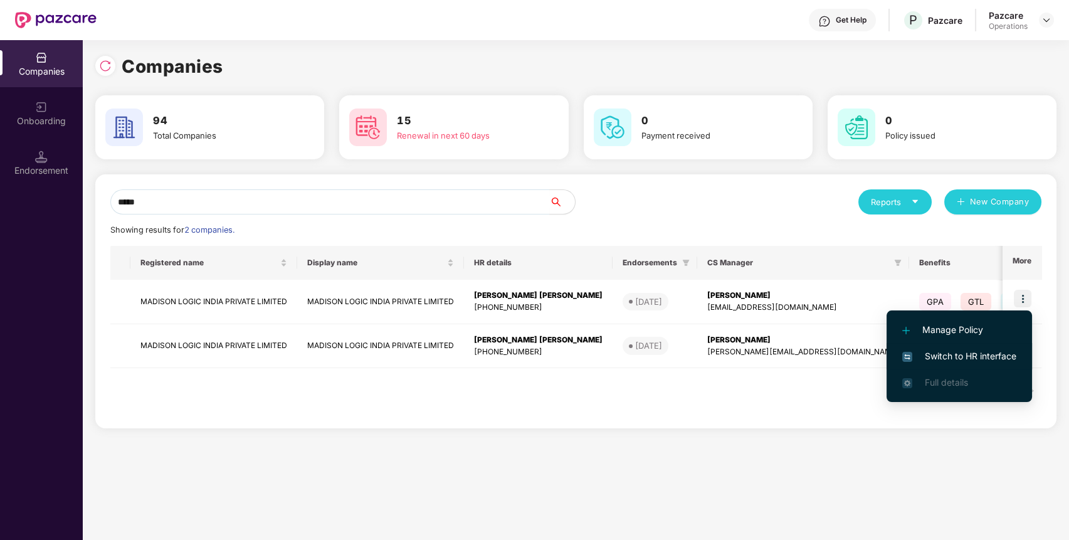
click at [1001, 351] on span "Switch to HR interface" at bounding box center [960, 356] width 114 height 14
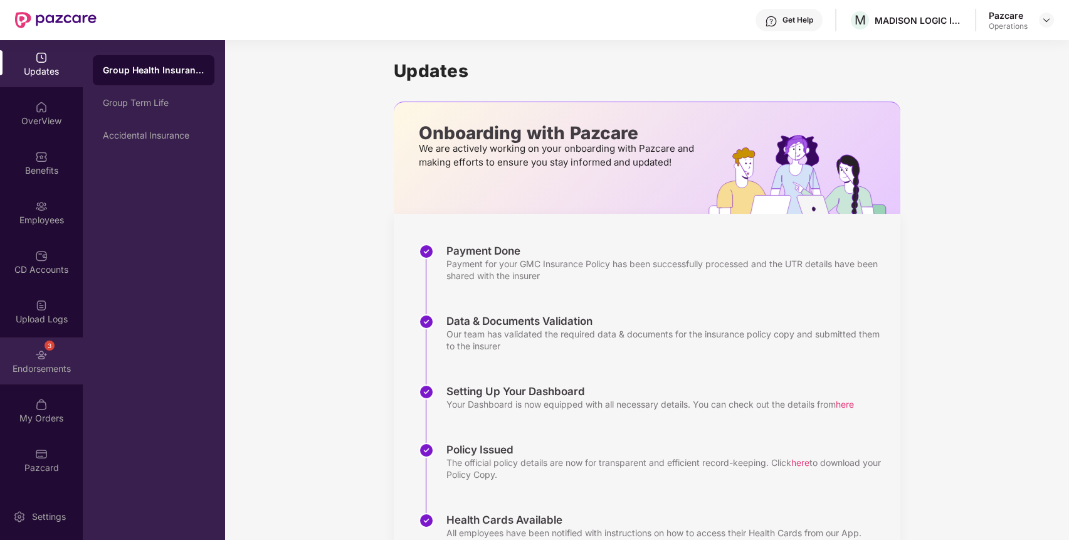
click at [57, 354] on div "3 Endorsements" at bounding box center [41, 360] width 83 height 47
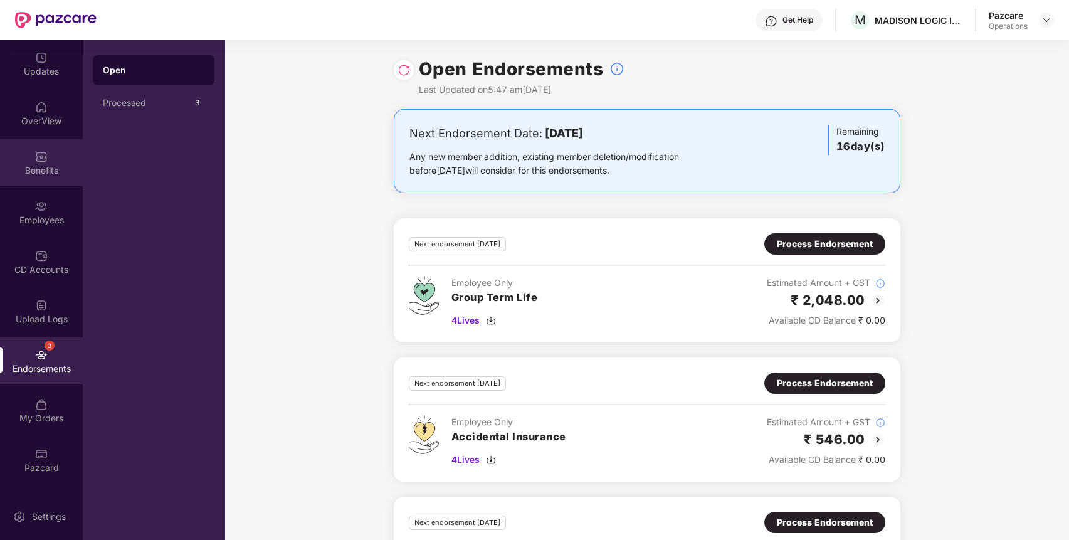
click at [51, 164] on div "Benefits" at bounding box center [41, 170] width 83 height 13
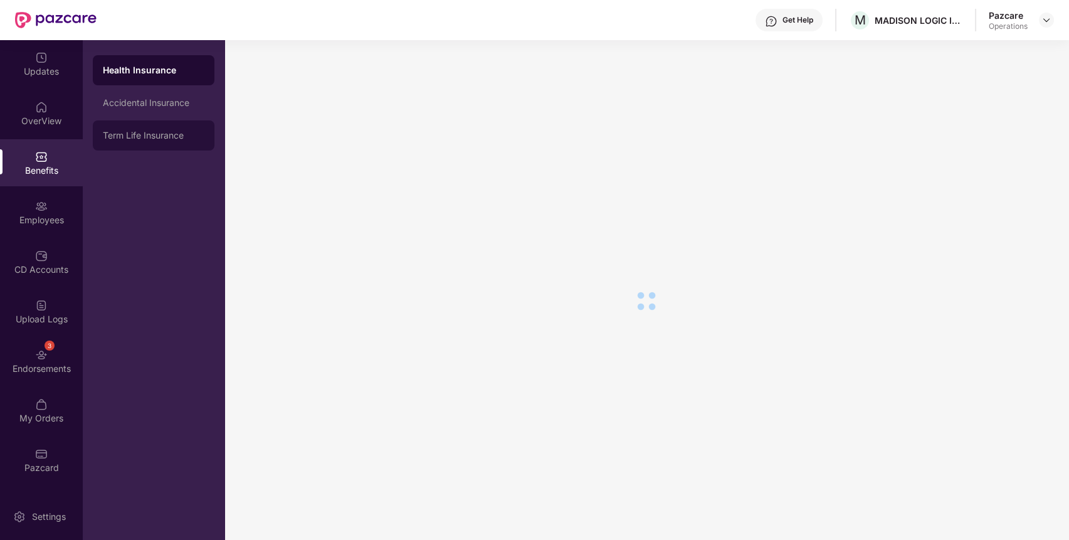
click at [106, 145] on div "Term Life Insurance" at bounding box center [154, 135] width 122 height 30
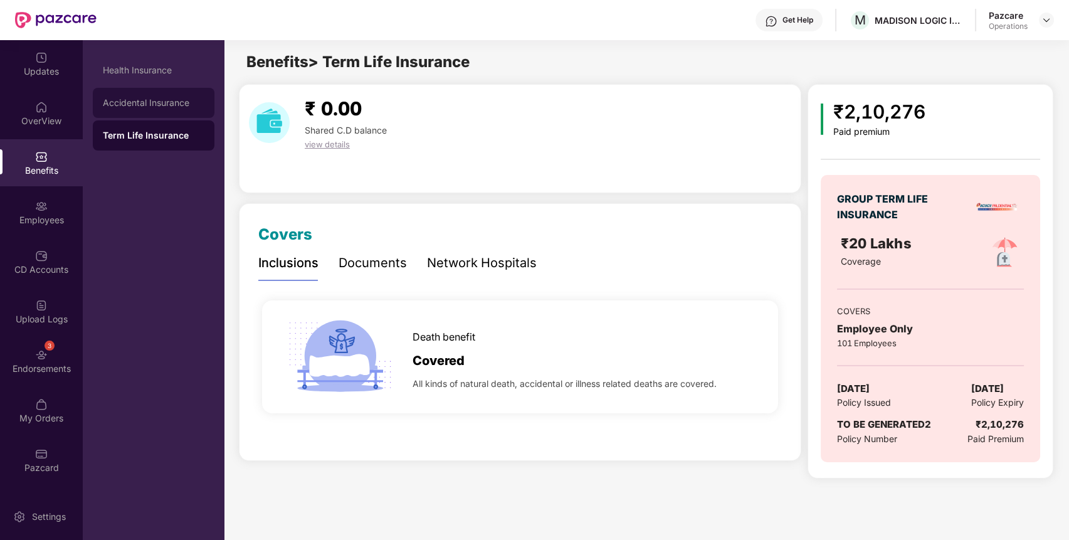
click at [142, 107] on div "Accidental Insurance" at bounding box center [154, 103] width 102 height 10
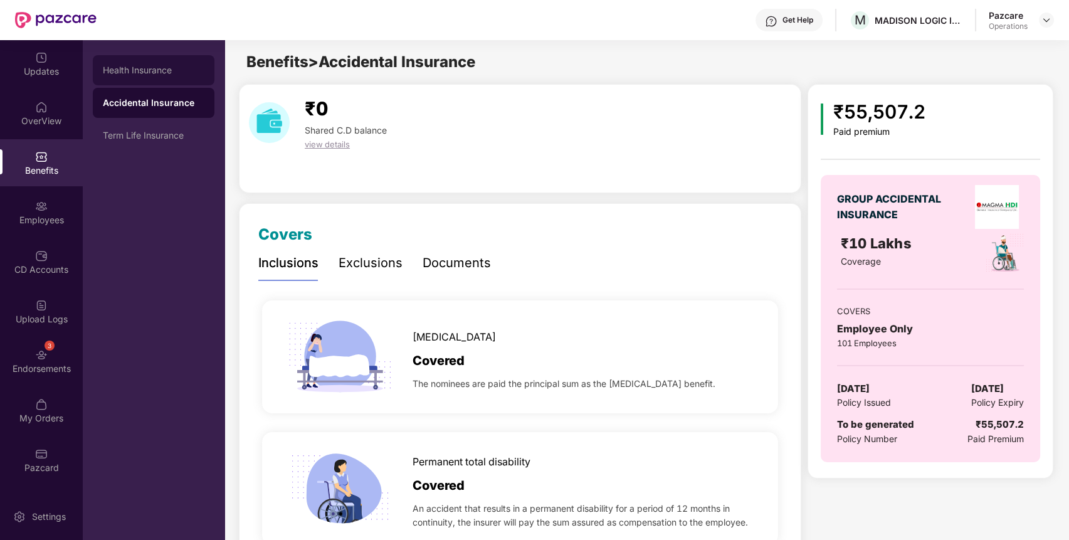
click at [158, 73] on div "Health Insurance" at bounding box center [154, 70] width 102 height 10
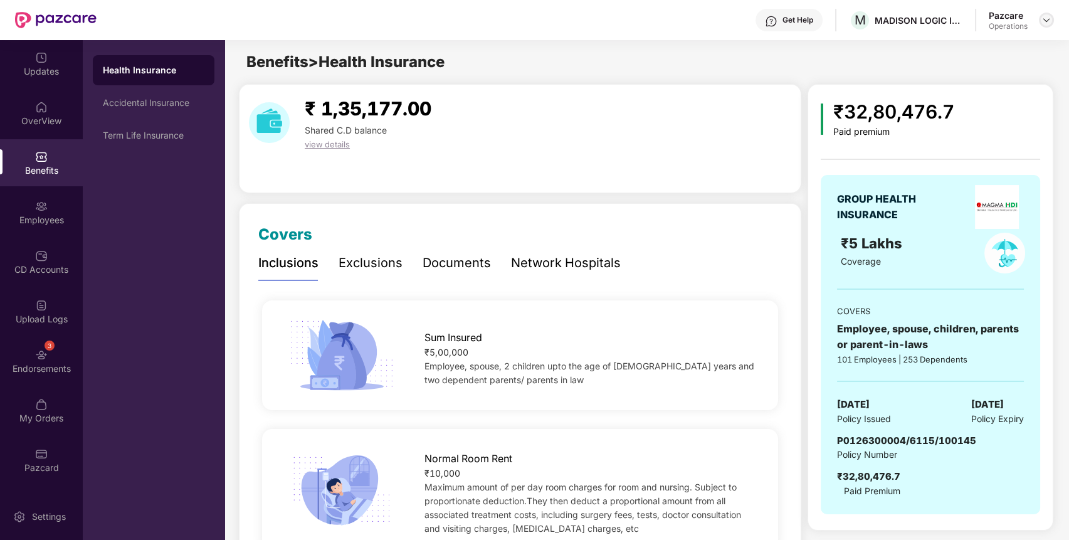
click at [1046, 24] on img at bounding box center [1047, 20] width 10 height 10
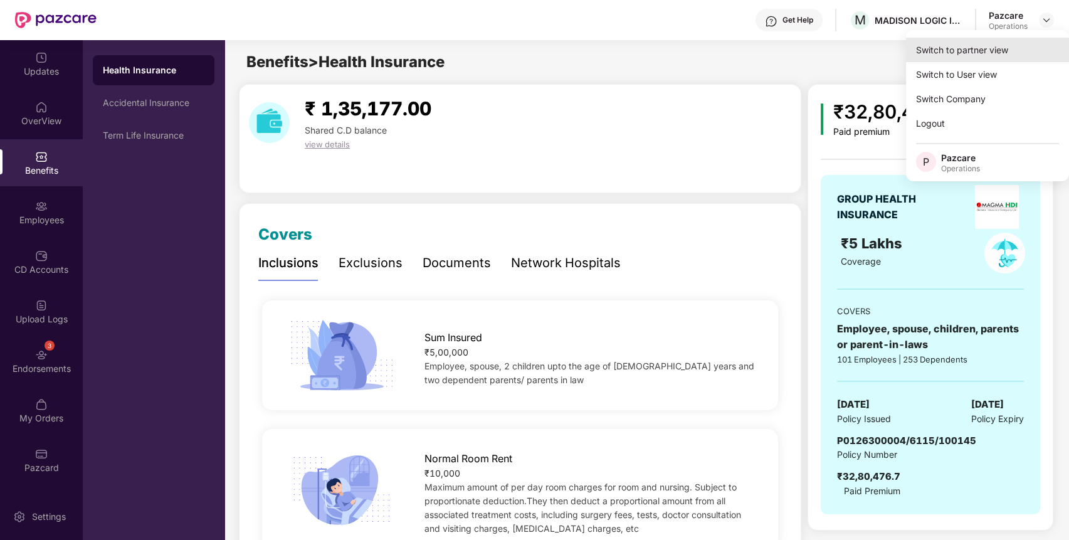
click at [1010, 47] on div "Switch to partner view" at bounding box center [987, 50] width 163 height 24
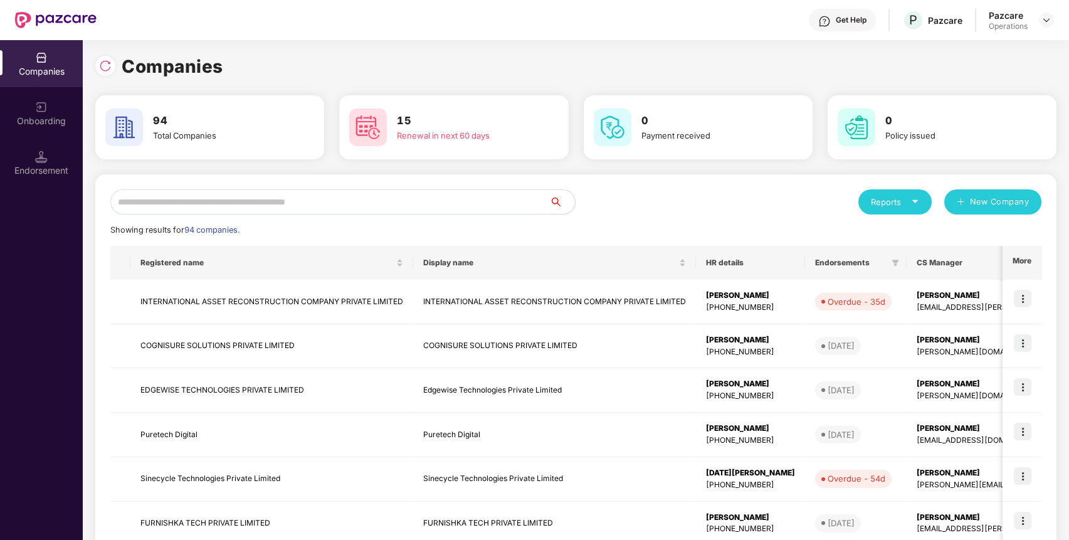
click at [487, 200] on input "text" at bounding box center [330, 201] width 440 height 25
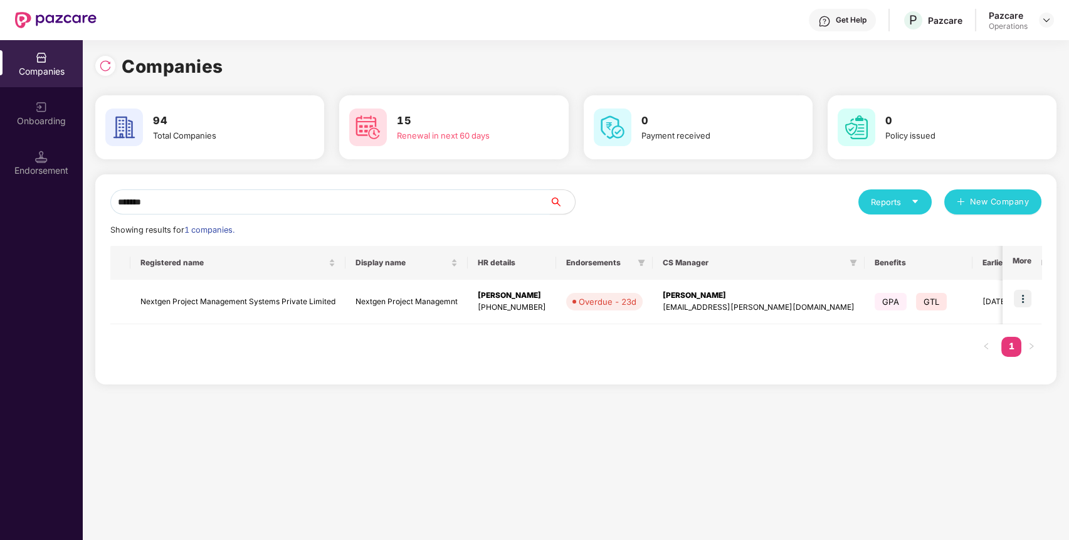
type input "*******"
click at [1025, 304] on img at bounding box center [1023, 299] width 18 height 18
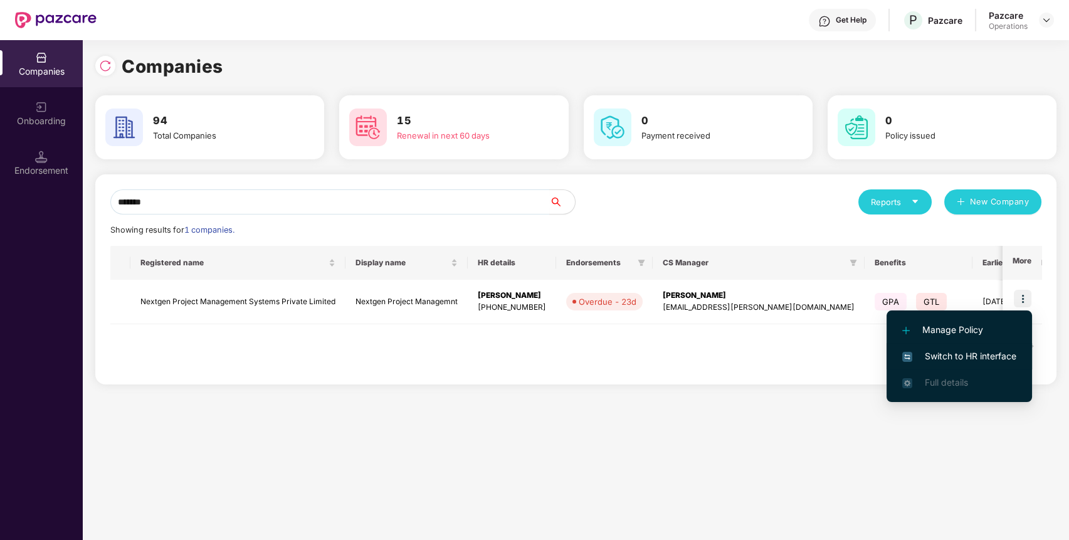
click at [984, 355] on span "Switch to HR interface" at bounding box center [960, 356] width 114 height 14
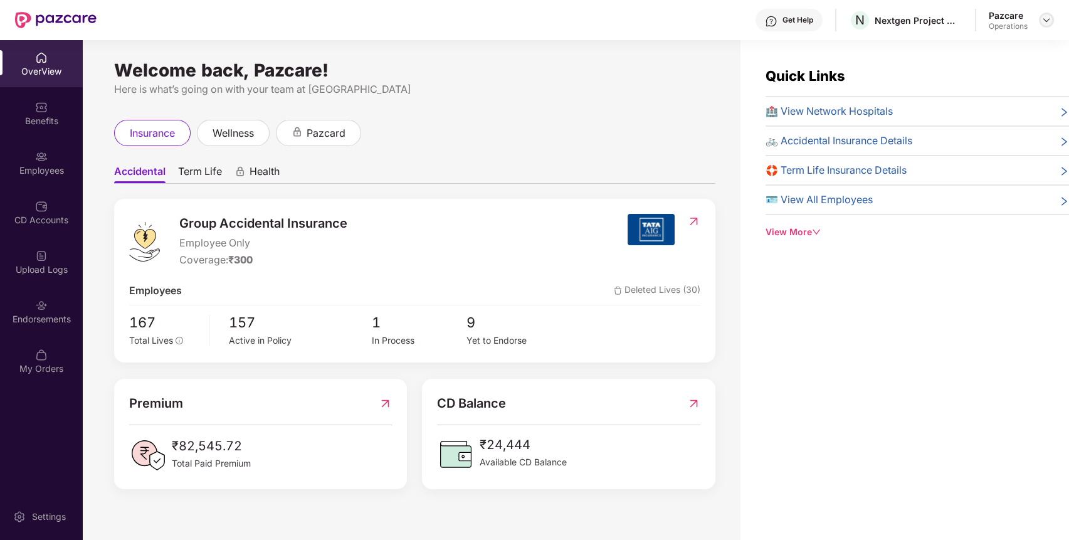
click at [1044, 18] on img at bounding box center [1047, 20] width 10 height 10
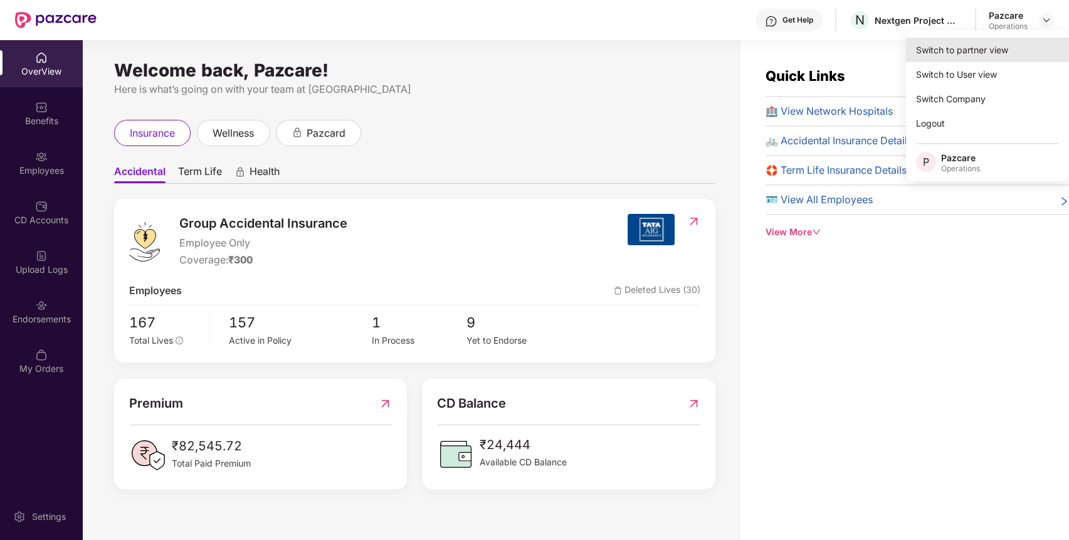
click at [1017, 50] on div "Switch to partner view" at bounding box center [987, 50] width 163 height 24
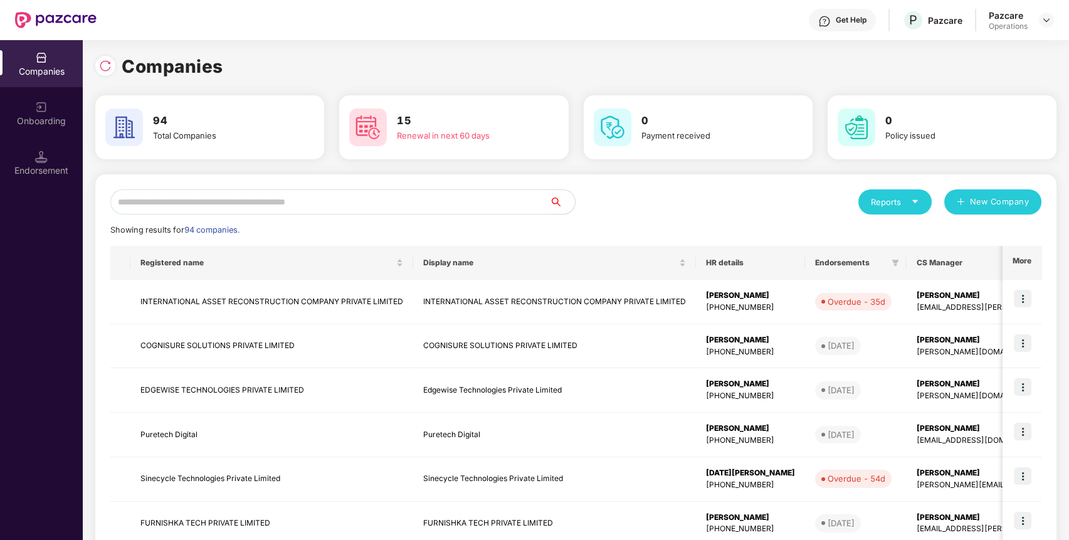
click at [476, 198] on input "text" at bounding box center [330, 201] width 440 height 25
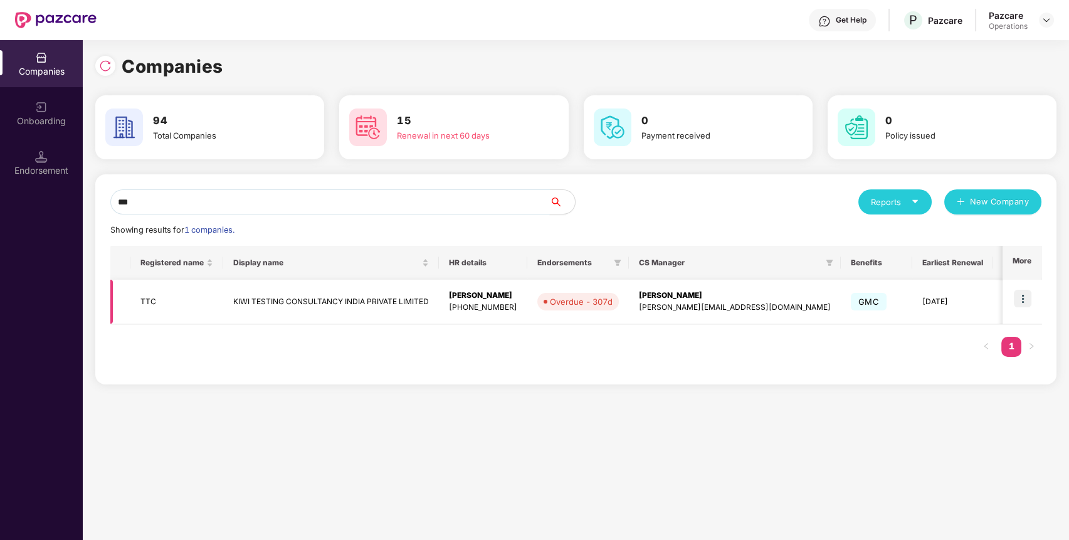
type input "***"
click at [1019, 300] on img at bounding box center [1023, 299] width 18 height 18
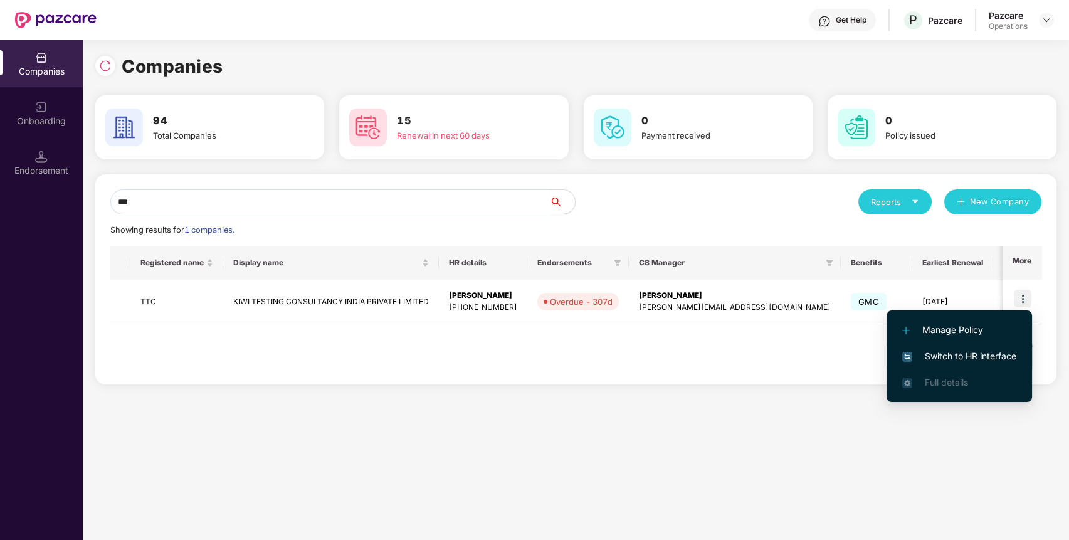
click at [957, 345] on li "Switch to HR interface" at bounding box center [960, 356] width 146 height 26
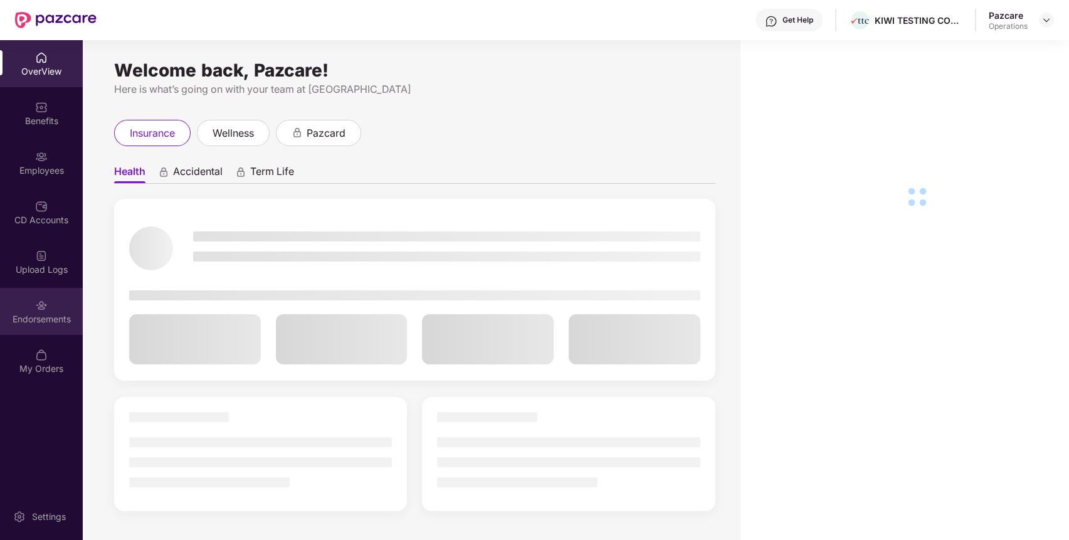
click at [39, 314] on div "Endorsements" at bounding box center [41, 319] width 83 height 13
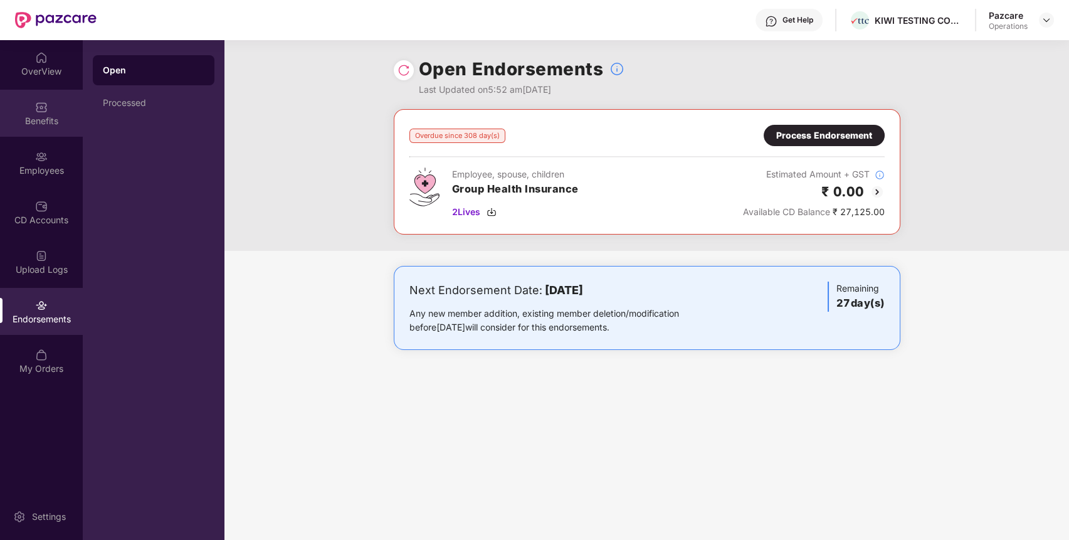
click at [9, 98] on div "Benefits" at bounding box center [41, 113] width 83 height 47
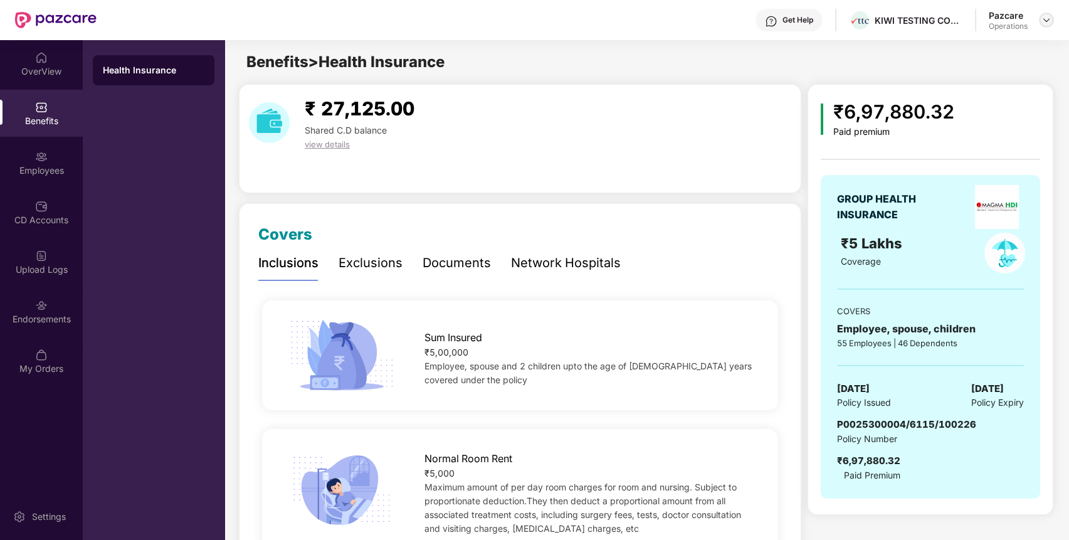
click at [1046, 20] on img at bounding box center [1047, 20] width 10 height 10
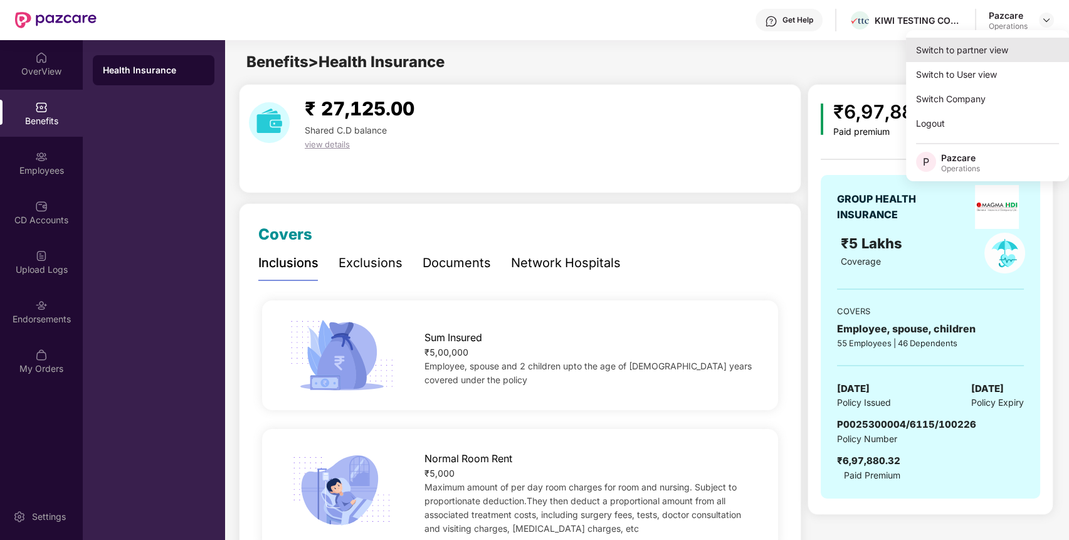
click at [1004, 56] on div "Switch to partner view" at bounding box center [987, 50] width 163 height 24
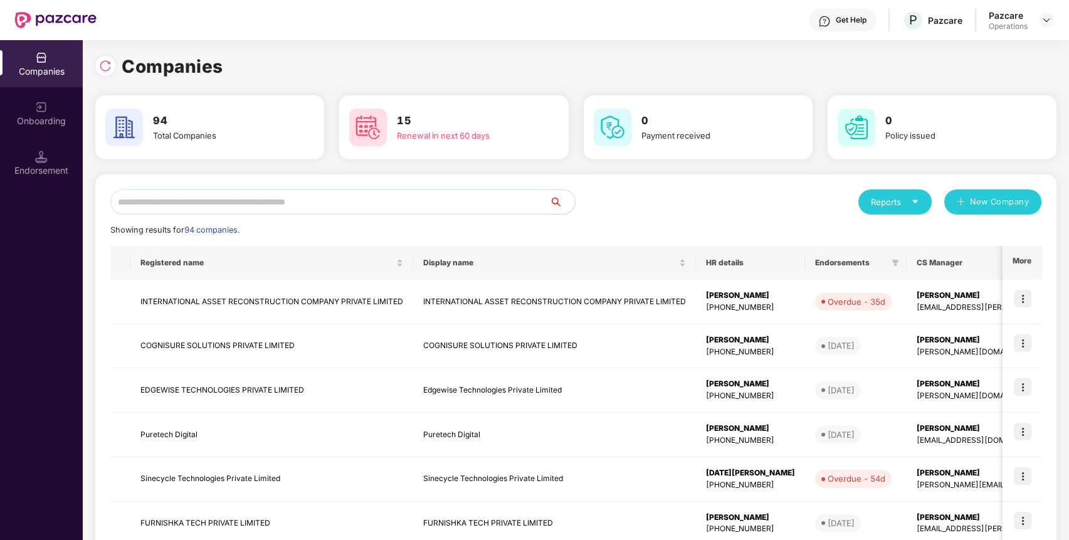
click at [440, 206] on input "text" at bounding box center [330, 201] width 440 height 25
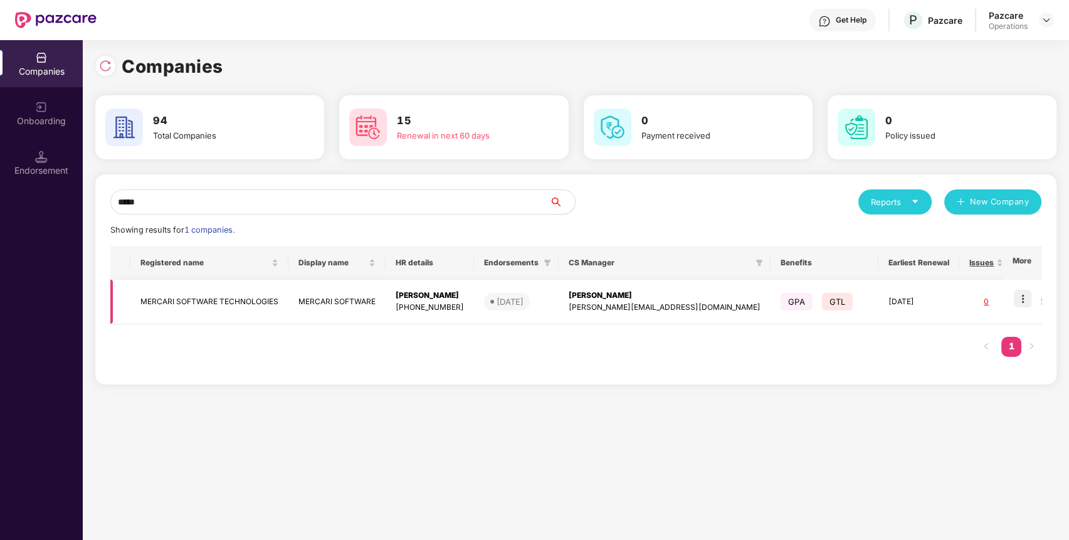
type input "*****"
click at [1031, 295] on img at bounding box center [1023, 299] width 18 height 18
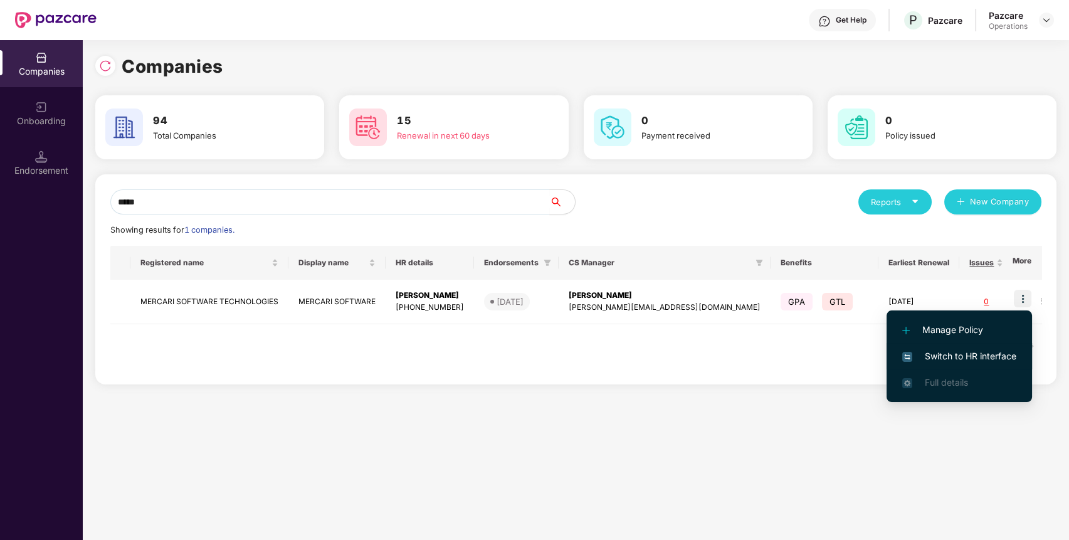
click at [1002, 353] on span "Switch to HR interface" at bounding box center [960, 356] width 114 height 14
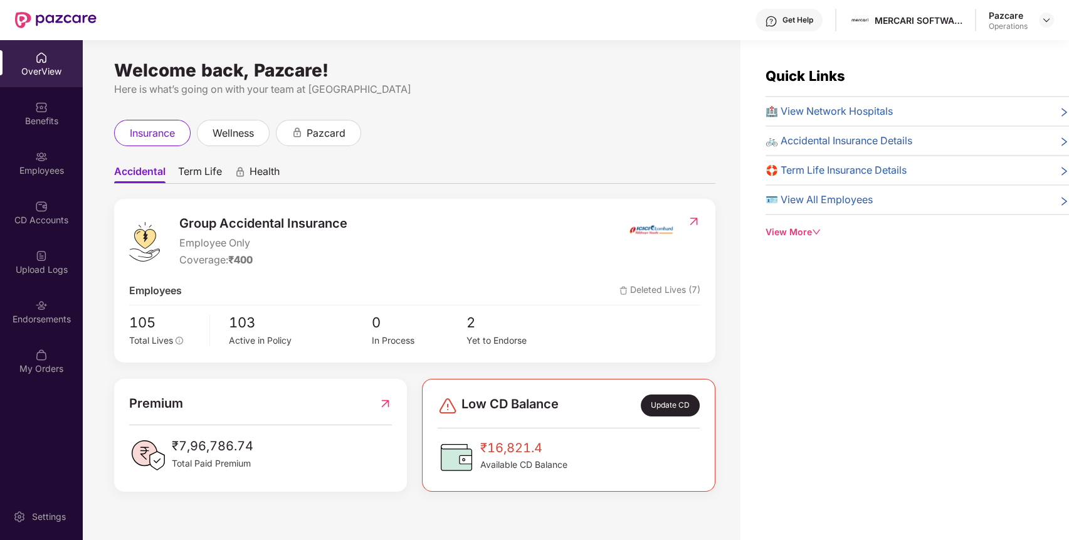
click at [45, 307] on img at bounding box center [41, 305] width 13 height 13
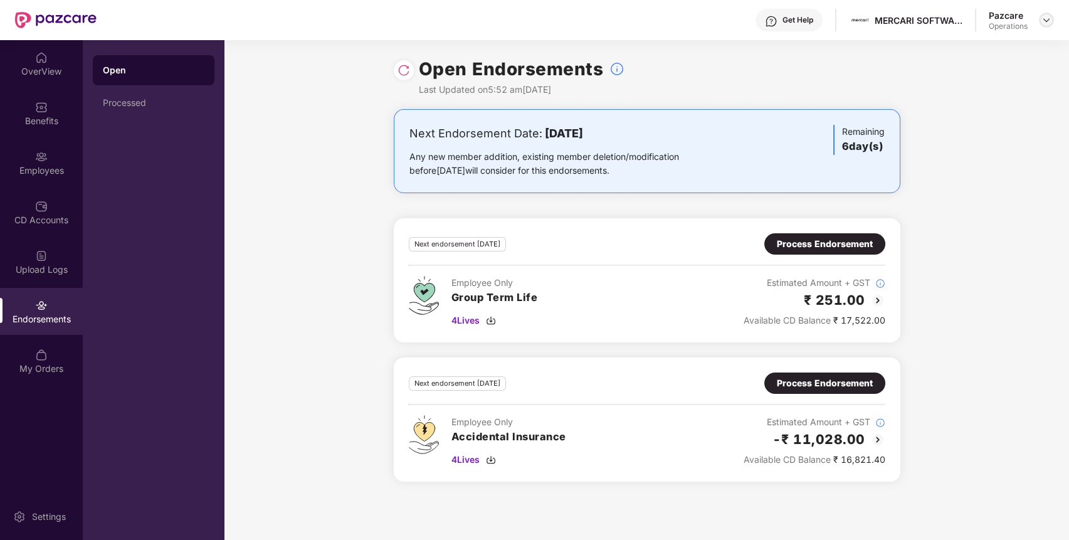
click at [1045, 15] on img at bounding box center [1047, 20] width 10 height 10
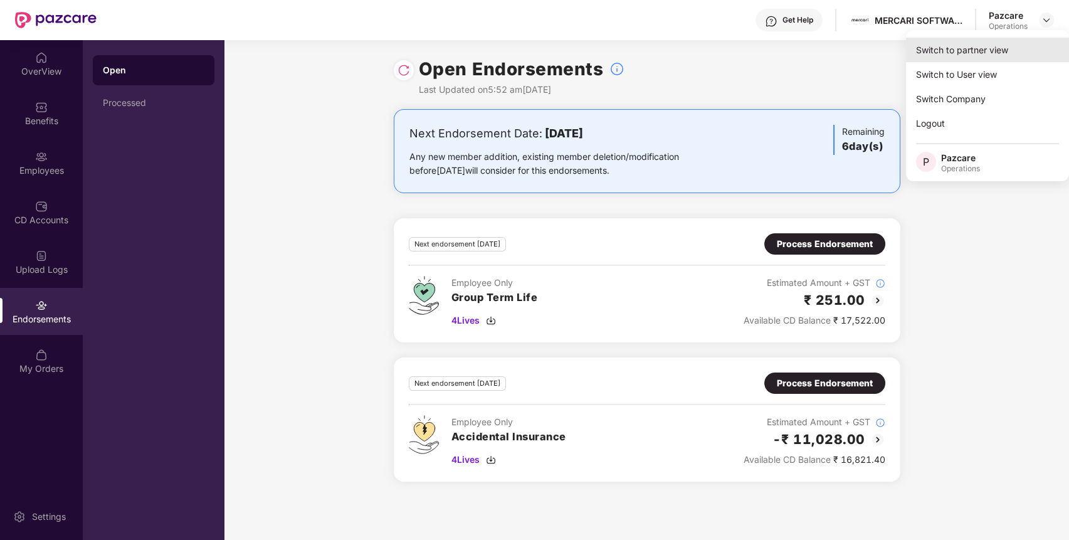
click at [1011, 57] on div "Switch to partner view" at bounding box center [987, 50] width 163 height 24
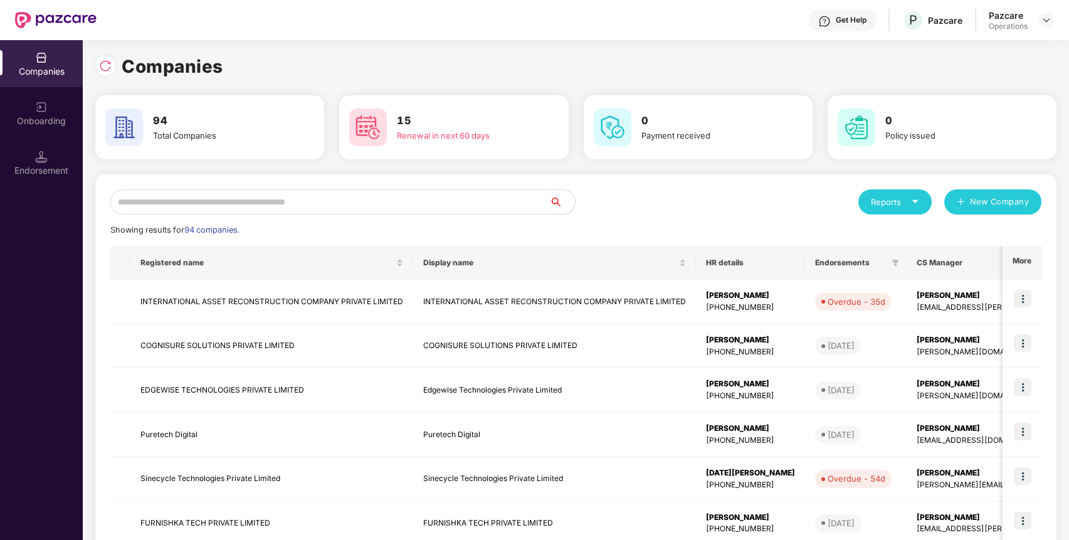
click at [480, 203] on input "text" at bounding box center [330, 201] width 440 height 25
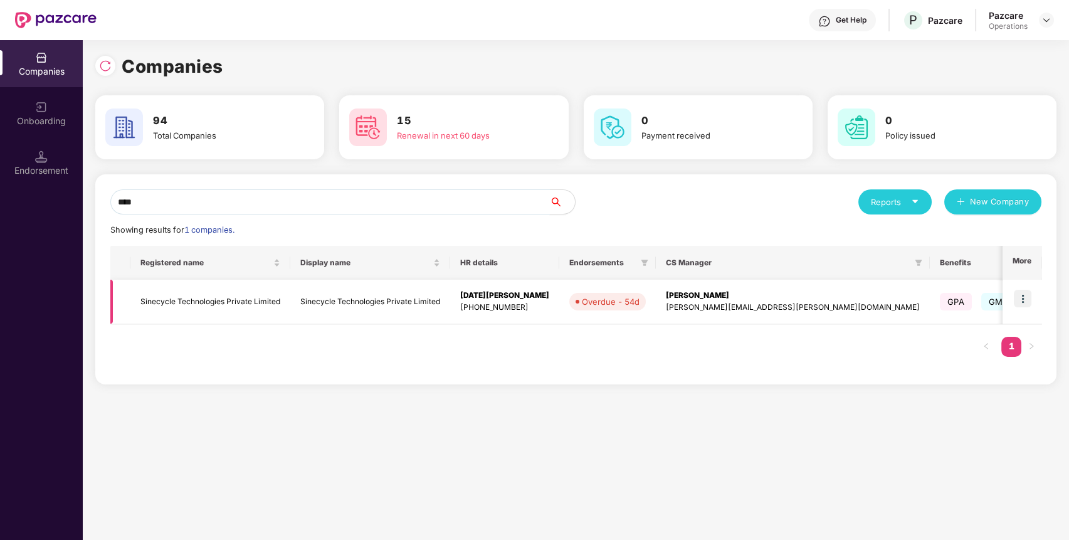
type input "****"
click at [1026, 293] on img at bounding box center [1023, 299] width 18 height 18
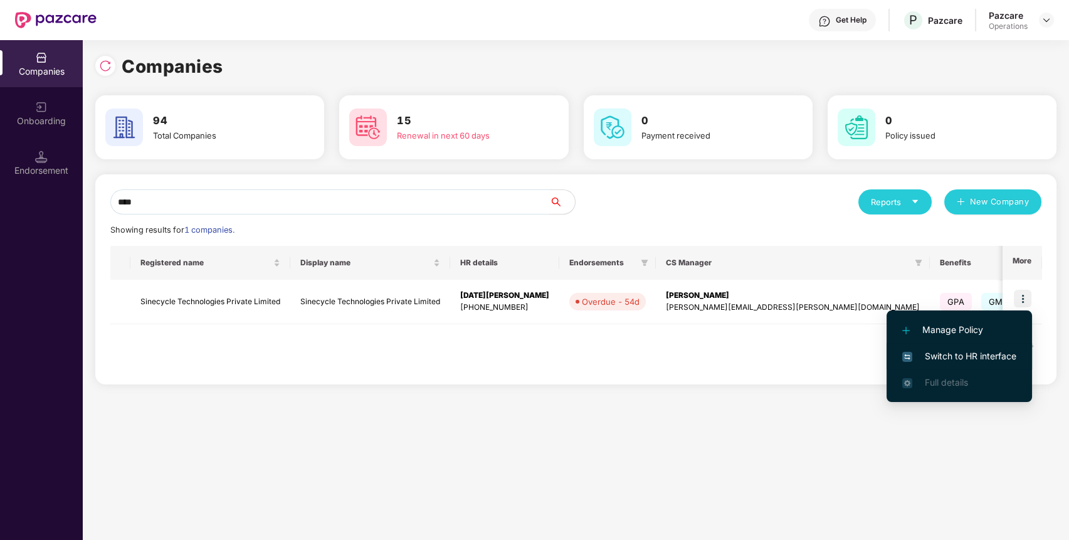
click at [1007, 350] on span "Switch to HR interface" at bounding box center [960, 356] width 114 height 14
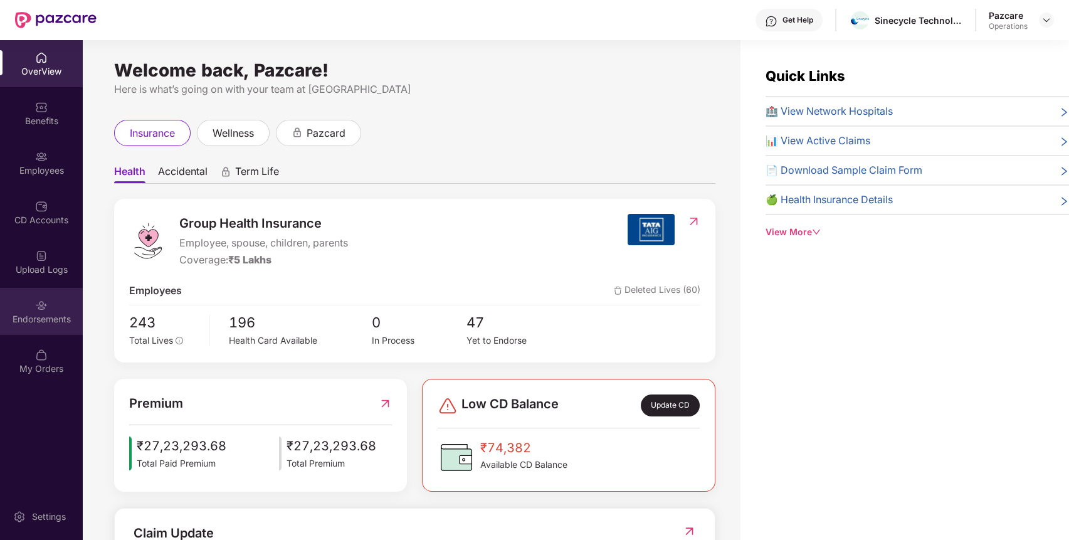
click at [35, 316] on div "Endorsements" at bounding box center [41, 319] width 83 height 13
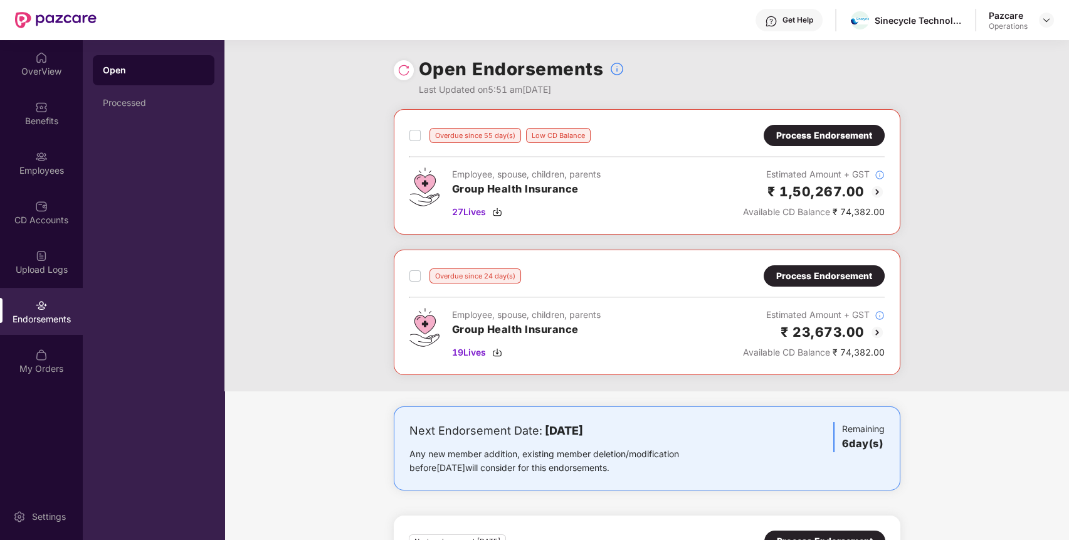
click at [869, 270] on div "Process Endorsement" at bounding box center [825, 276] width 96 height 14
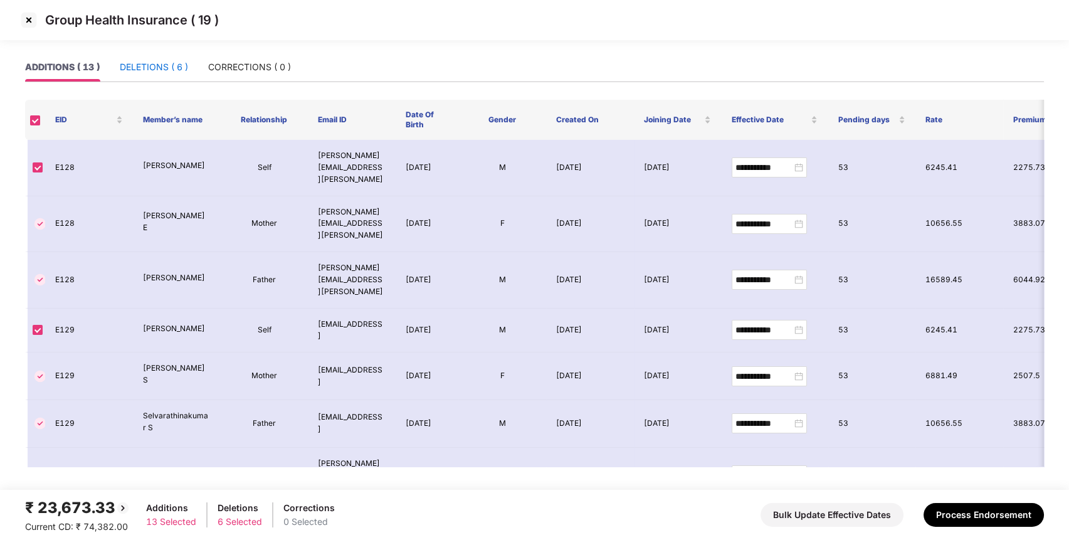
click at [174, 72] on div "DELETIONS ( 6 )" at bounding box center [154, 67] width 68 height 14
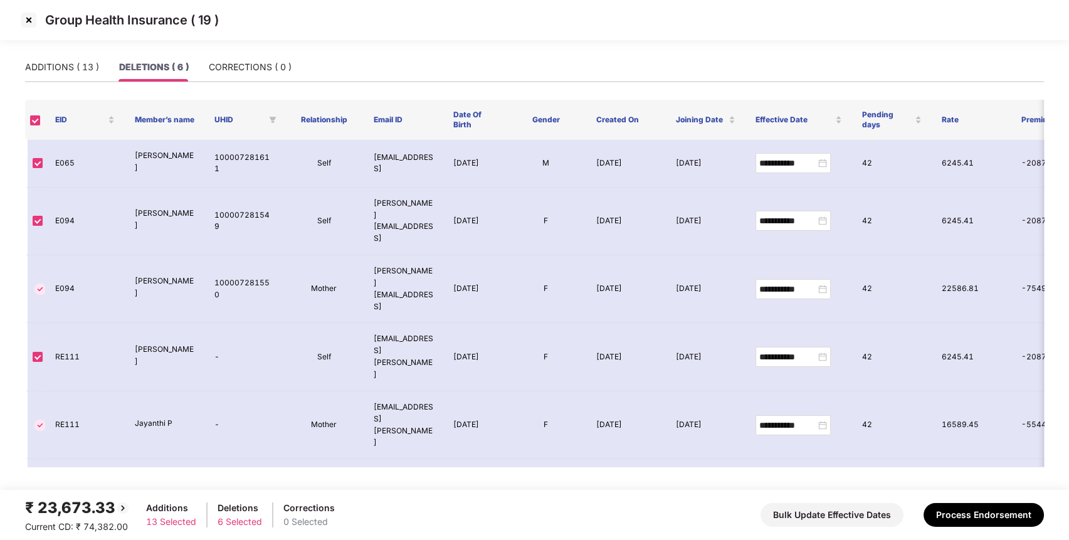
click at [21, 24] on img at bounding box center [29, 20] width 20 height 20
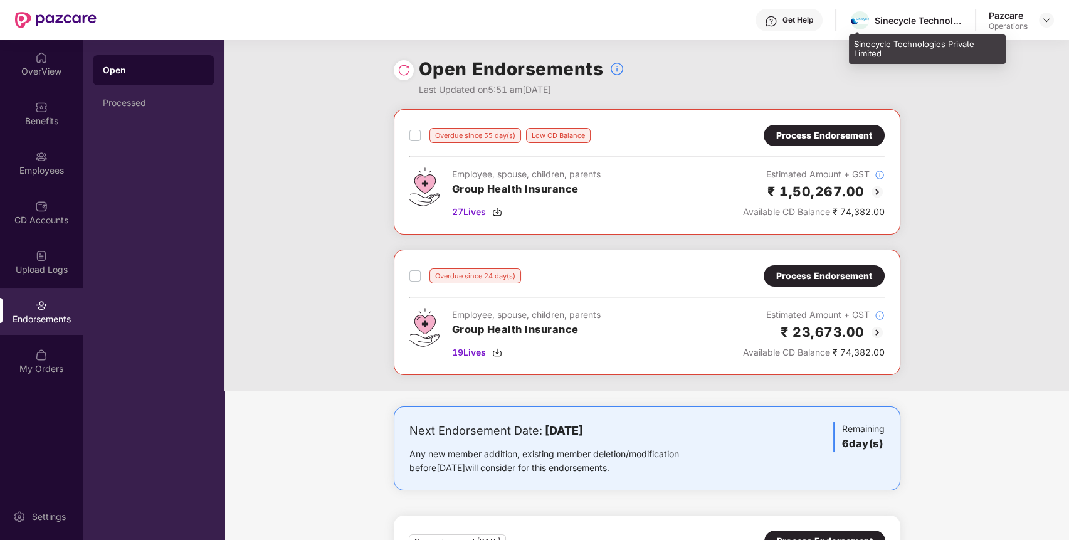
click at [893, 12] on div "Sinecycle Technologies Private Limited" at bounding box center [906, 20] width 114 height 22
copy div "Sinecycle Technologies Private Limited"
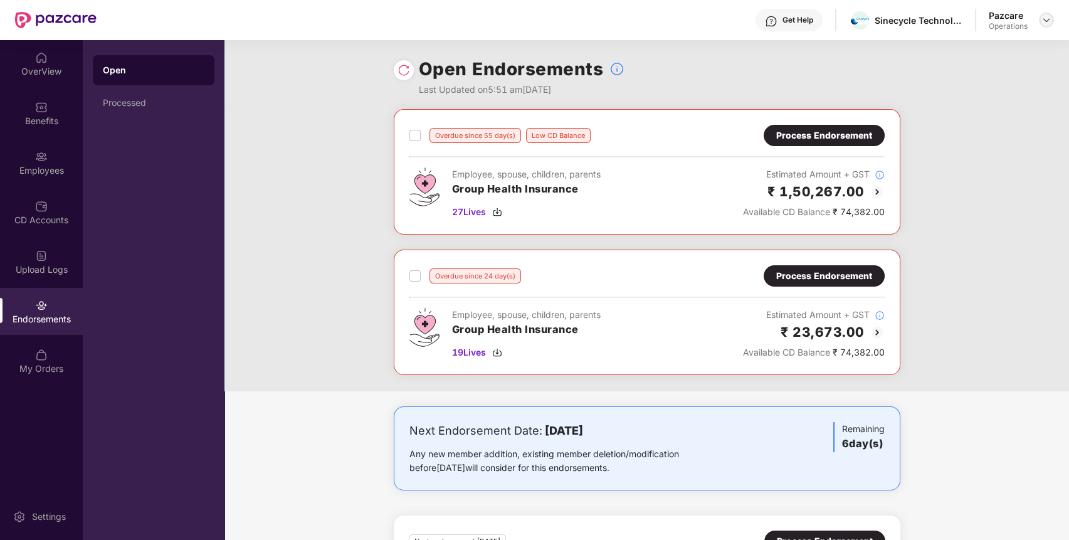
click at [1052, 25] on div at bounding box center [1046, 20] width 15 height 15
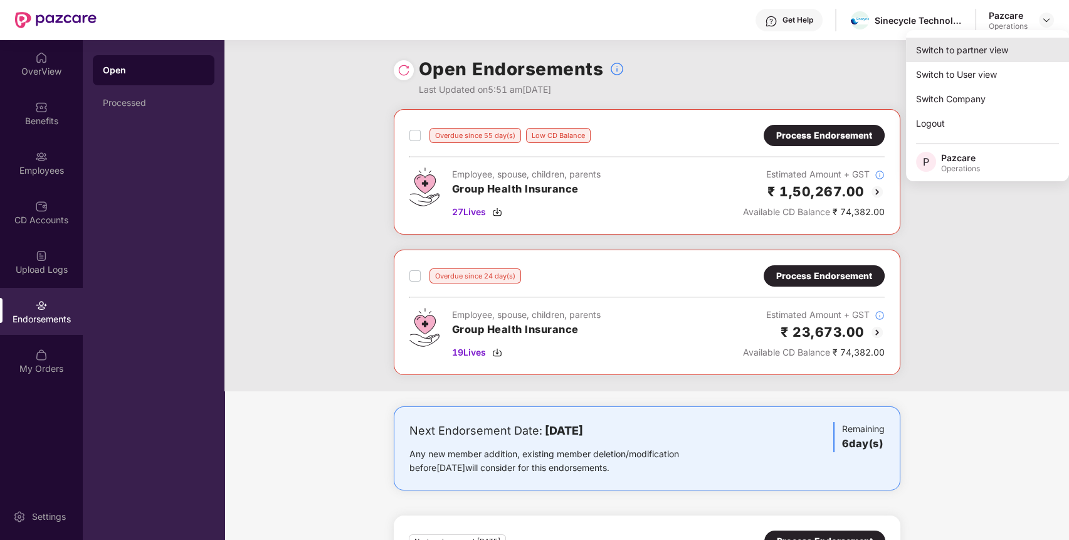
click at [1019, 47] on div "Switch to partner view" at bounding box center [987, 50] width 163 height 24
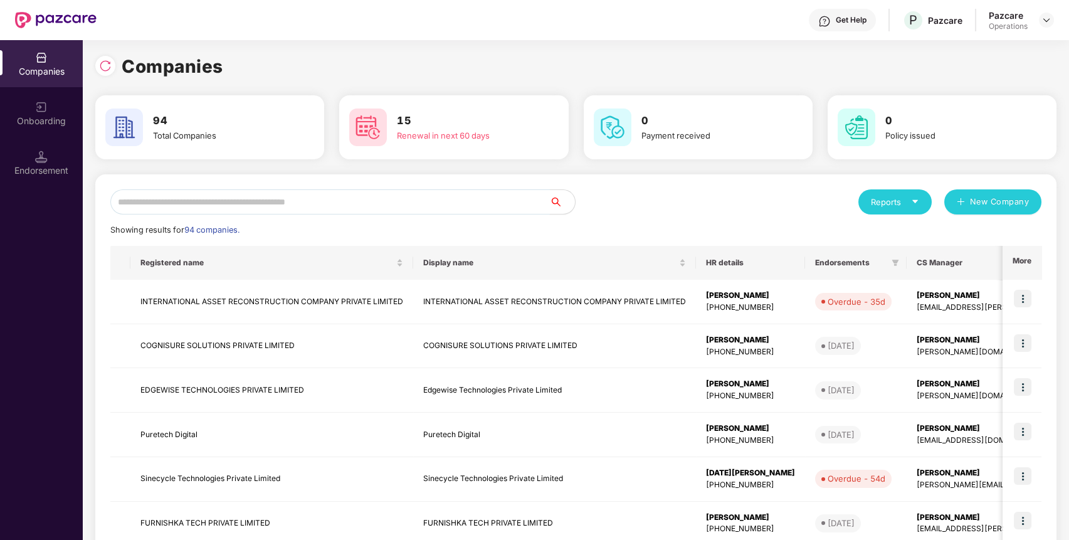
click at [410, 204] on input "text" at bounding box center [330, 201] width 440 height 25
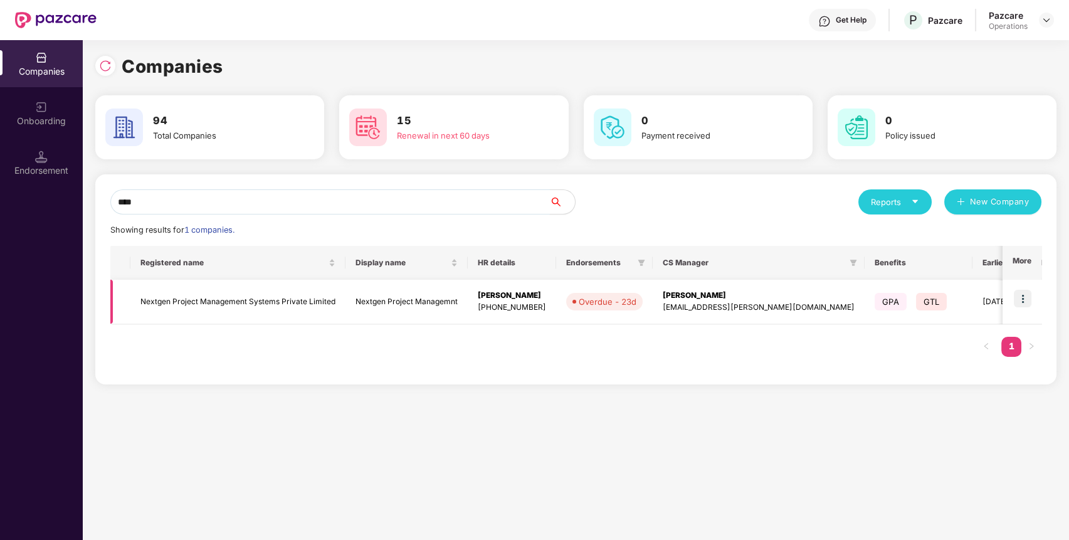
type input "****"
click at [1024, 297] on img at bounding box center [1023, 299] width 18 height 18
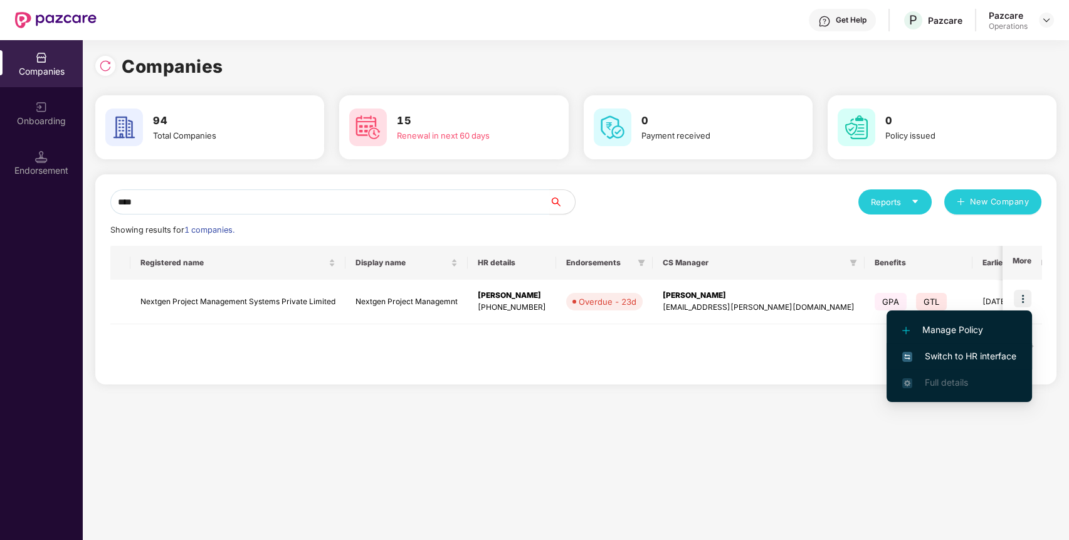
click at [979, 364] on li "Switch to HR interface" at bounding box center [960, 356] width 146 height 26
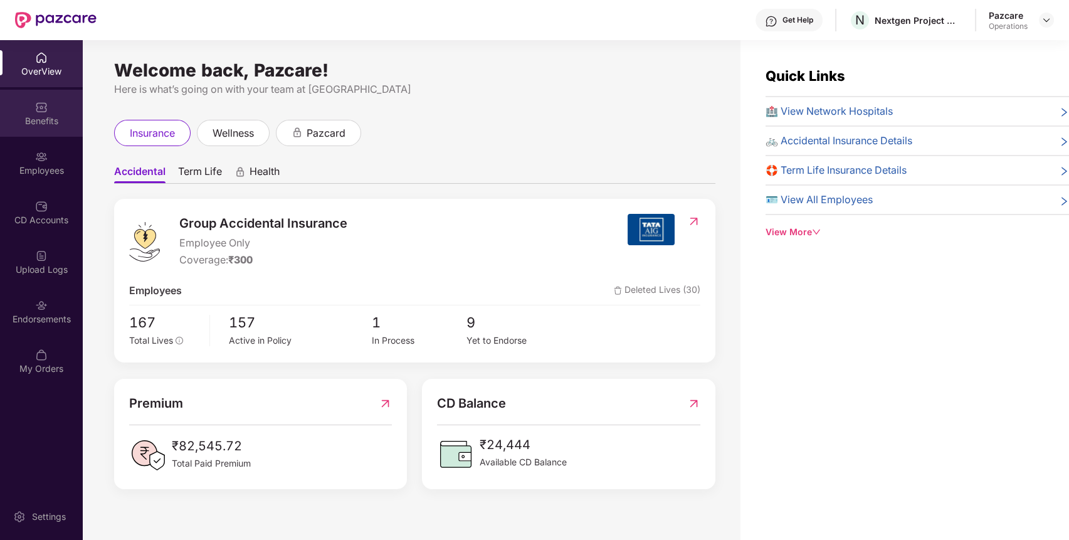
click at [43, 125] on div "Benefits" at bounding box center [41, 121] width 83 height 13
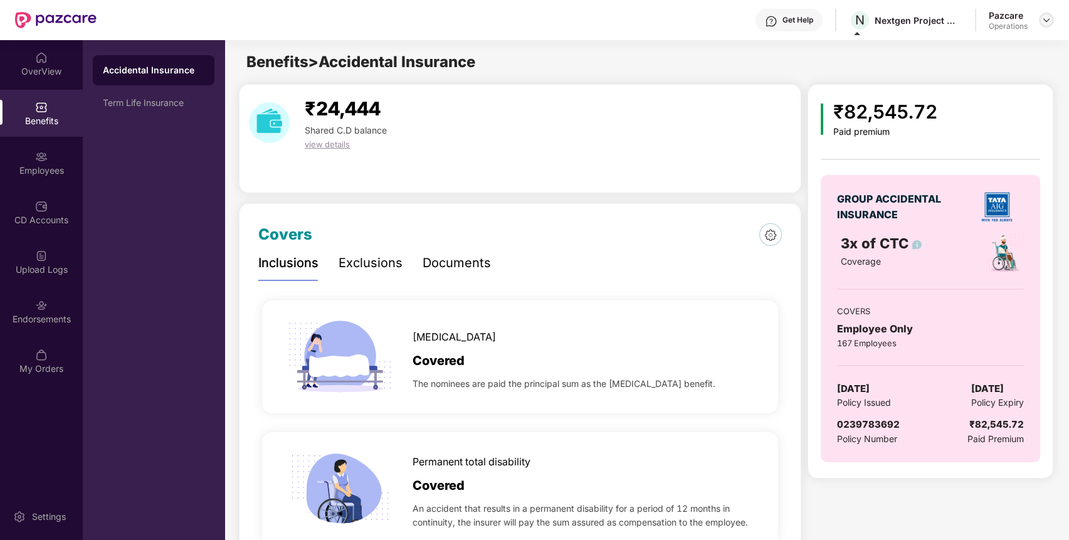
click at [1049, 22] on img at bounding box center [1047, 20] width 10 height 10
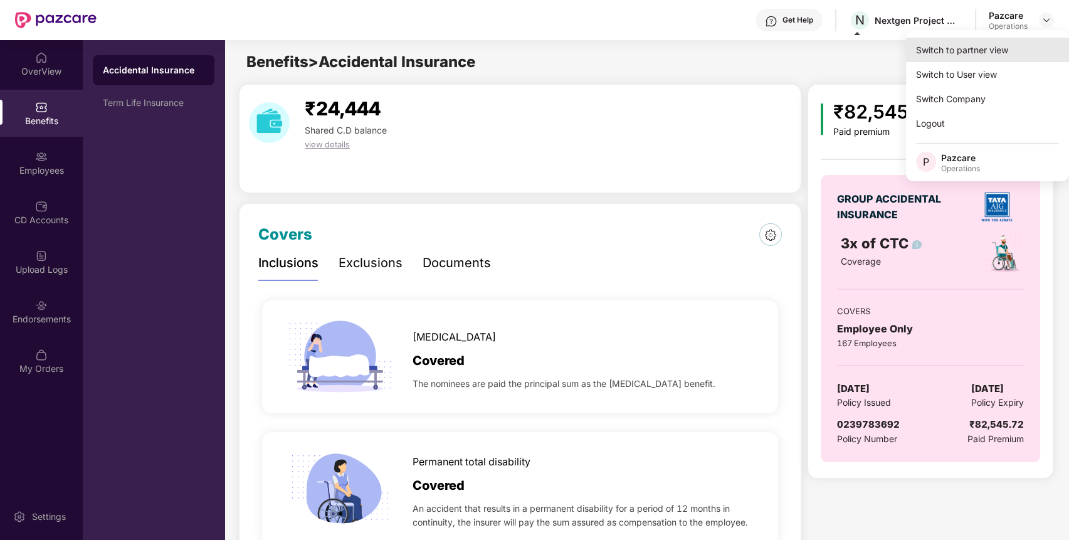
click at [1005, 49] on div "Switch to partner view" at bounding box center [987, 50] width 163 height 24
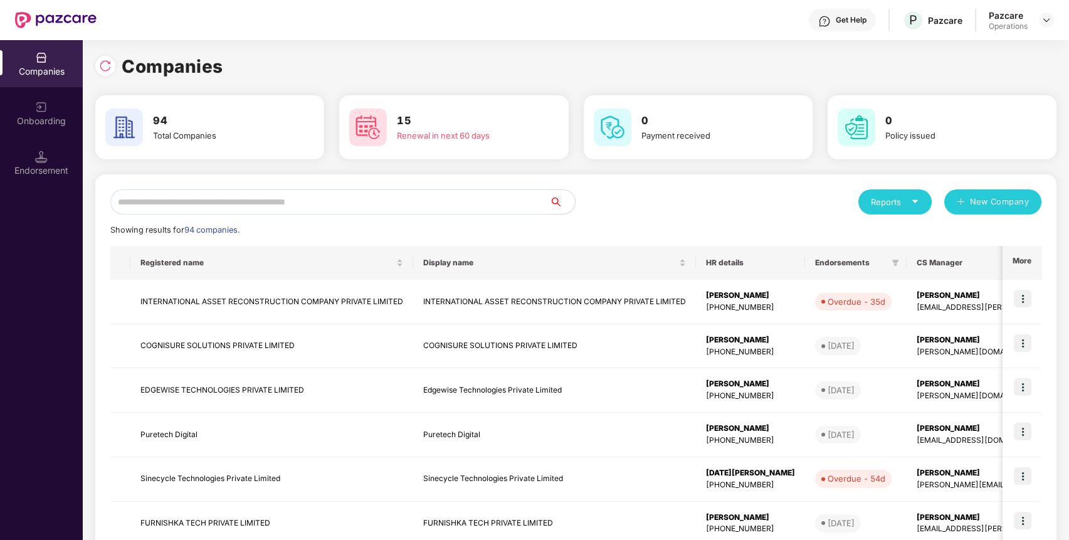
click at [482, 207] on input "text" at bounding box center [330, 201] width 440 height 25
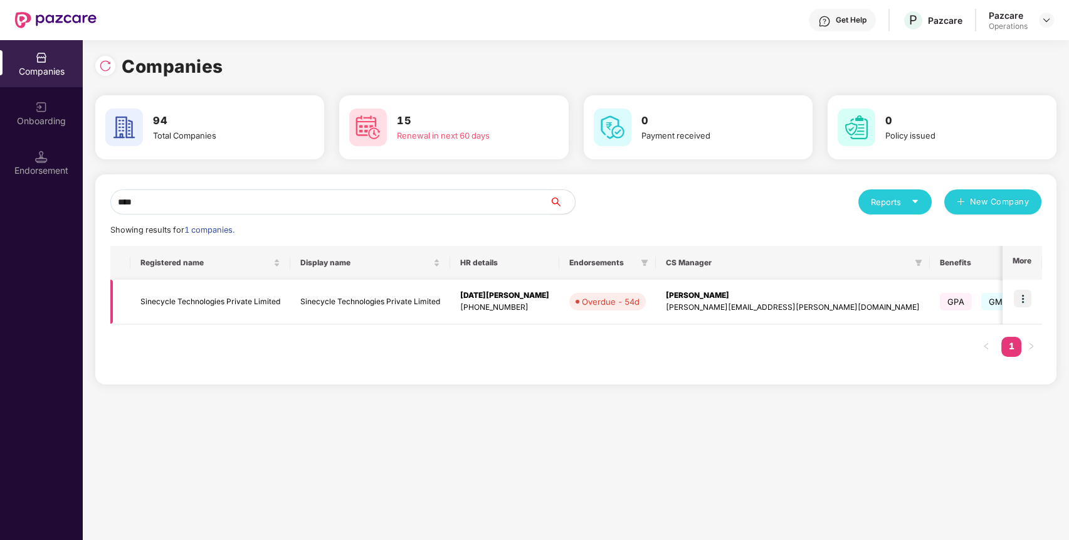
type input "****"
click at [1022, 303] on img at bounding box center [1023, 299] width 18 height 18
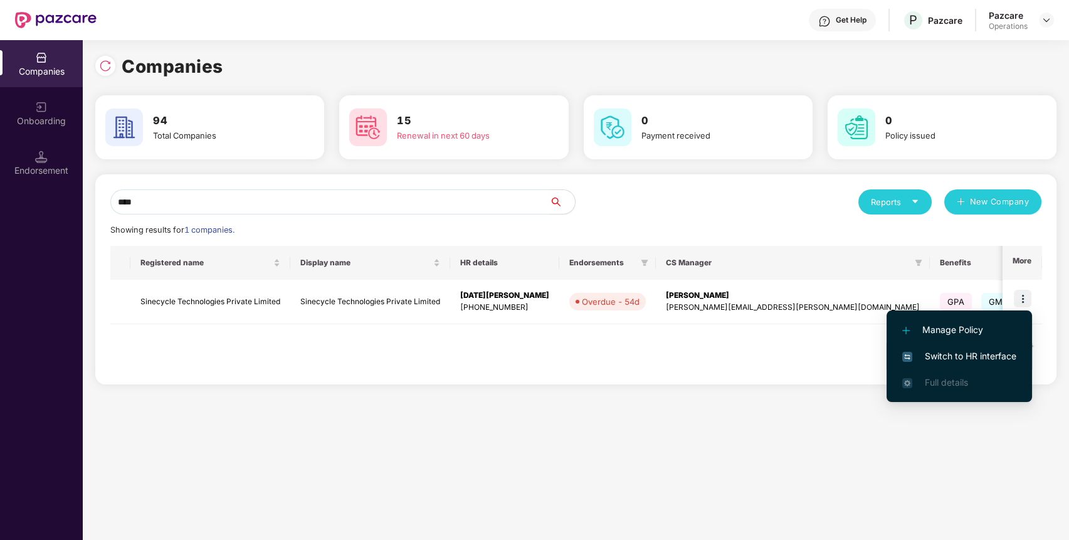
click at [999, 356] on span "Switch to HR interface" at bounding box center [960, 356] width 114 height 14
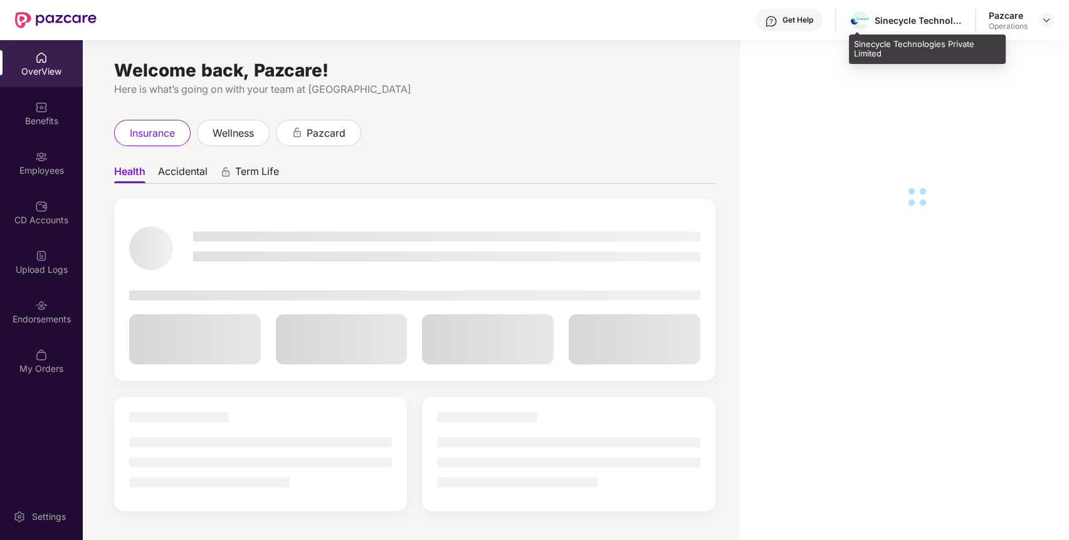
click at [906, 24] on div "Sinecycle Technologies Private Limited" at bounding box center [919, 20] width 88 height 12
copy div "Sinecycle Technologies Private Limited"
click at [906, 24] on div "Sinecycle Technologies Private Limited" at bounding box center [919, 20] width 88 height 12
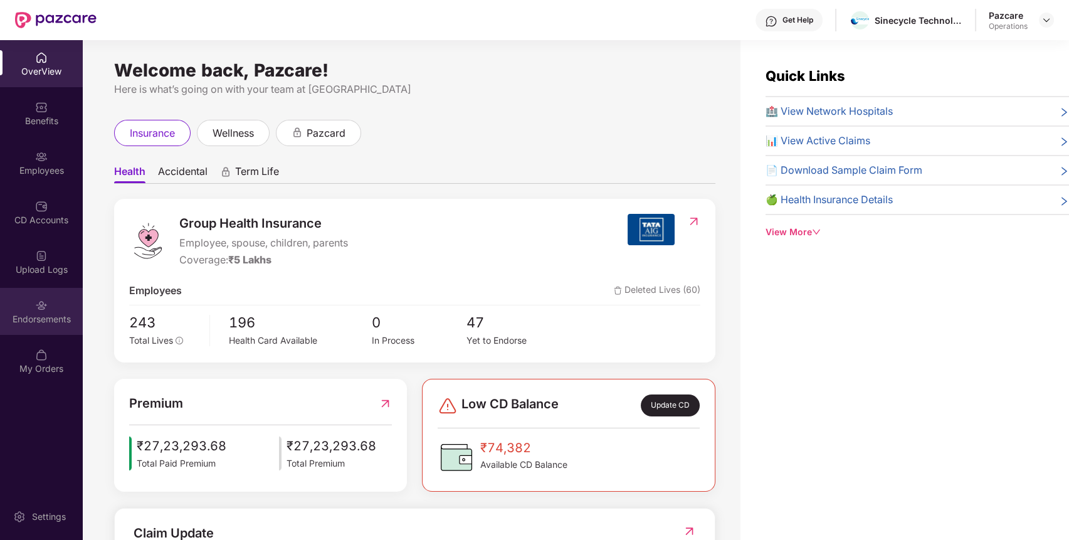
click at [50, 317] on div "Endorsements" at bounding box center [41, 319] width 83 height 13
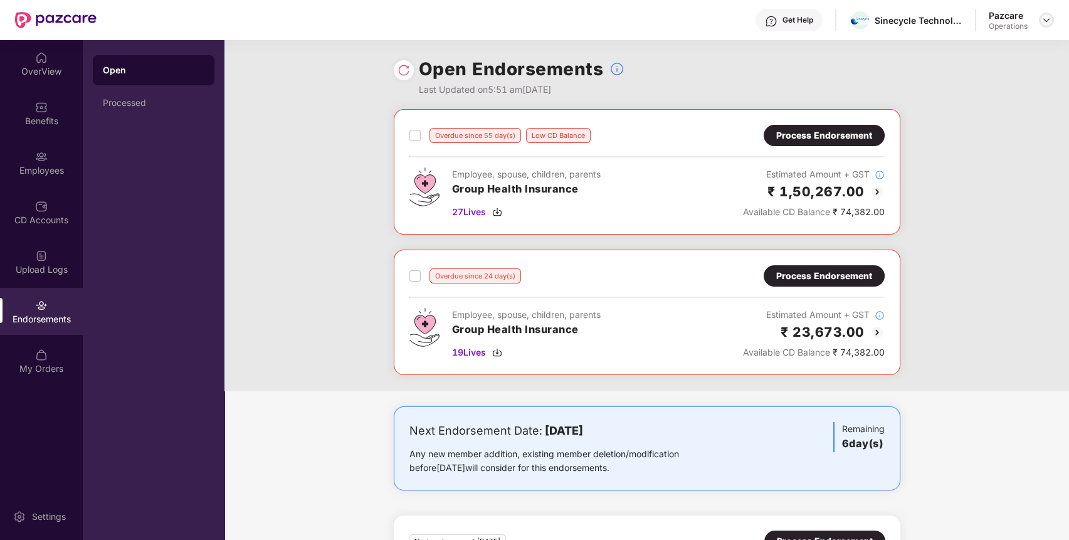
click at [1049, 19] on img at bounding box center [1047, 20] width 10 height 10
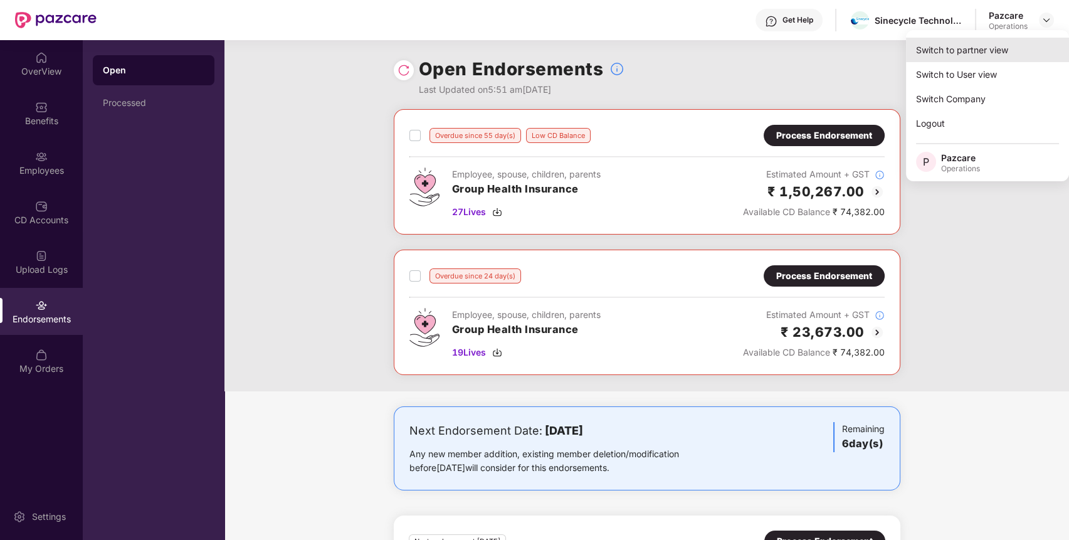
click at [999, 46] on div "Switch to partner view" at bounding box center [987, 50] width 163 height 24
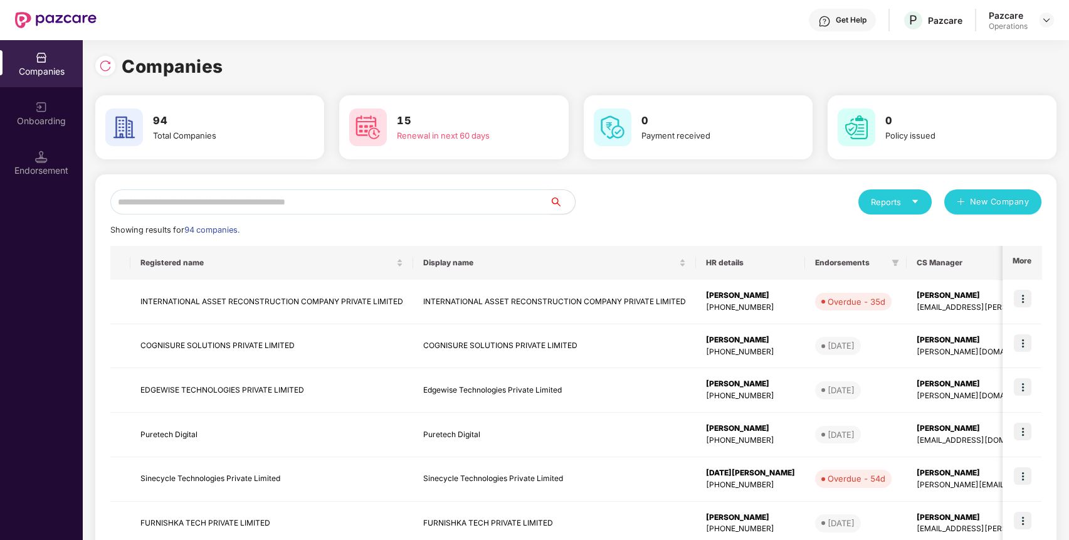
click at [415, 208] on input "text" at bounding box center [330, 201] width 440 height 25
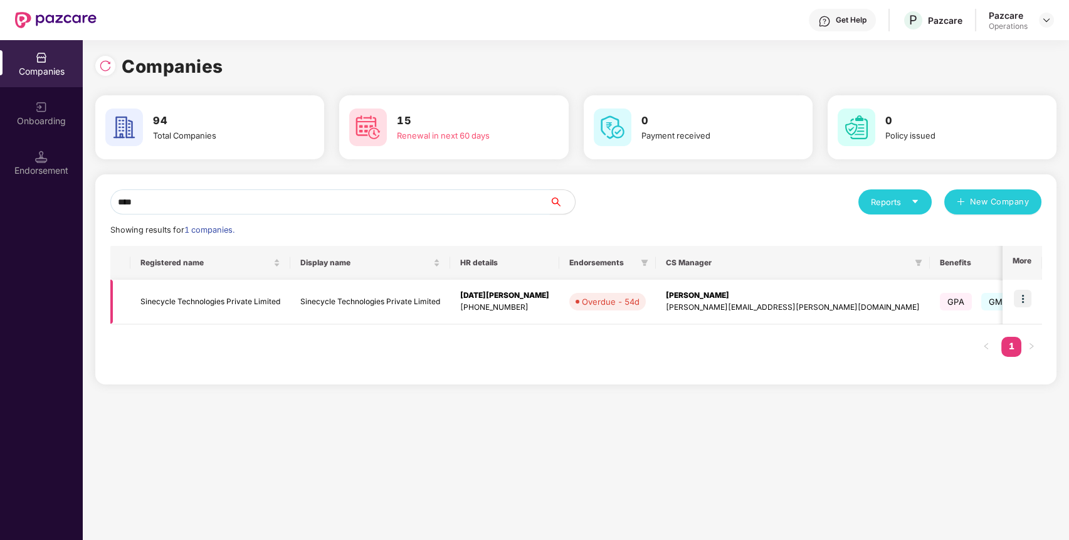
type input "****"
click at [199, 298] on td "Sinecycle Technologies Private Limited" at bounding box center [210, 302] width 160 height 45
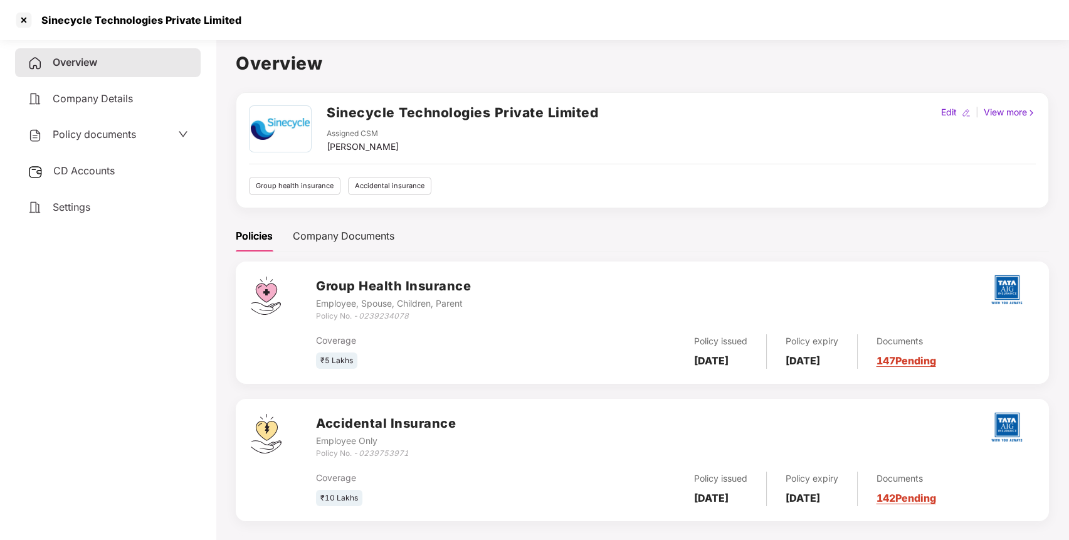
click at [86, 174] on span "CD Accounts" at bounding box center [83, 170] width 61 height 13
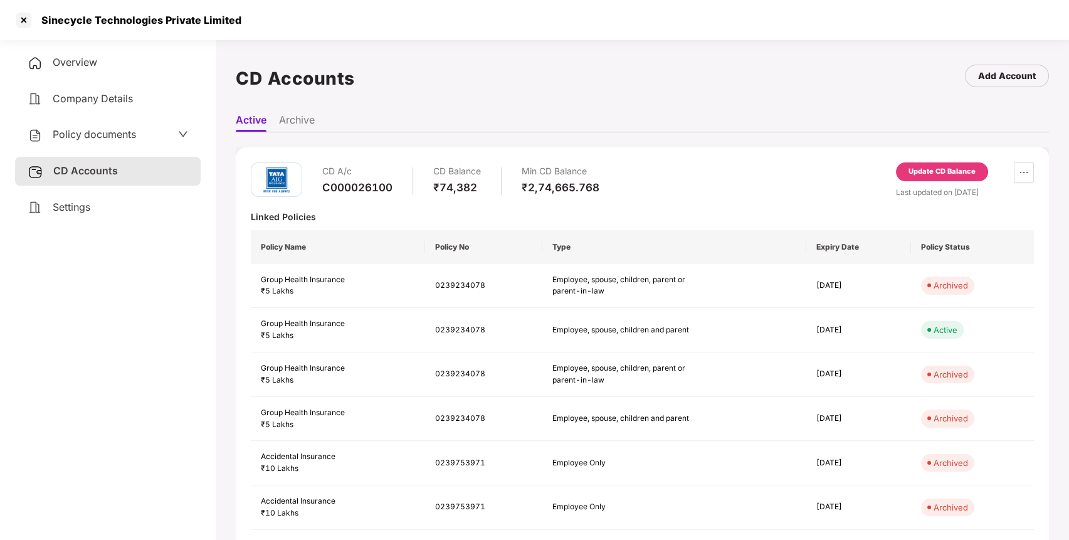
click at [921, 171] on div "Update CD Balance" at bounding box center [942, 171] width 67 height 11
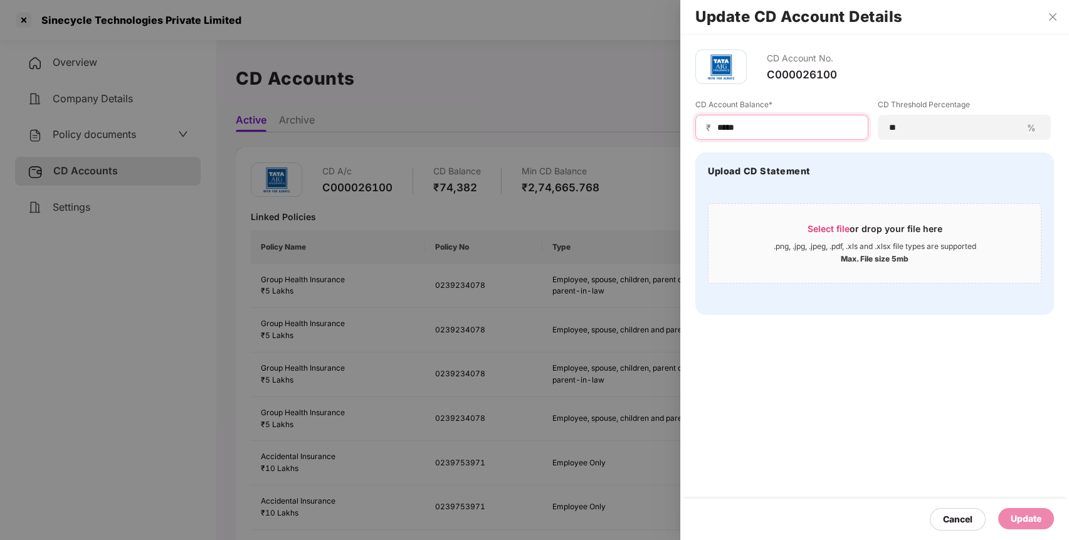
click at [728, 130] on input "*****" at bounding box center [787, 127] width 142 height 13
type input "*********"
click at [1027, 515] on div "Update" at bounding box center [1026, 519] width 31 height 14
